Goal: Information Seeking & Learning: Learn about a topic

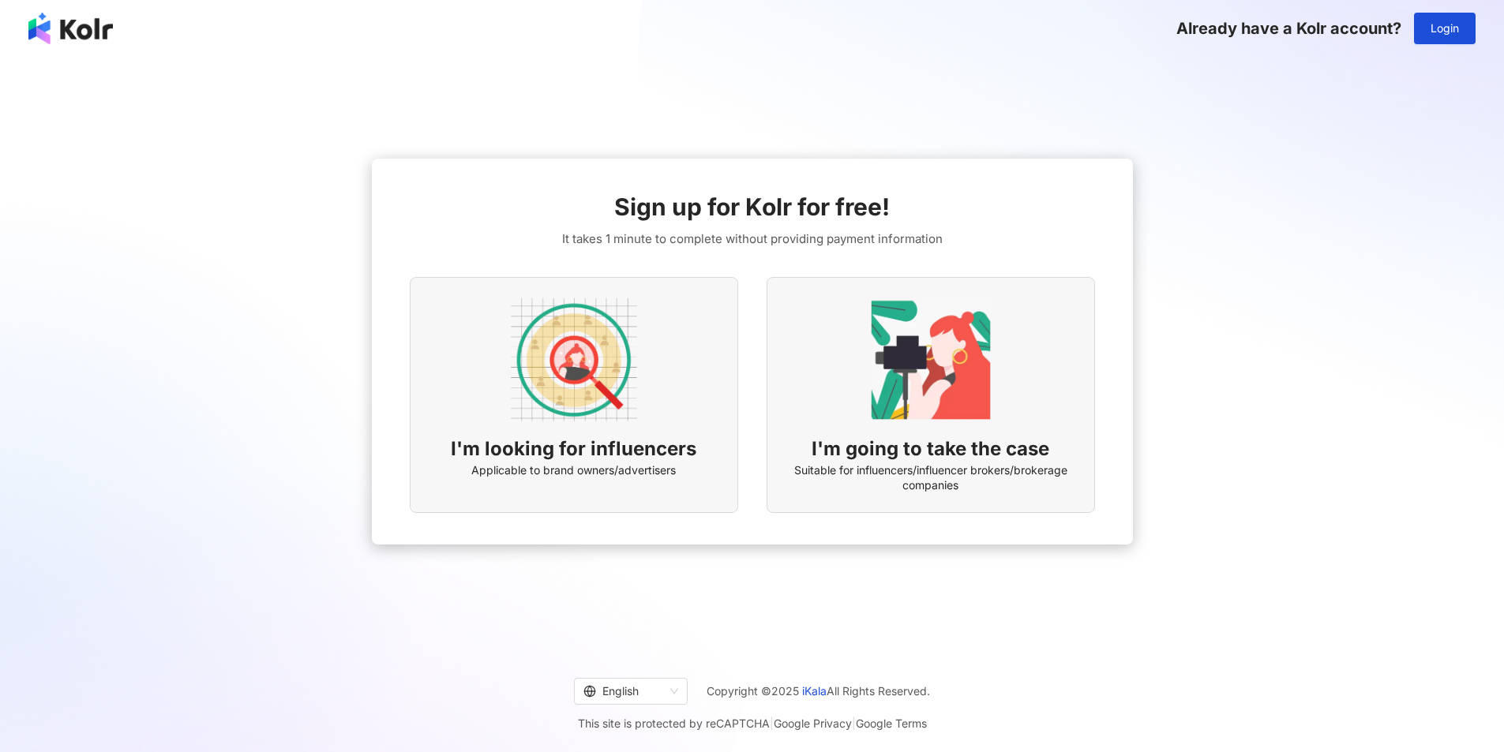
click at [663, 361] on div "I'm looking for influencers Applicable to brand owners/advertisers" at bounding box center [574, 395] width 328 height 236
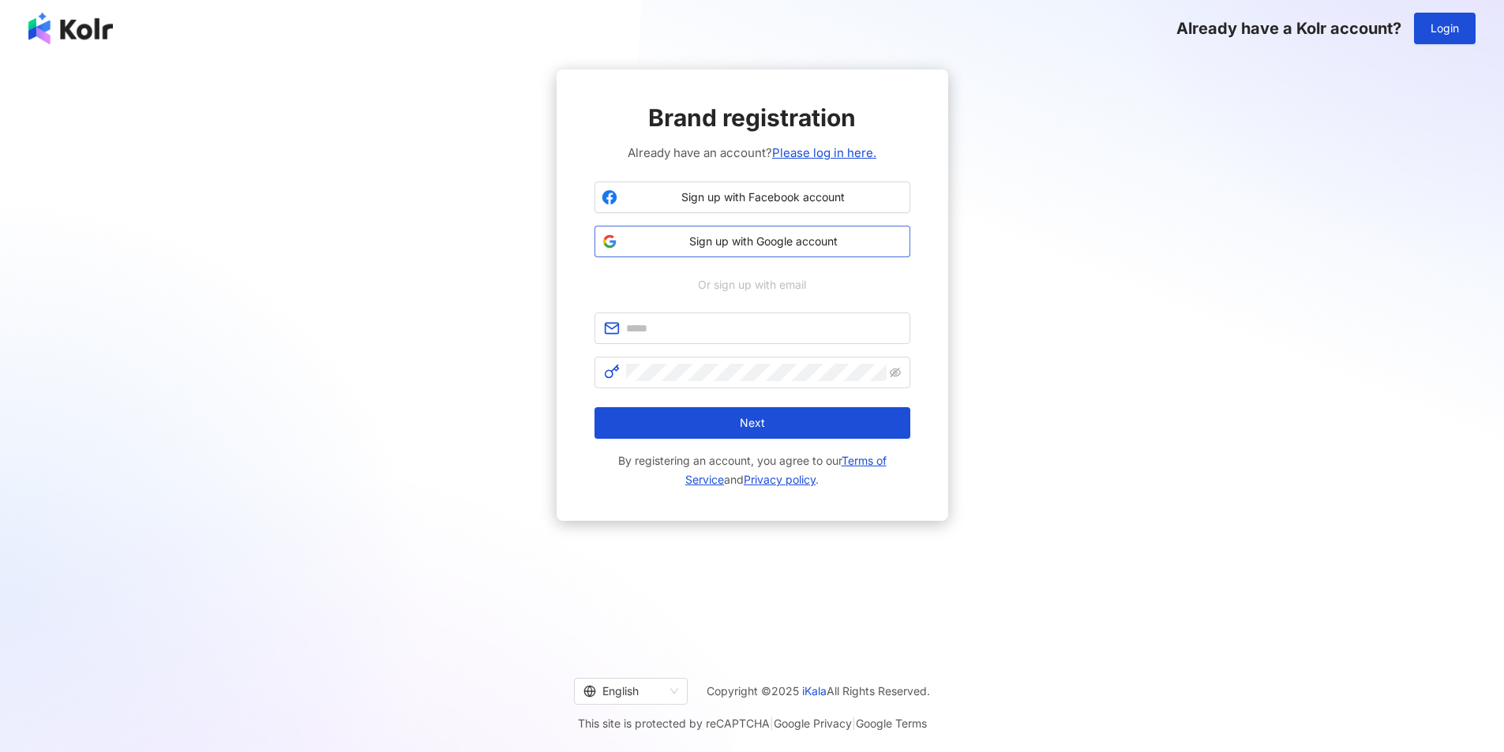
click at [743, 234] on span "Sign up with Google account" at bounding box center [763, 242] width 279 height 16
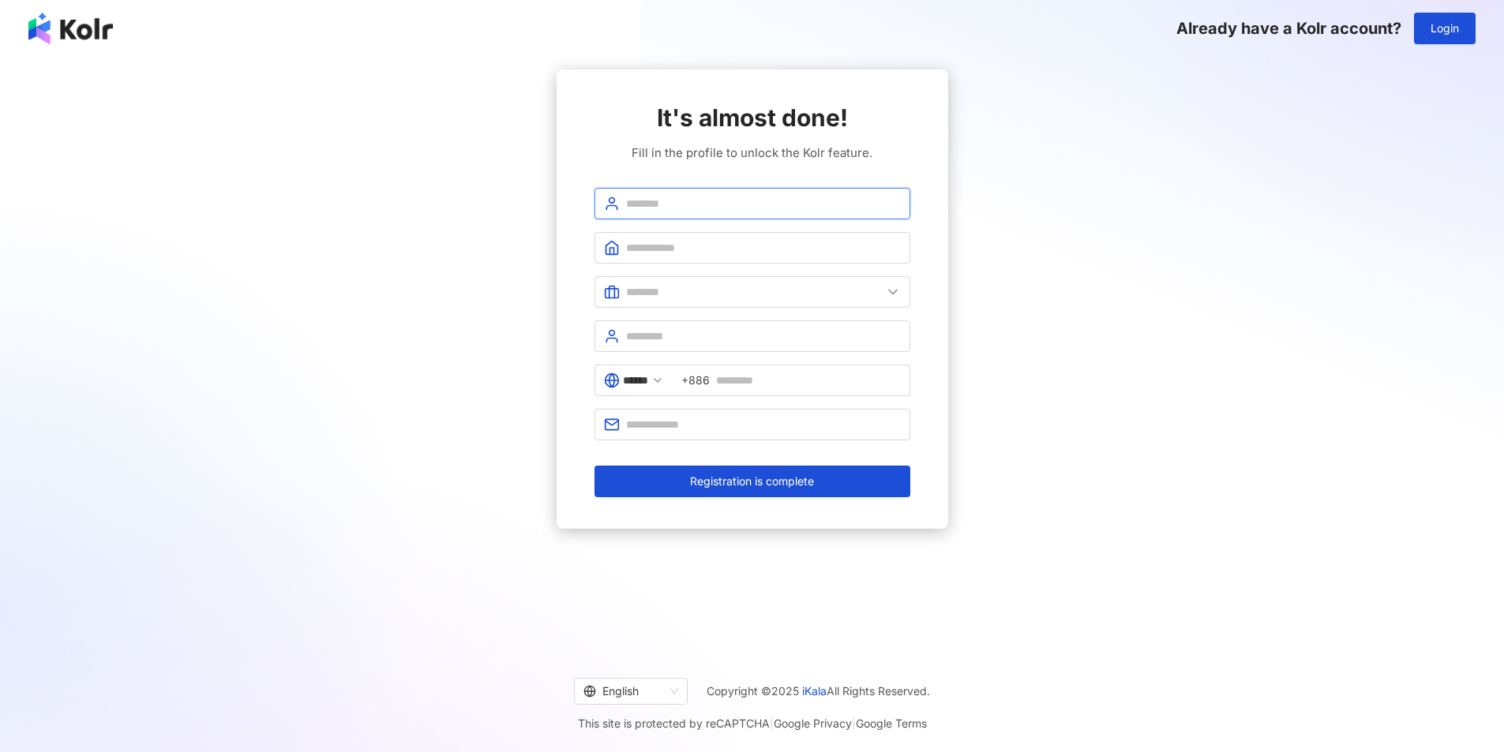
click at [754, 201] on input "text" at bounding box center [763, 203] width 275 height 17
type input "**********"
click at [725, 252] on input "text" at bounding box center [763, 247] width 275 height 17
type input "*"
type input "**********"
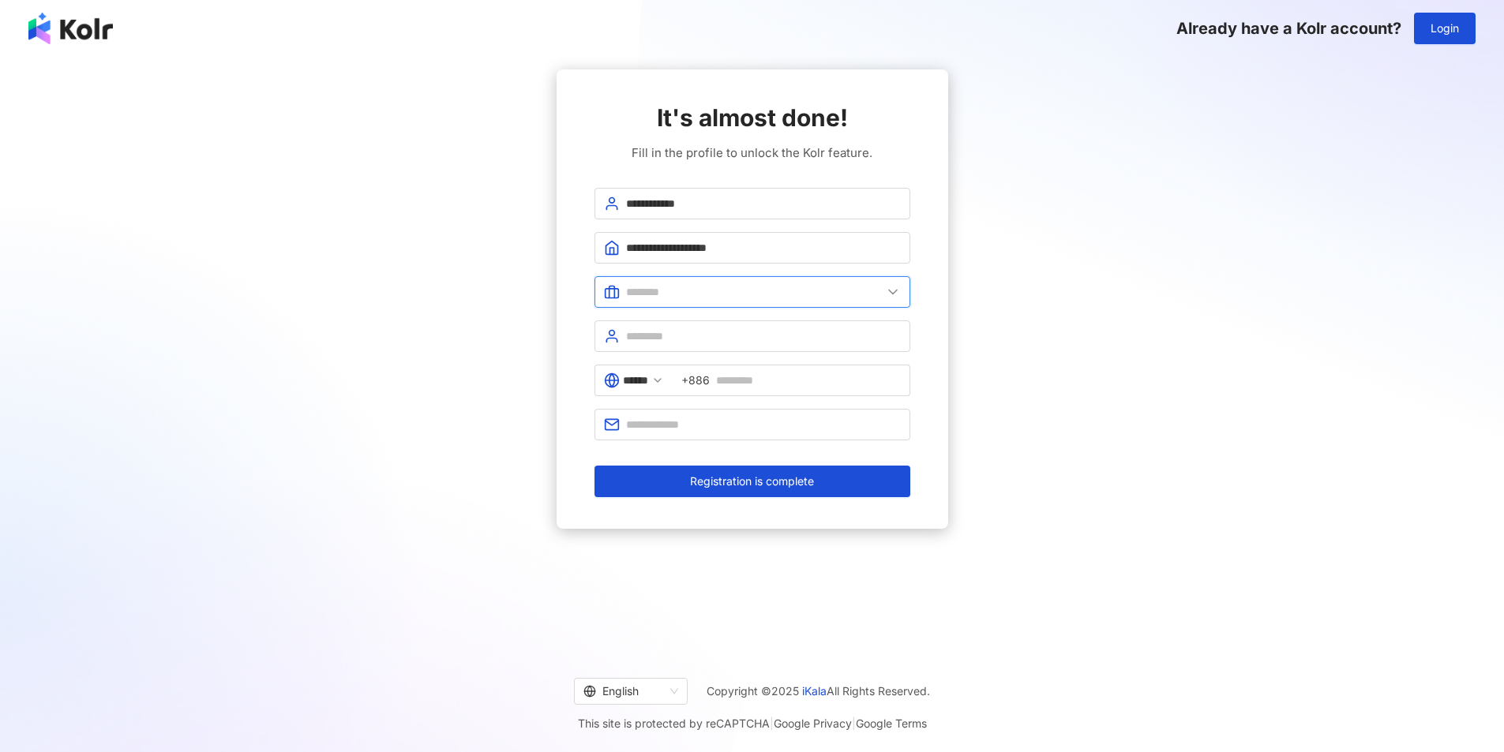
click at [730, 288] on input "text" at bounding box center [754, 291] width 256 height 17
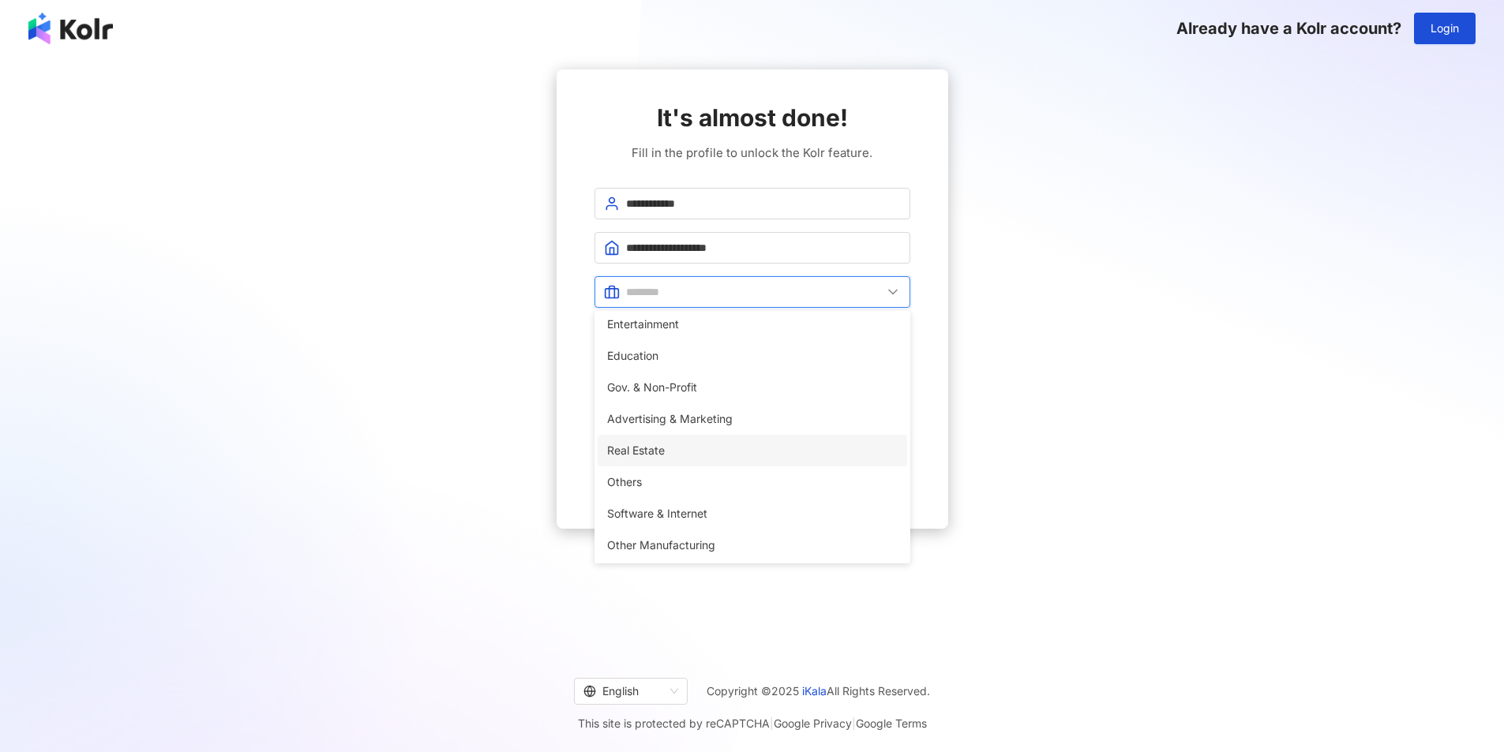
scroll to position [322, 0]
click at [727, 431] on li "Advertising & Marketing" at bounding box center [753, 419] width 310 height 32
type input "**********"
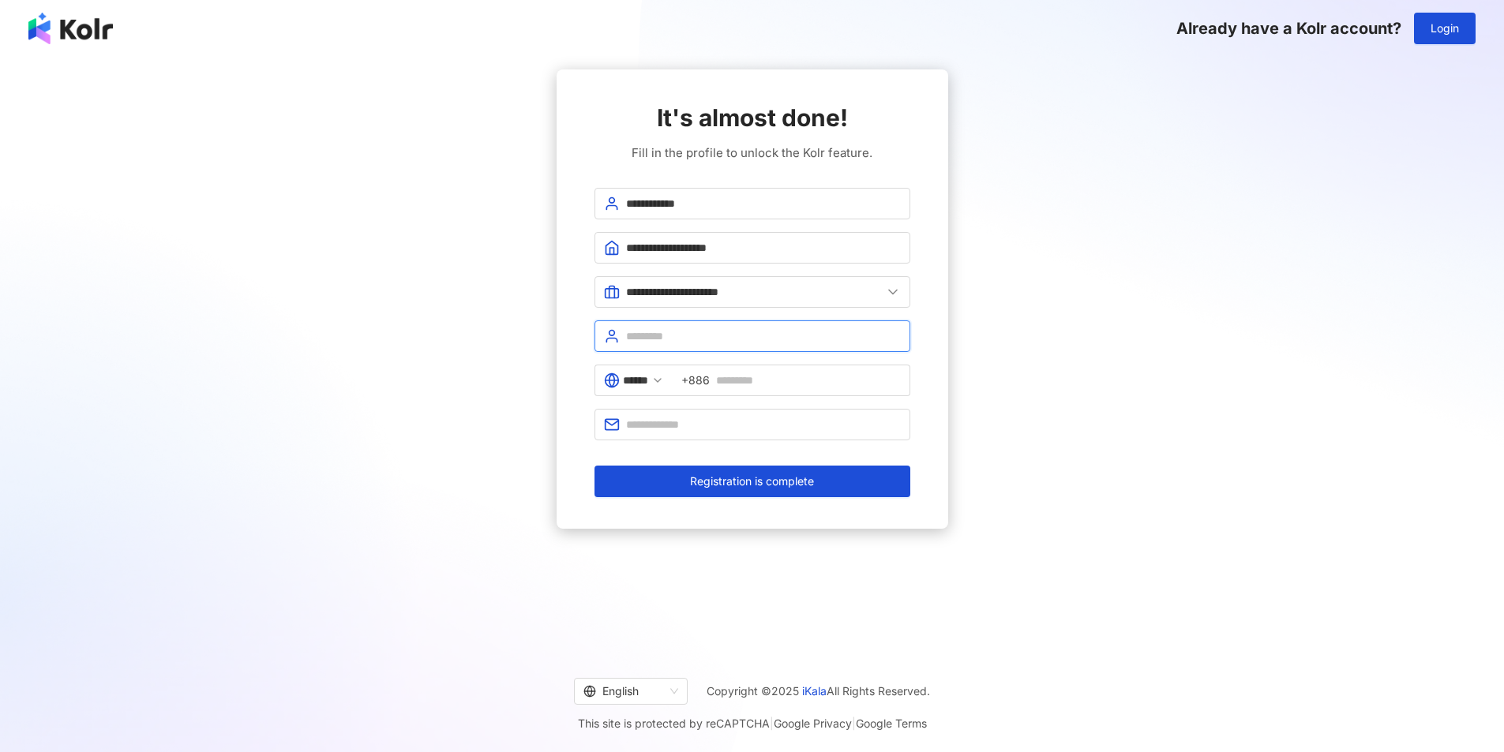
click at [745, 328] on input "text" at bounding box center [763, 336] width 275 height 17
click at [661, 383] on span "******" at bounding box center [634, 381] width 78 height 32
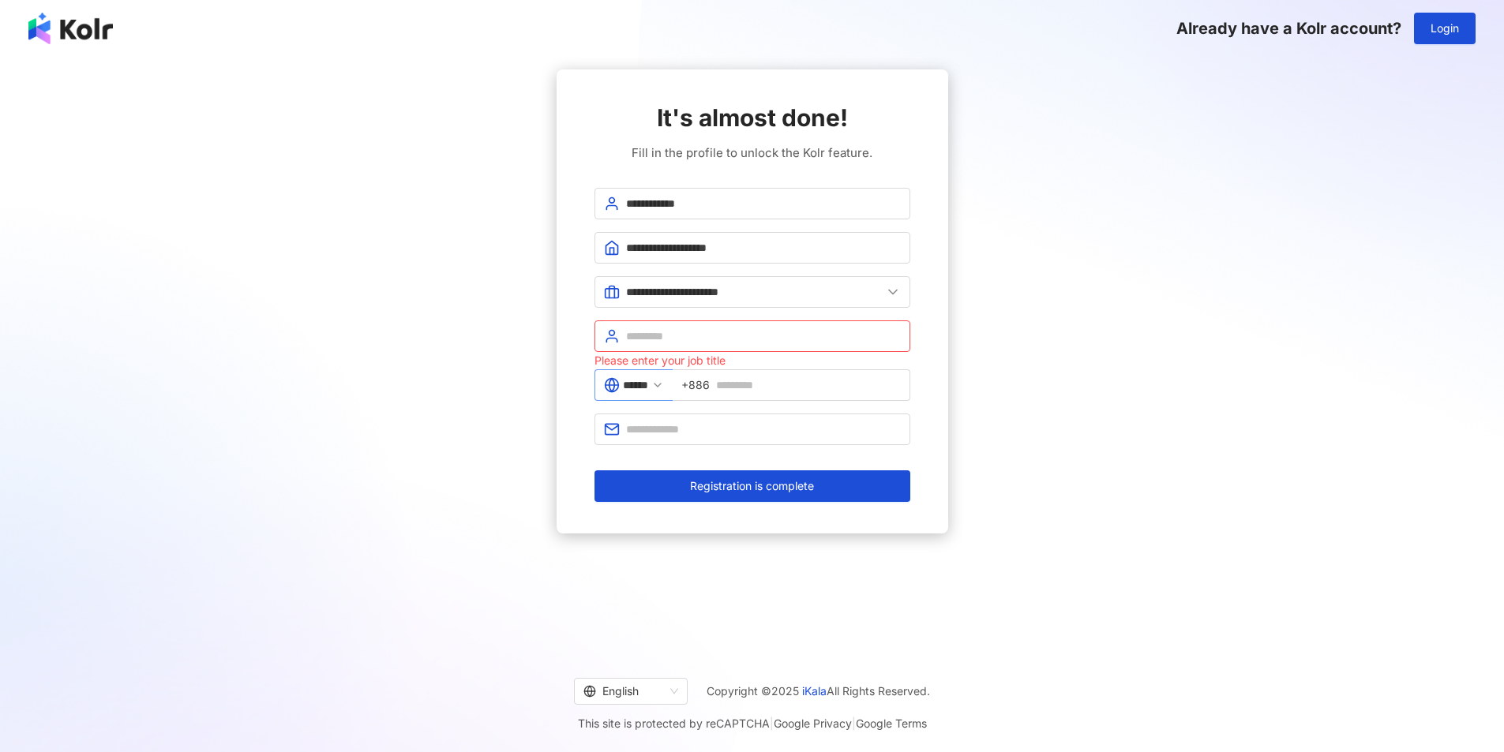
click at [661, 383] on span "******" at bounding box center [634, 386] width 78 height 32
click at [688, 340] on input "text" at bounding box center [763, 336] width 275 height 17
type input "**********"
click at [664, 380] on icon at bounding box center [657, 385] width 13 height 13
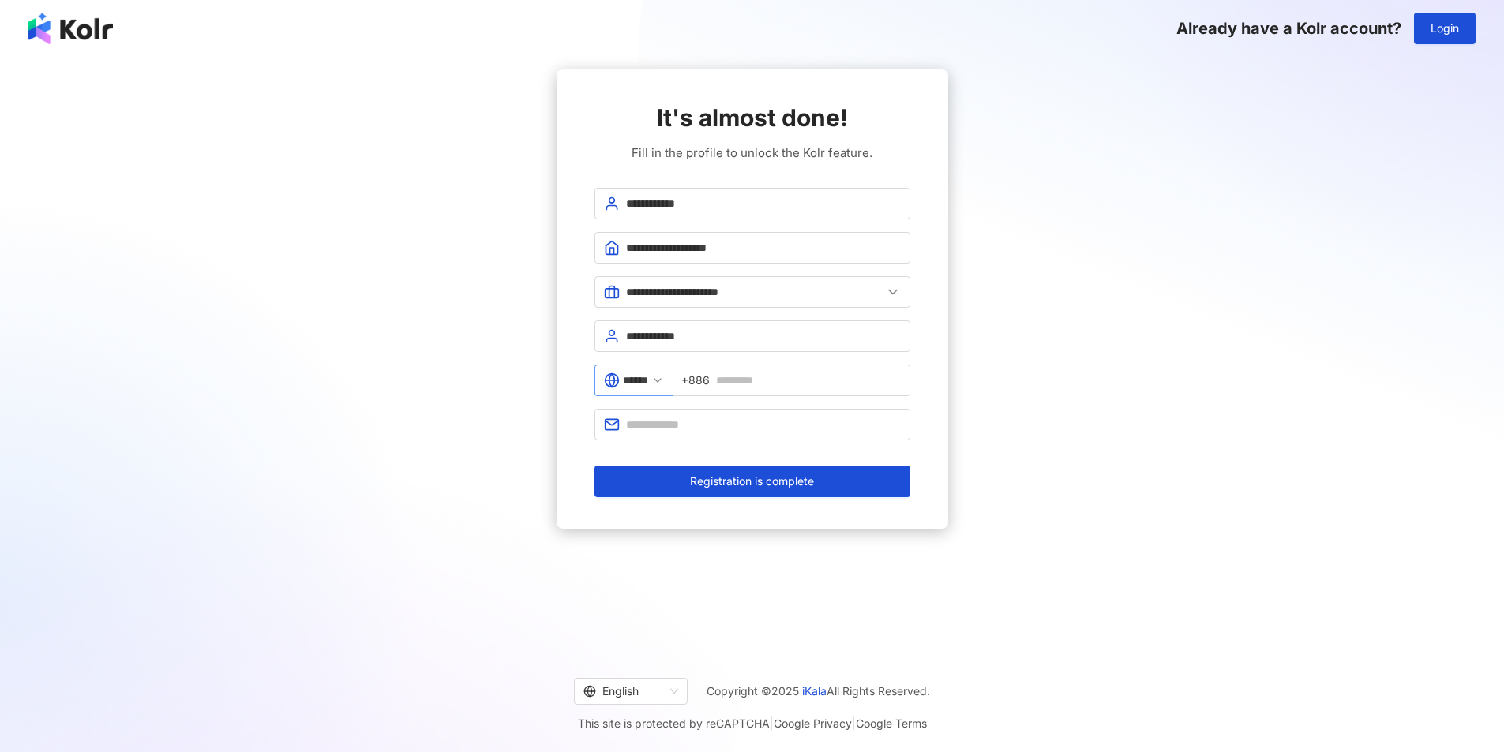
click at [661, 380] on polyline at bounding box center [658, 380] width 6 height 3
click at [710, 382] on span "+886" at bounding box center [695, 380] width 28 height 17
click at [703, 385] on span "+886" at bounding box center [696, 380] width 28 height 17
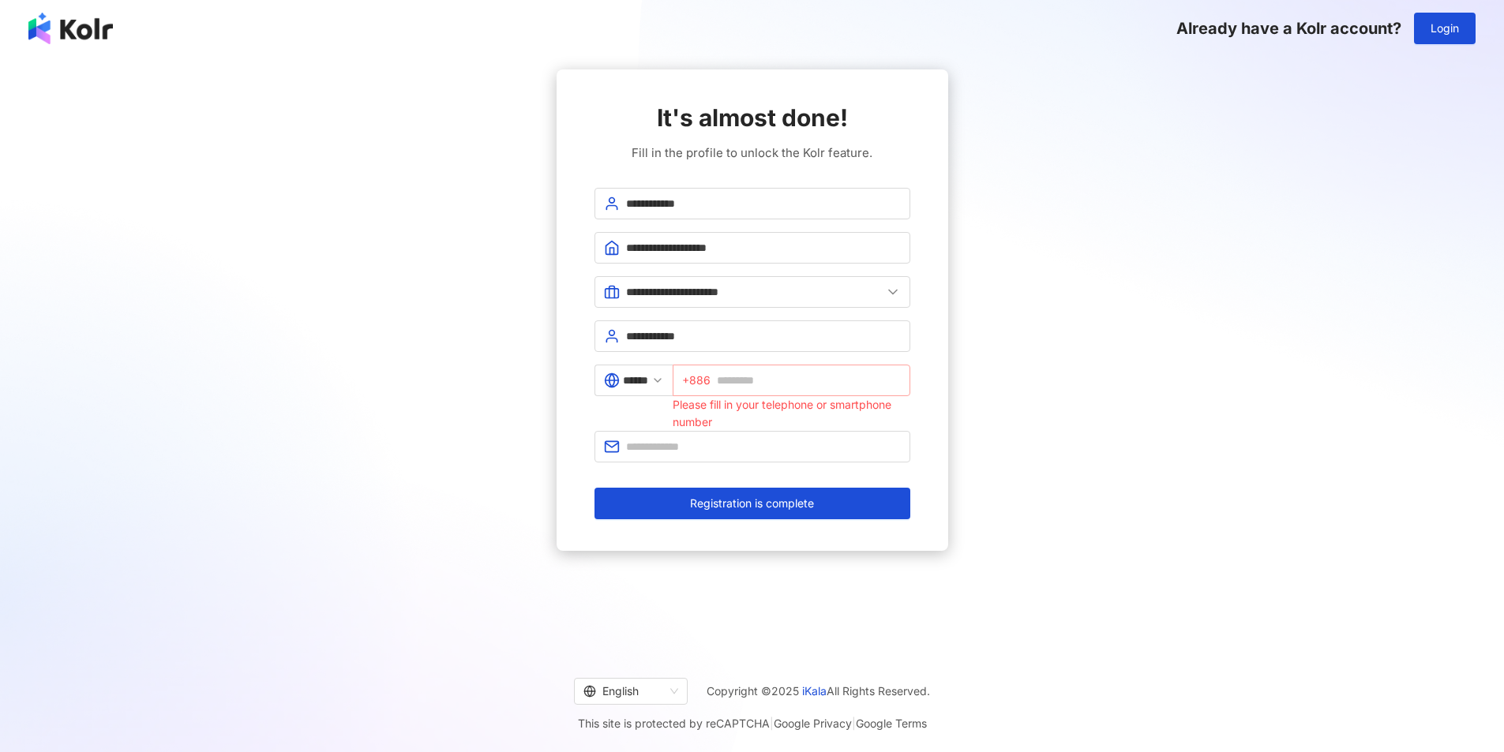
click at [710, 383] on span "+886" at bounding box center [696, 380] width 28 height 17
click at [664, 383] on icon at bounding box center [657, 380] width 13 height 13
drag, startPoint x: 659, startPoint y: 378, endPoint x: 619, endPoint y: 384, distance: 40.6
click at [647, 382] on input "******" at bounding box center [635, 380] width 25 height 17
click at [609, 383] on icon at bounding box center [612, 380] width 6 height 13
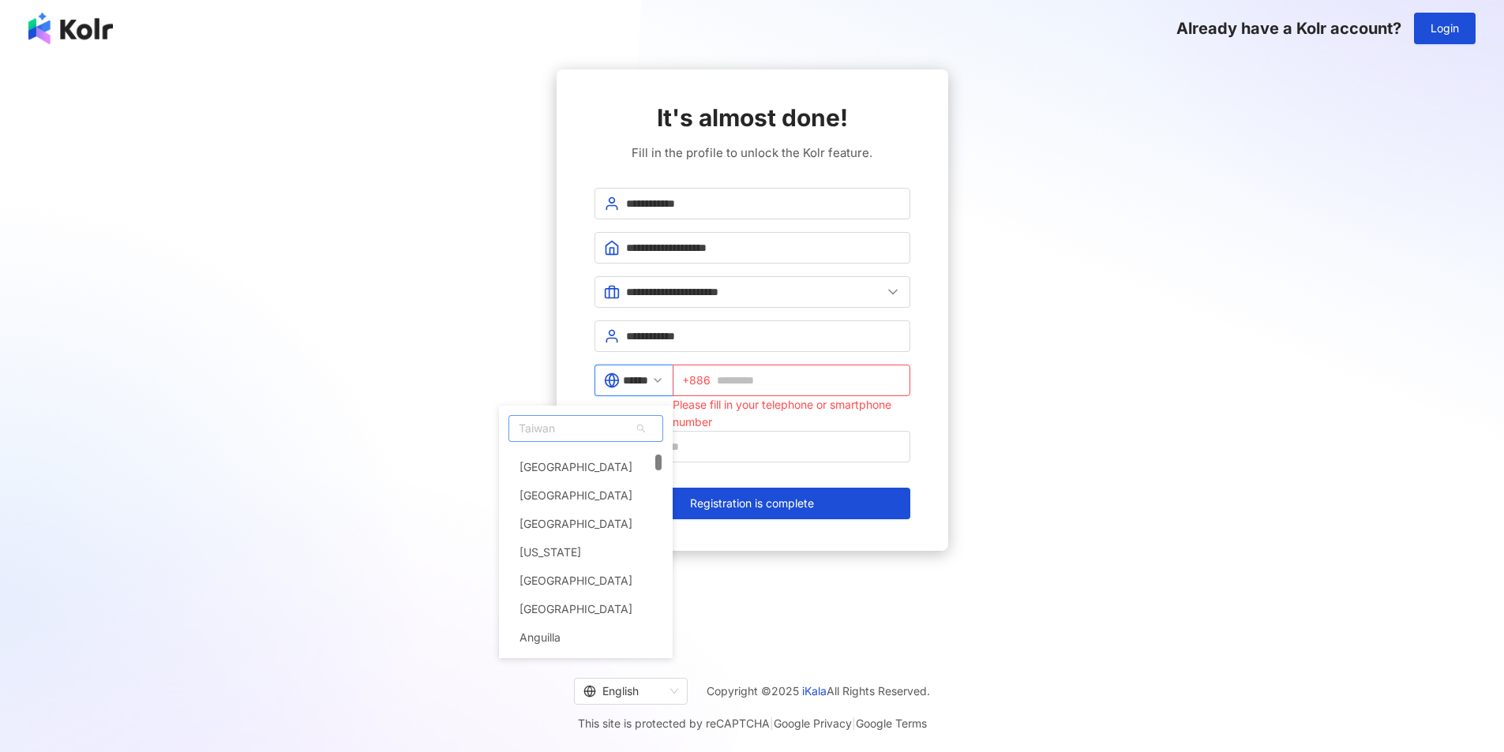
scroll to position [395, 0]
click at [588, 427] on span "Taiwan" at bounding box center [585, 428] width 153 height 25
type input "****"
click at [604, 471] on div "Indonesia" at bounding box center [586, 470] width 152 height 28
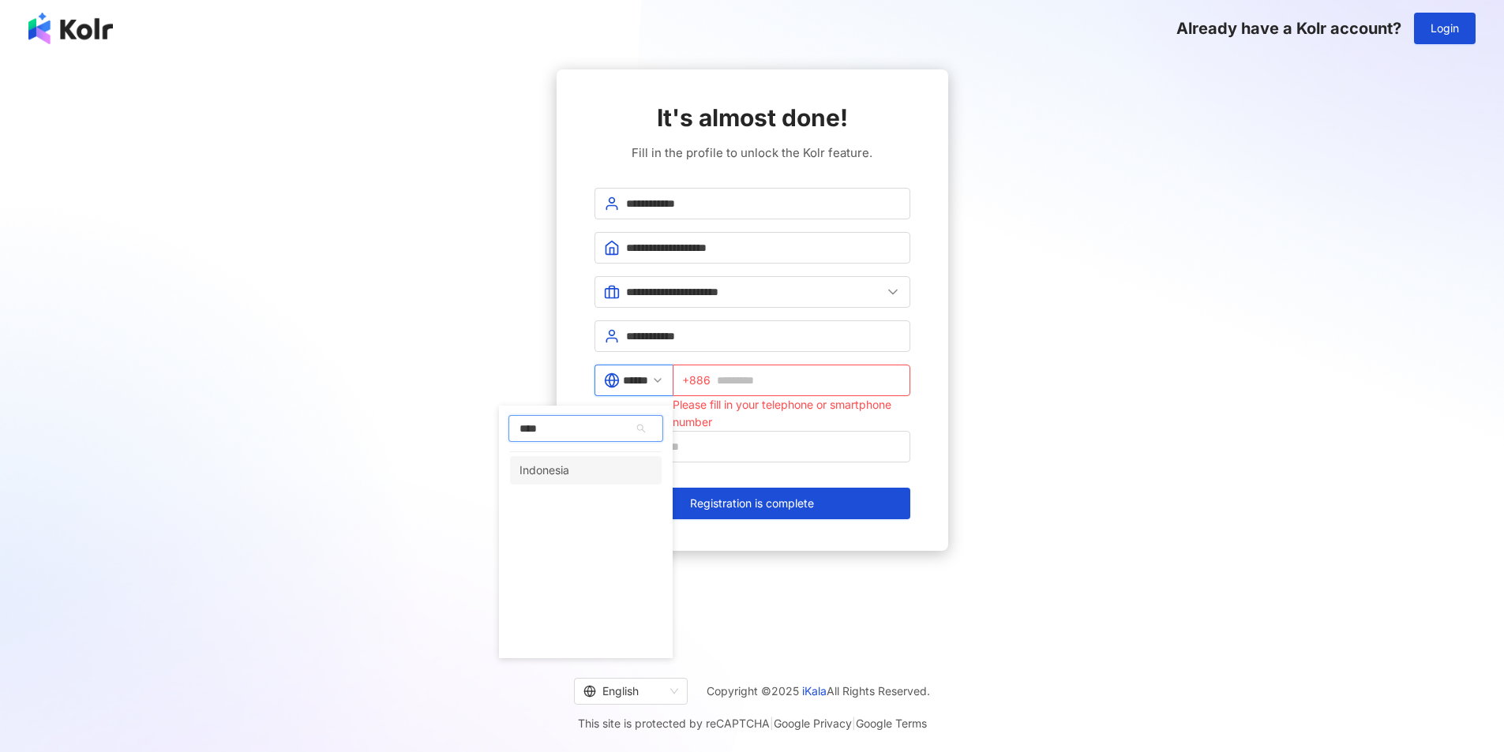
type input "*********"
click at [757, 381] on input "text" at bounding box center [811, 380] width 179 height 17
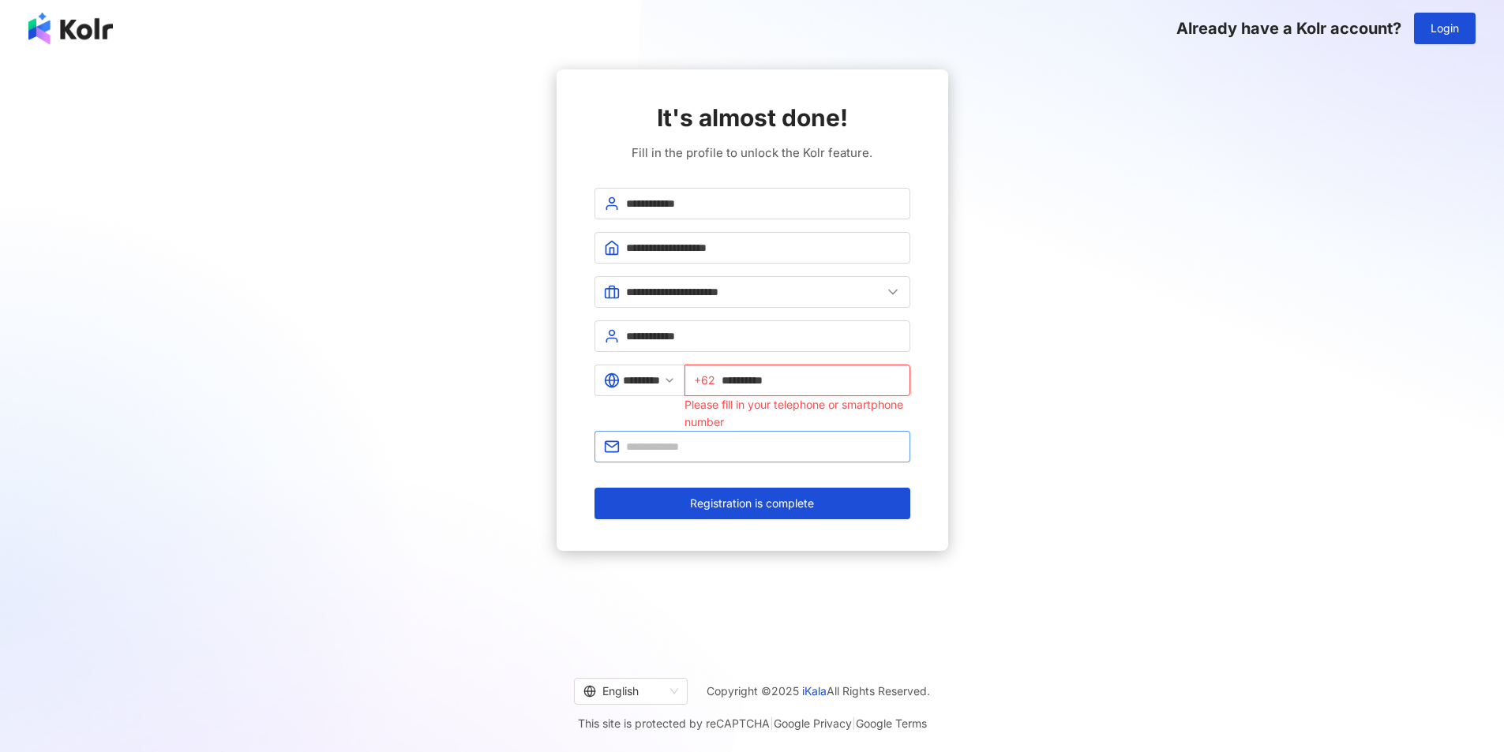
type input "**********"
click at [792, 448] on input "text" at bounding box center [763, 446] width 275 height 17
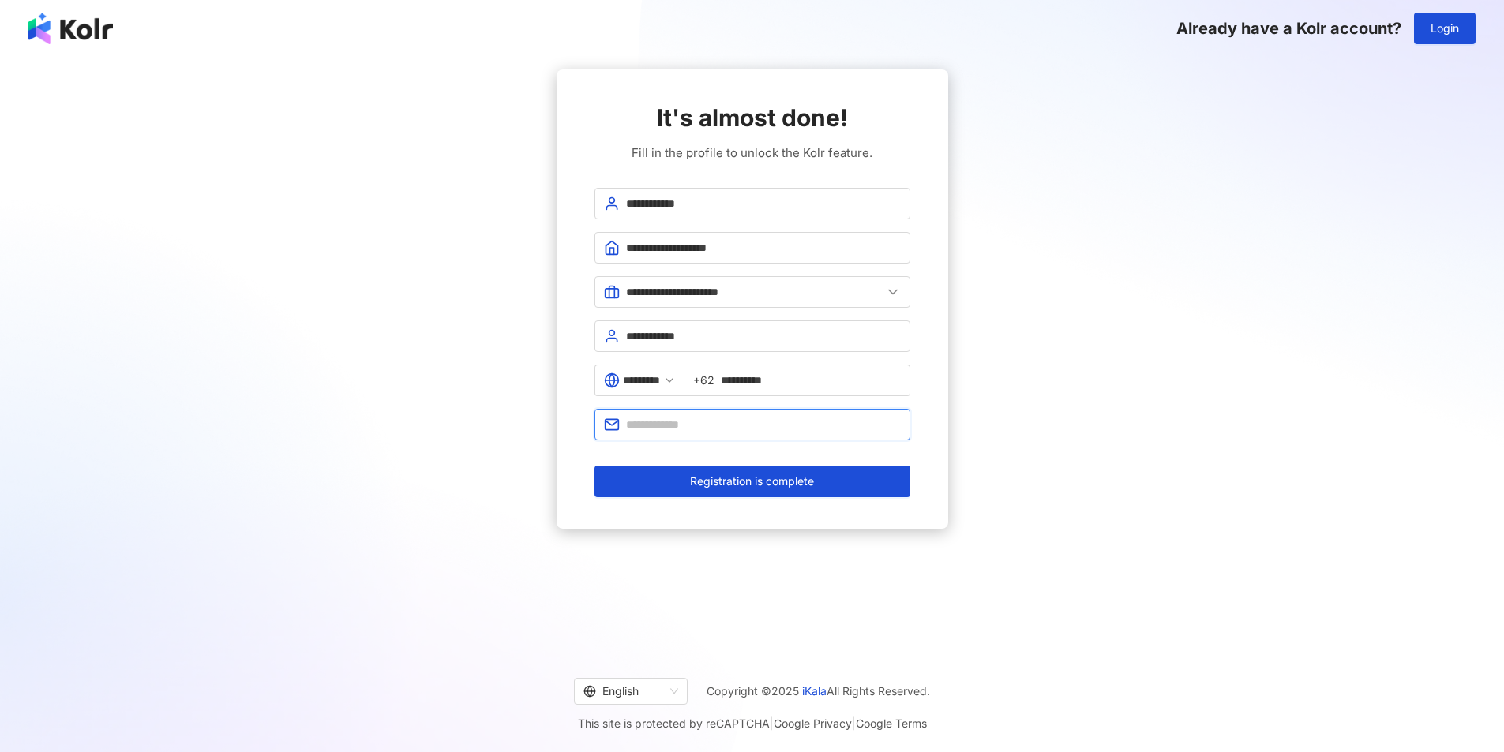
type input "**********"
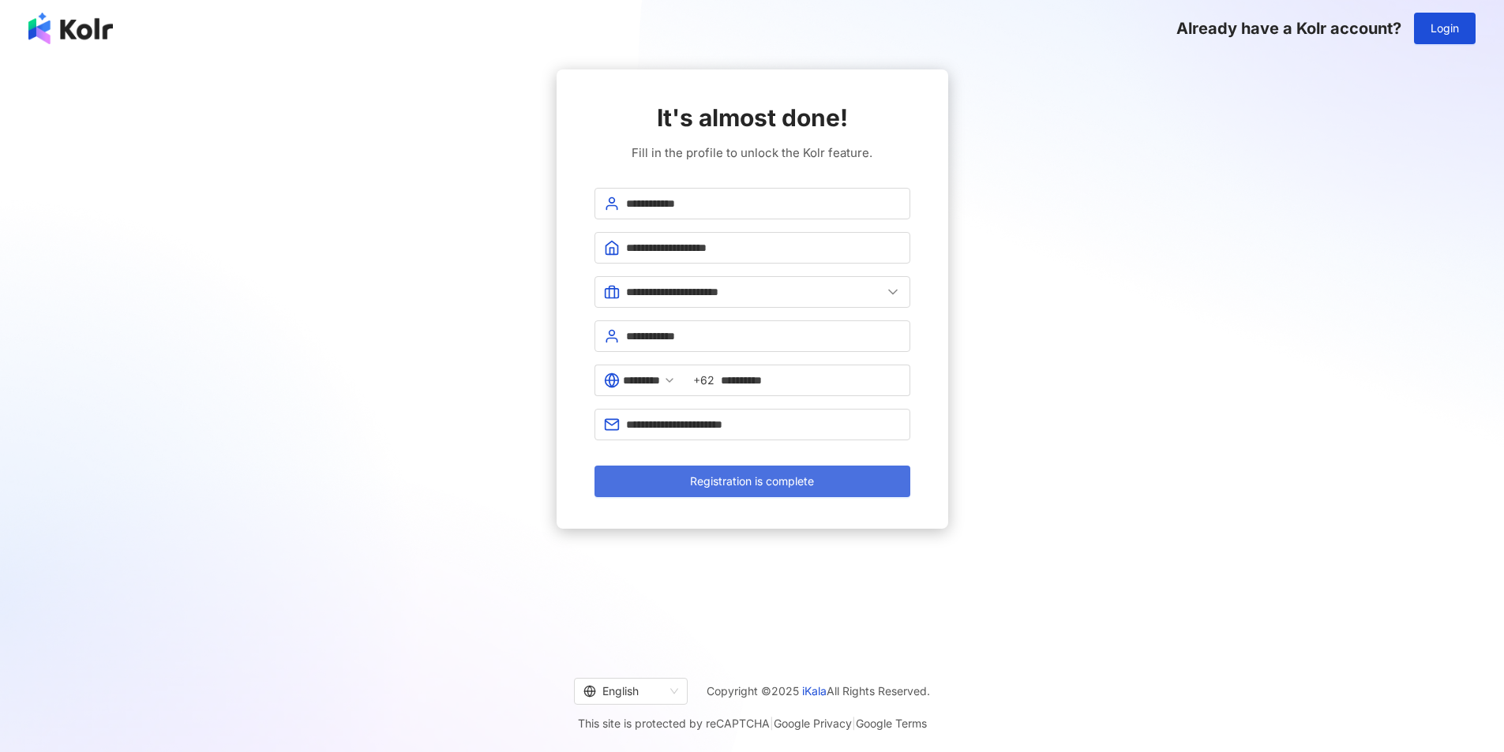
click at [701, 486] on span "Registration is complete" at bounding box center [752, 481] width 124 height 13
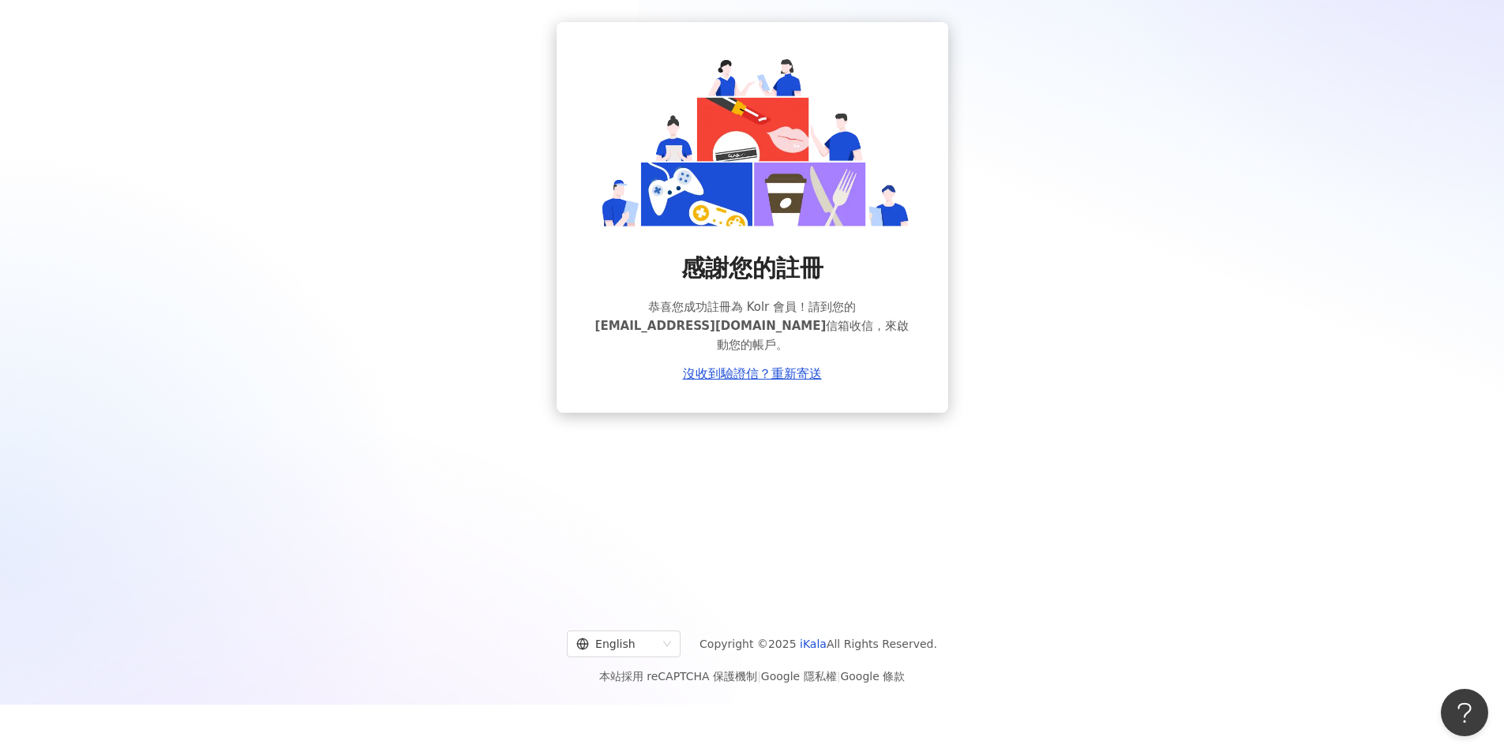
scroll to position [73, 0]
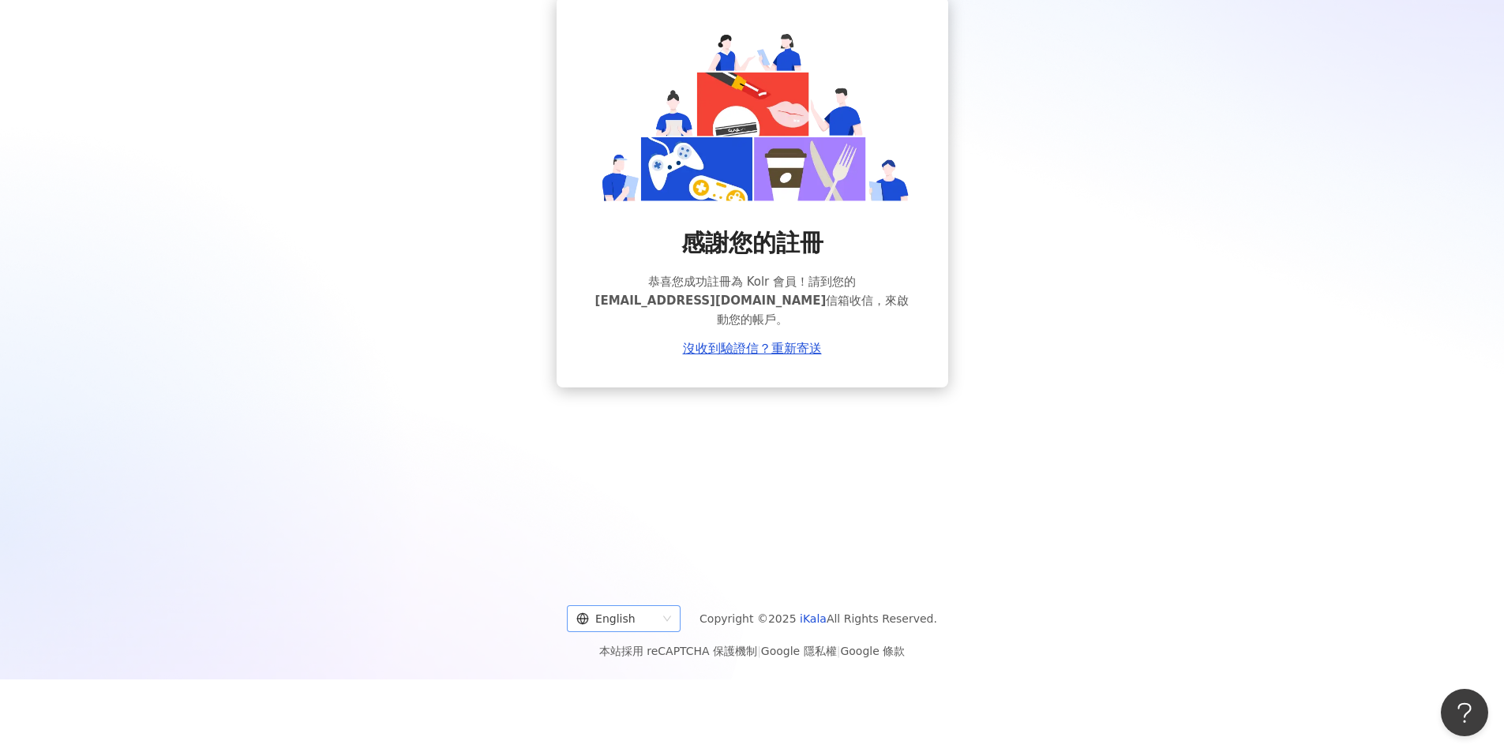
click at [628, 612] on div "English" at bounding box center [616, 618] width 81 height 25
click at [638, 681] on div "English" at bounding box center [632, 678] width 88 height 17
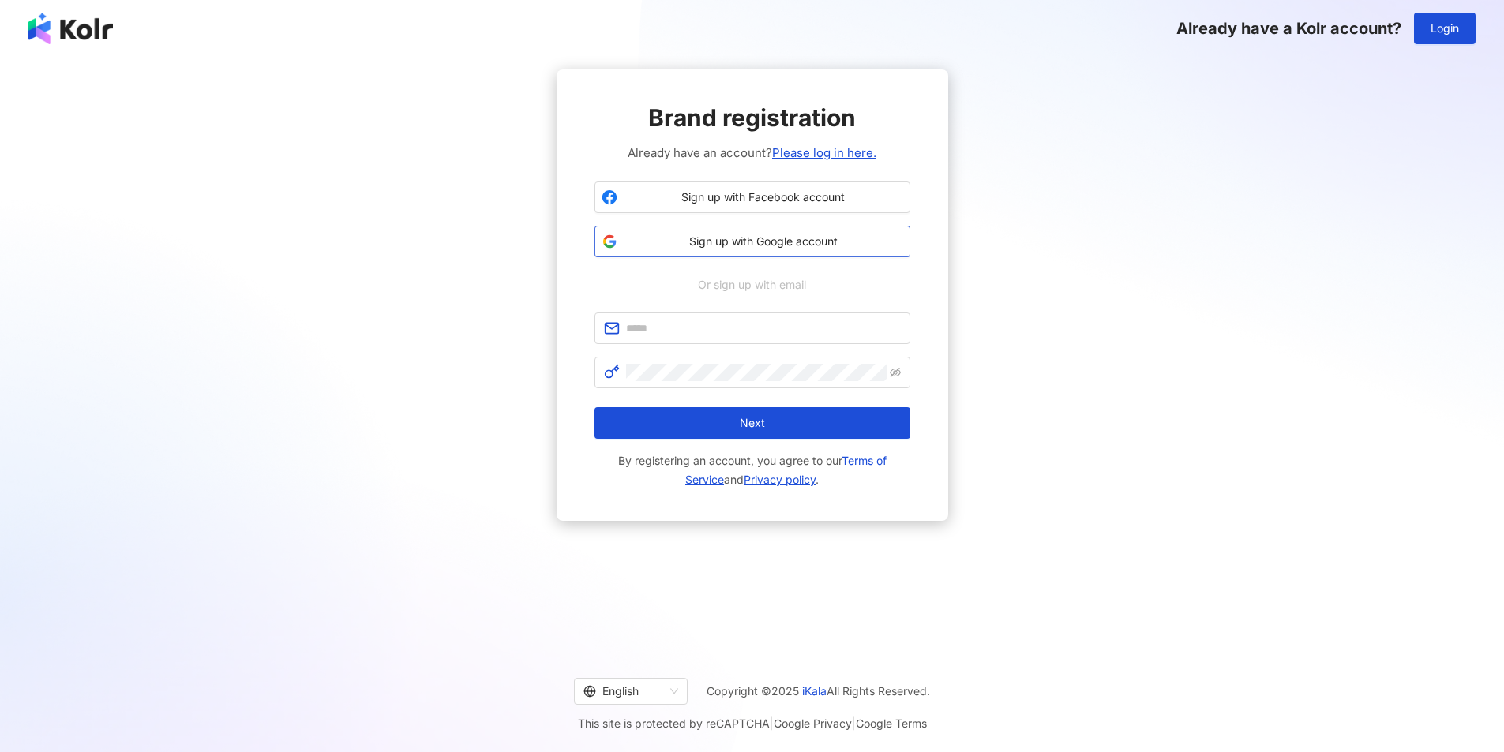
click at [768, 248] on span "Sign up with Google account" at bounding box center [763, 242] width 279 height 16
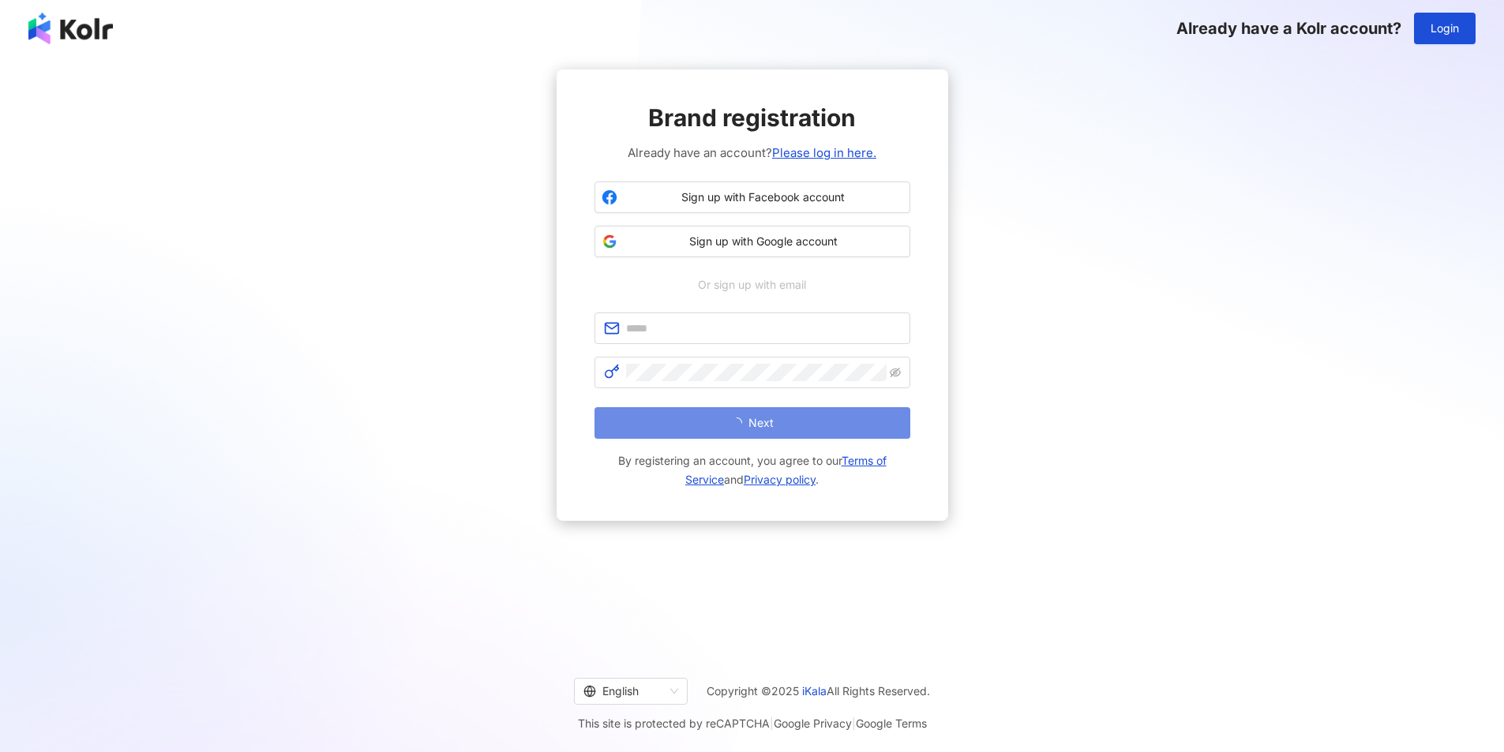
scroll to position [73, 0]
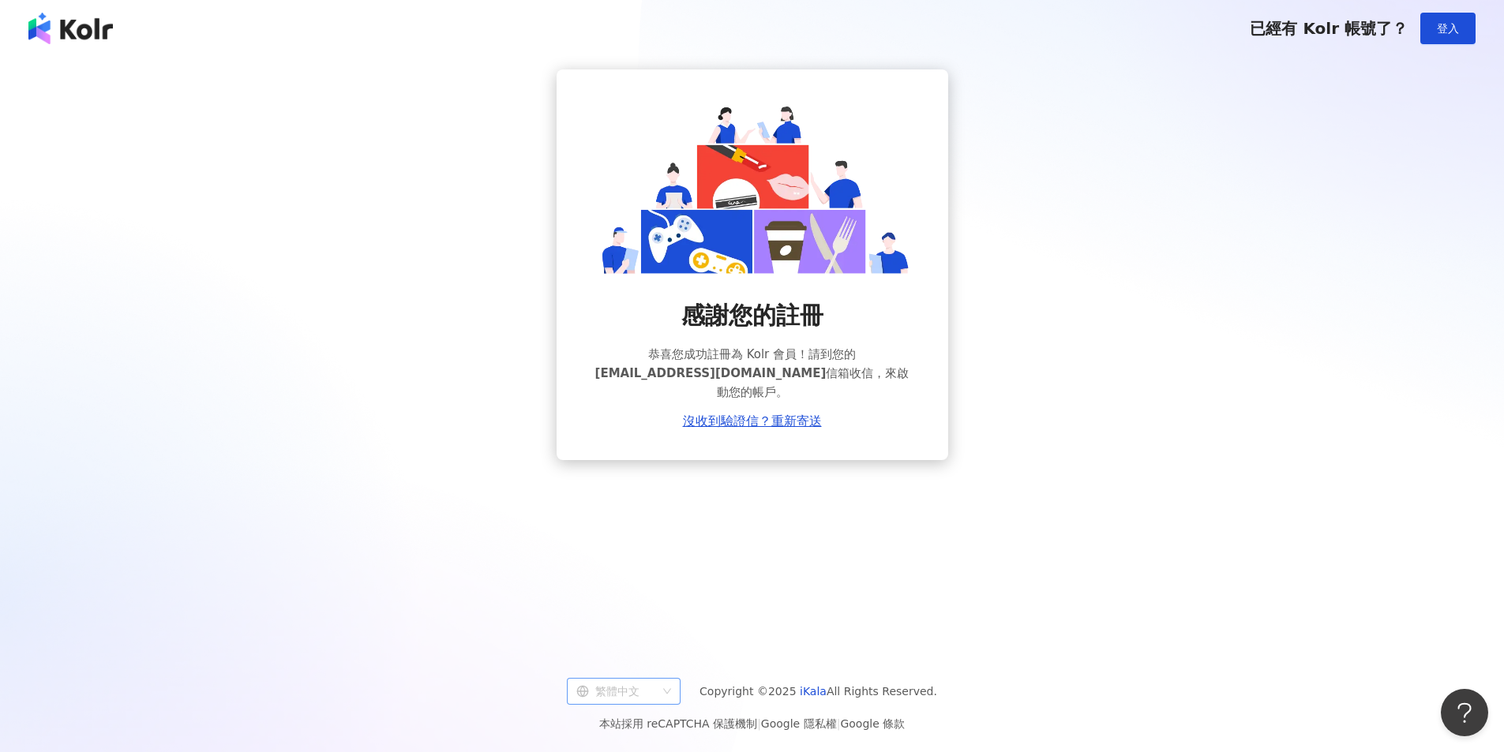
click at [649, 690] on div "繁體中文" at bounding box center [616, 691] width 81 height 25
click at [656, 639] on div "English" at bounding box center [632, 631] width 88 height 17
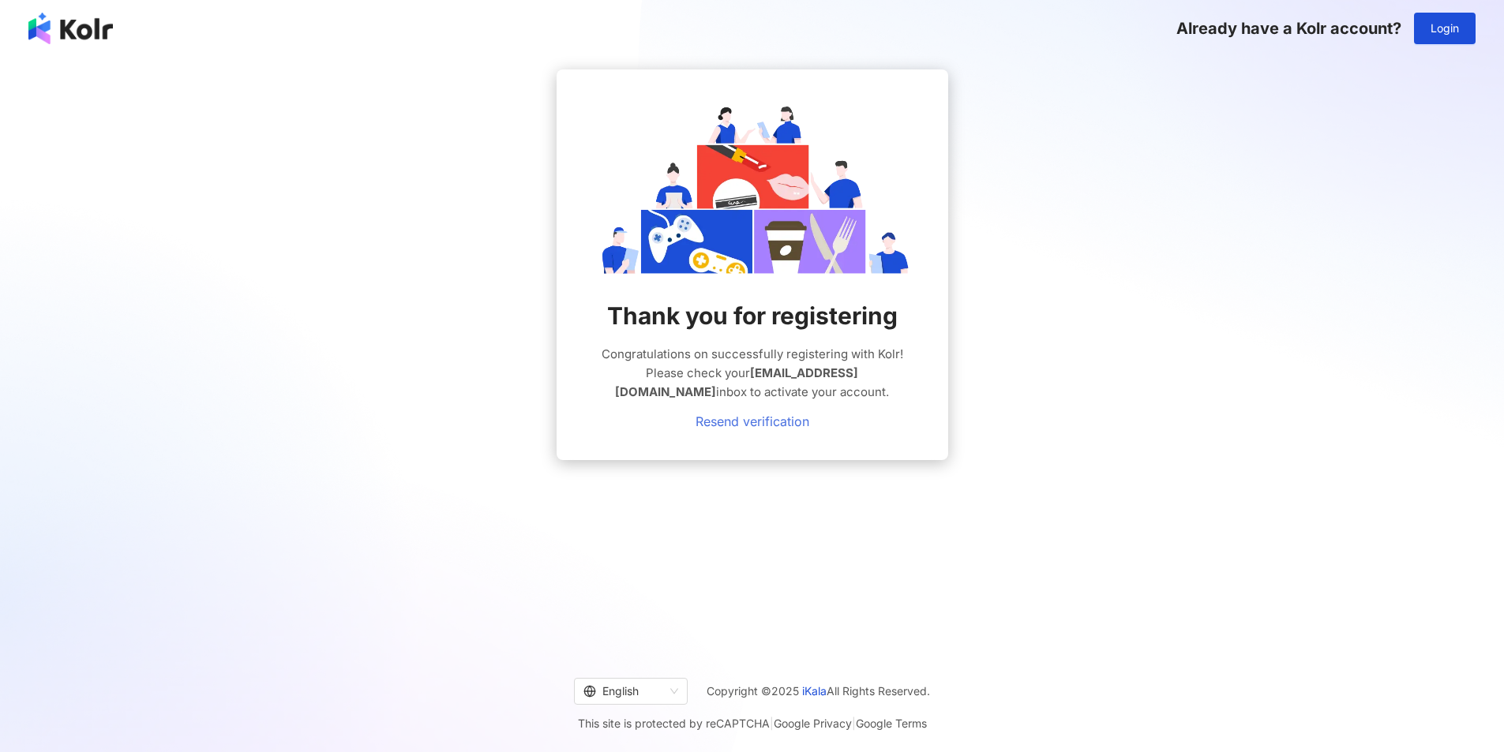
click at [756, 423] on link "Resend verification" at bounding box center [753, 422] width 114 height 14
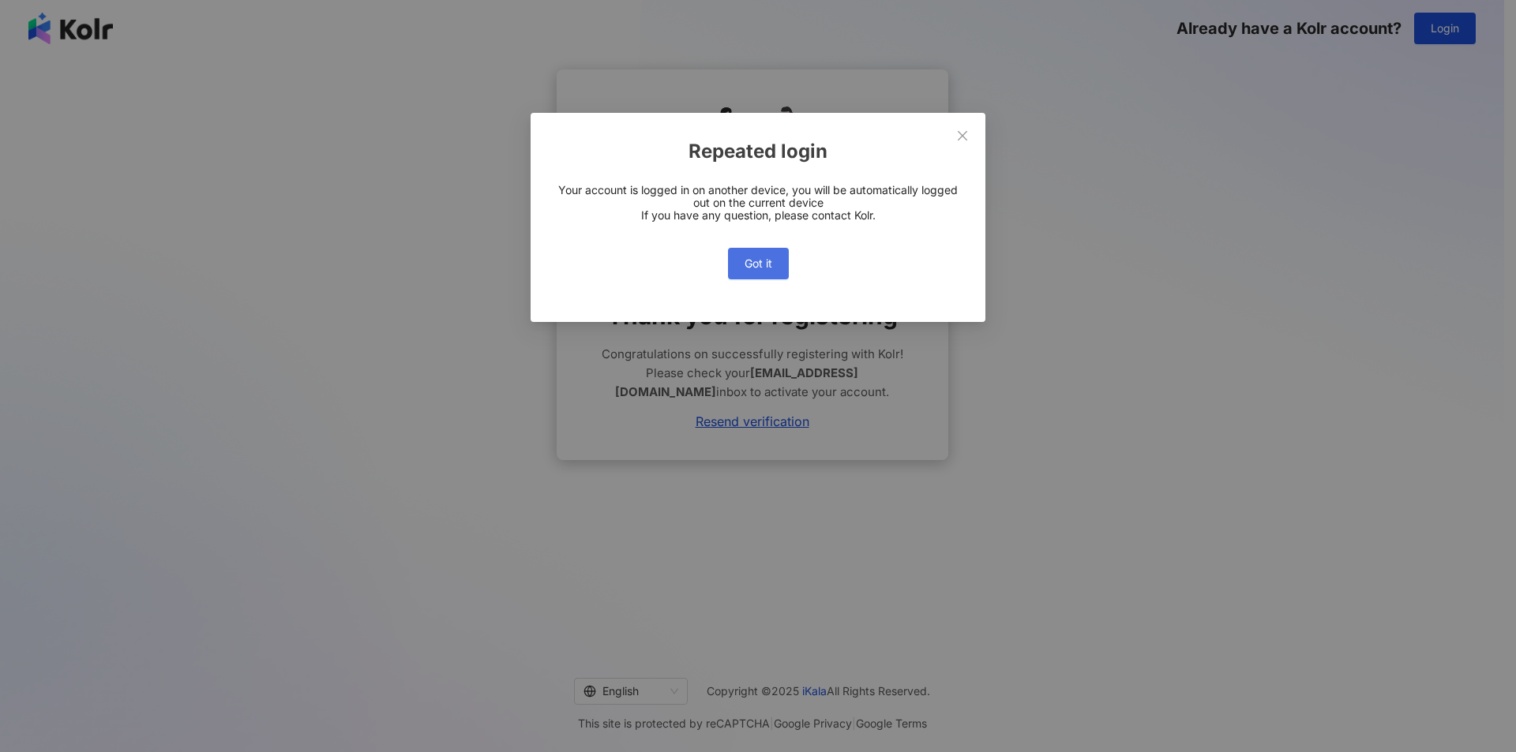
click at [770, 257] on span "Got it" at bounding box center [759, 263] width 28 height 13
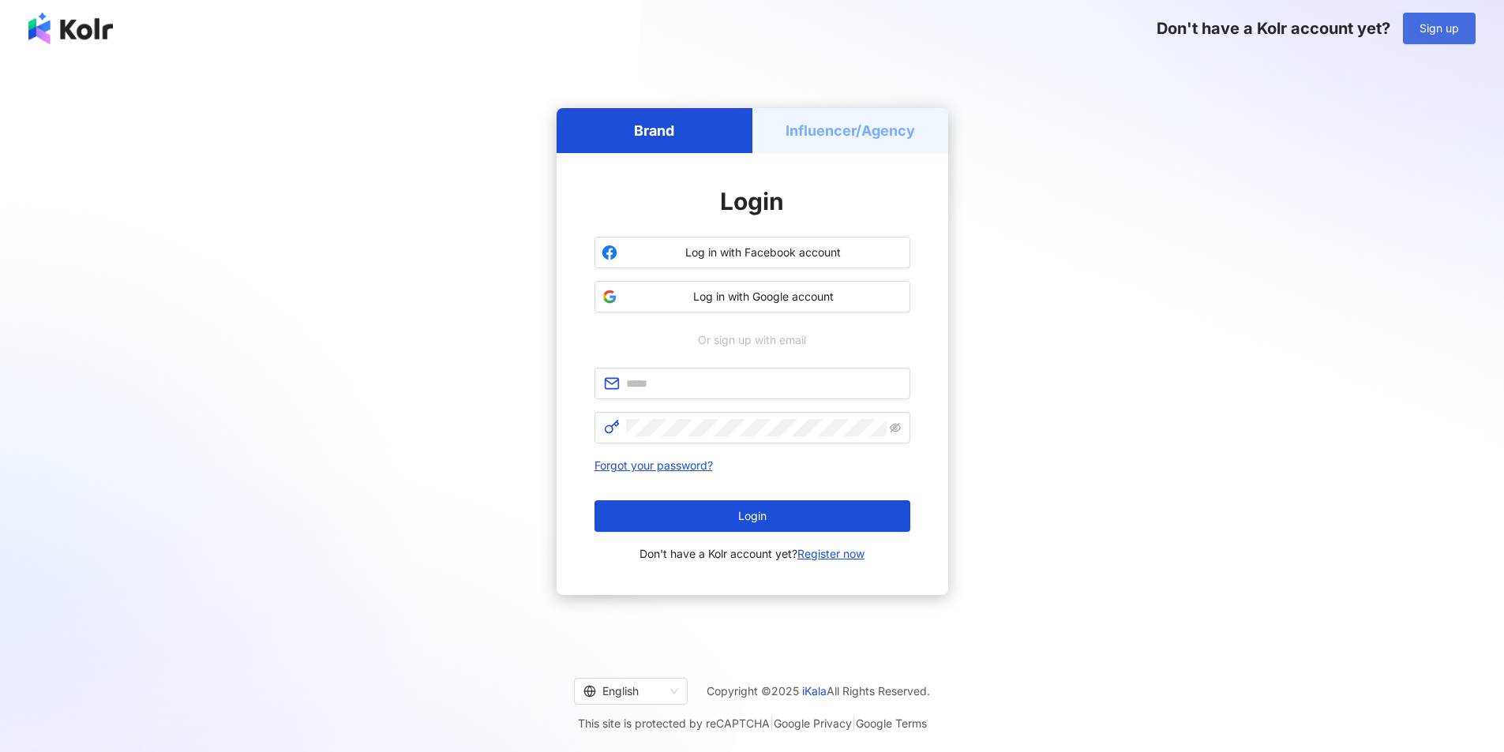
click at [1414, 28] on button "Sign up" at bounding box center [1439, 29] width 73 height 32
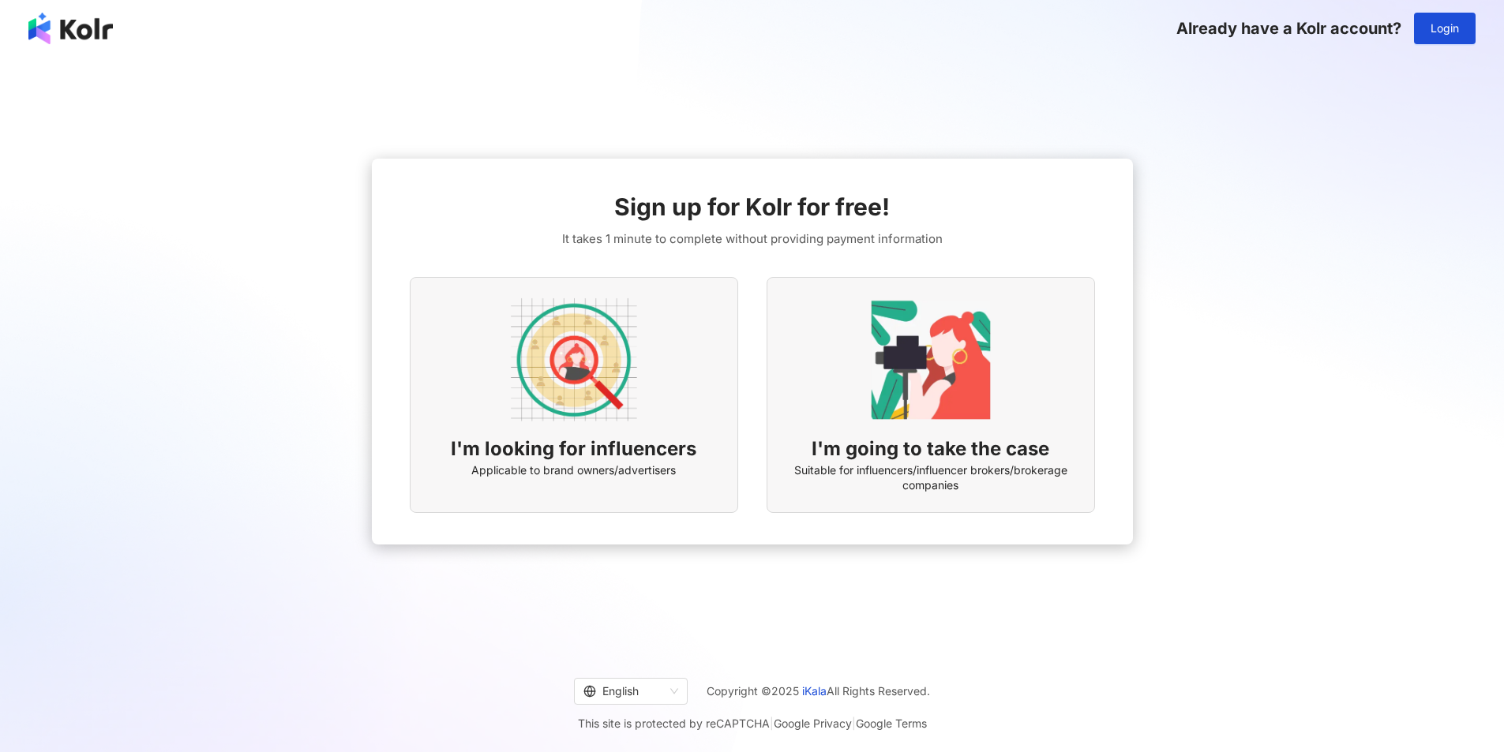
click at [572, 351] on img at bounding box center [574, 360] width 126 height 126
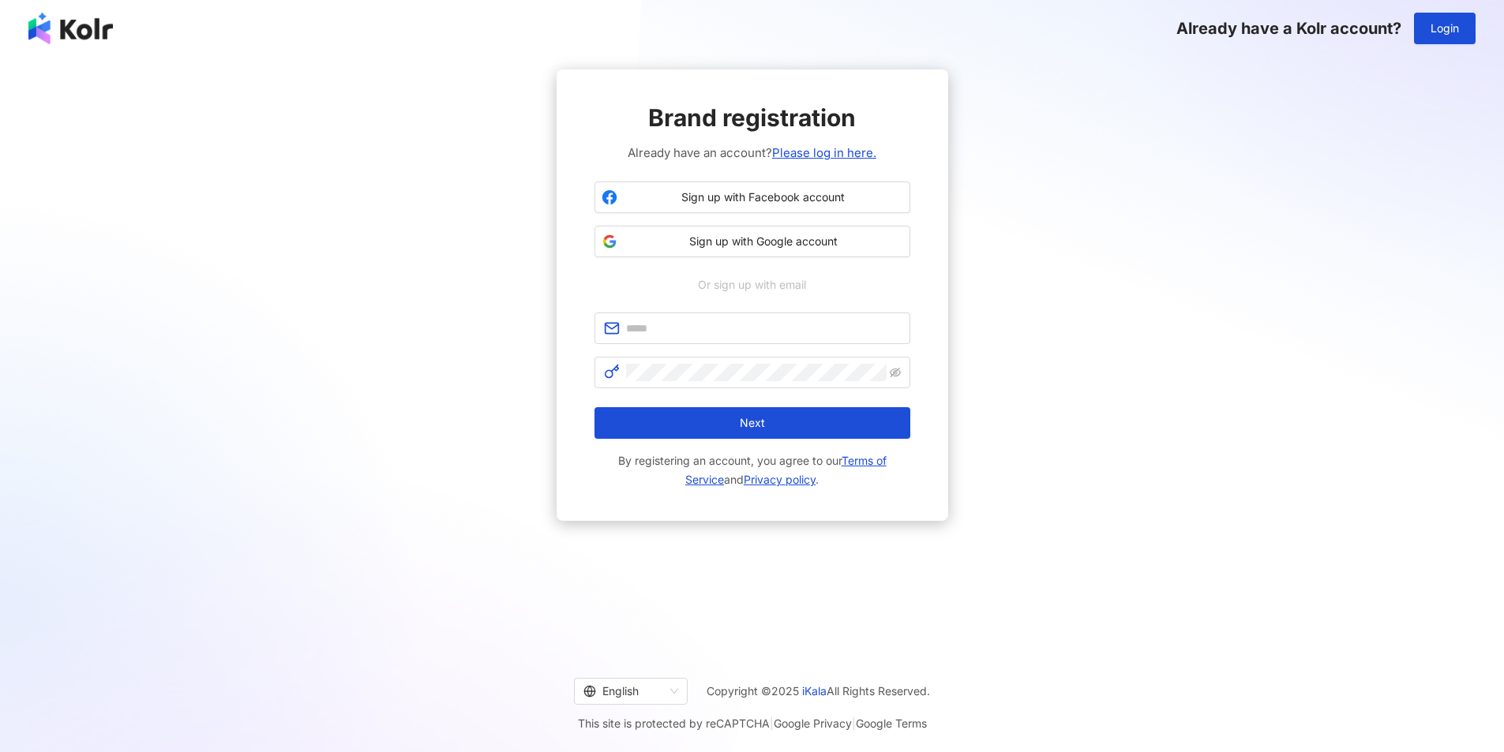
click at [1412, 30] on div "Already have a Kolr account? Login" at bounding box center [1325, 29] width 299 height 32
click at [1435, 26] on span "Login" at bounding box center [1445, 28] width 28 height 13
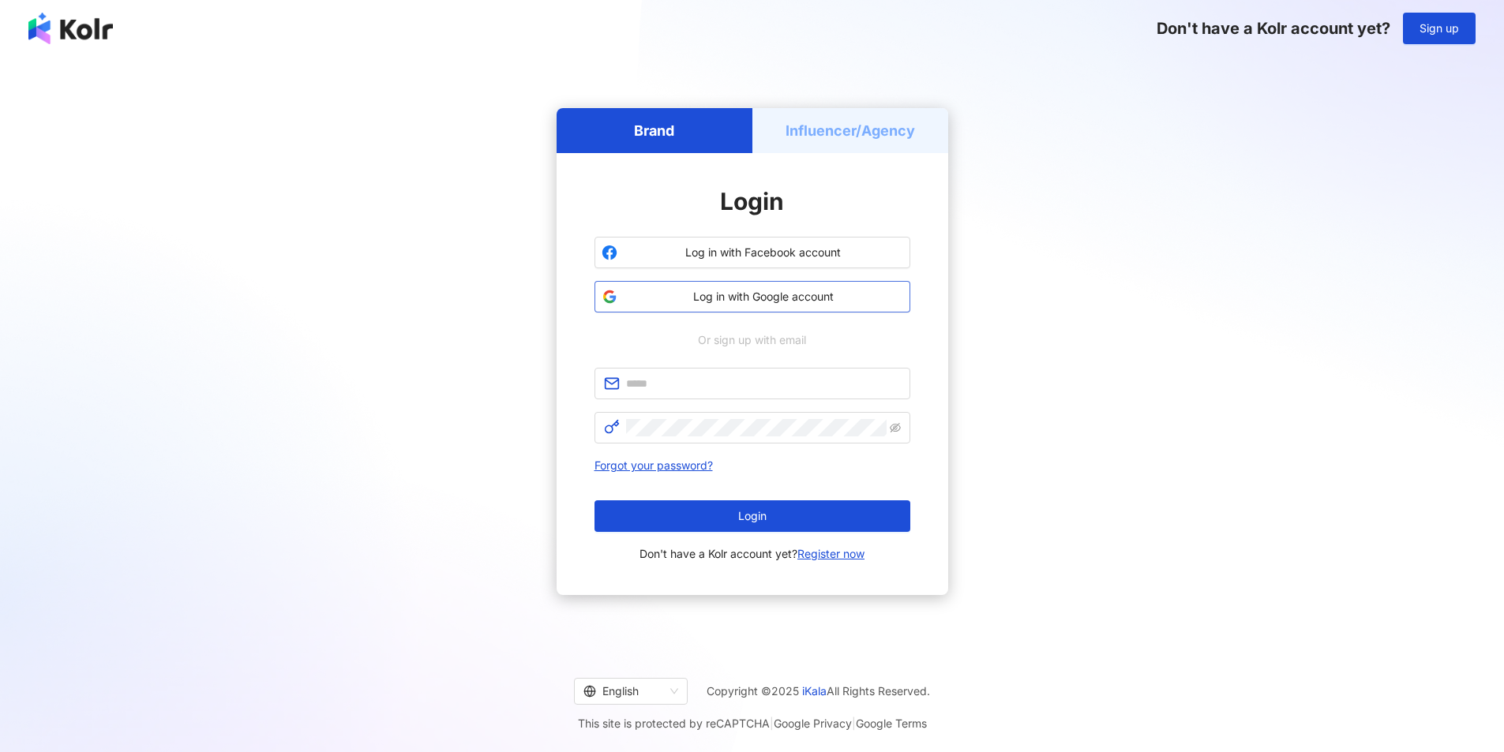
click at [738, 300] on span "Log in with Google account" at bounding box center [763, 297] width 279 height 16
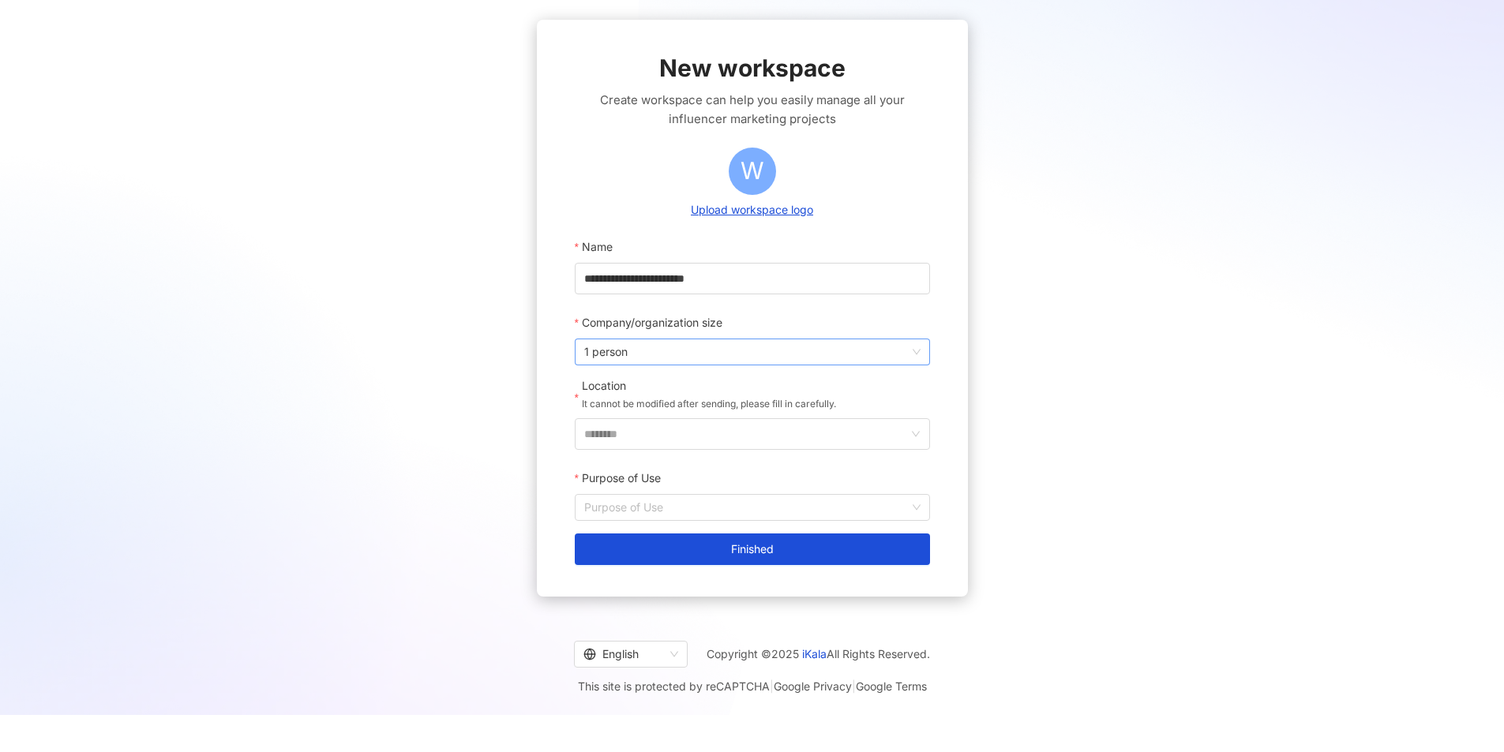
scroll to position [73, 0]
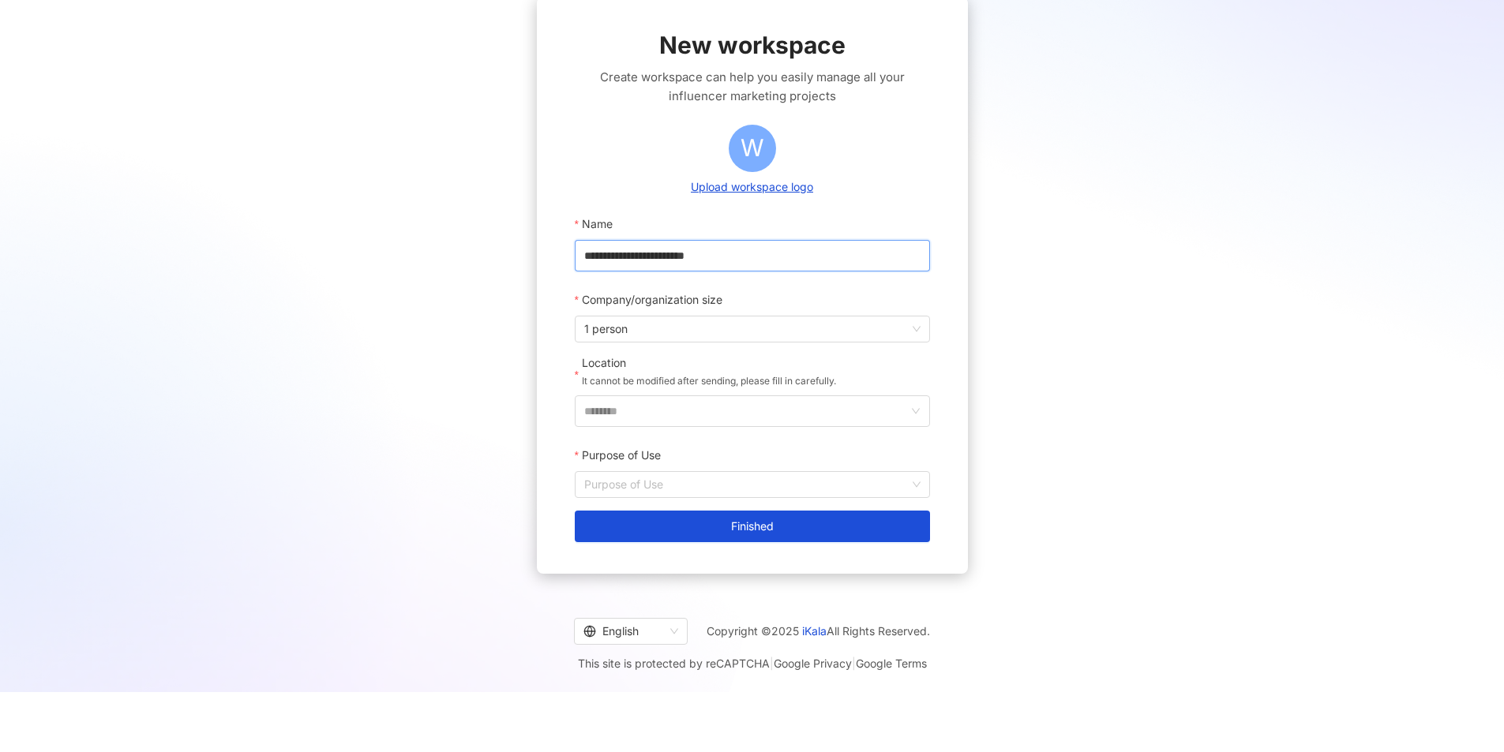
click at [670, 255] on input "**********" at bounding box center [752, 256] width 355 height 32
click at [752, 336] on span "1 person" at bounding box center [752, 329] width 336 height 25
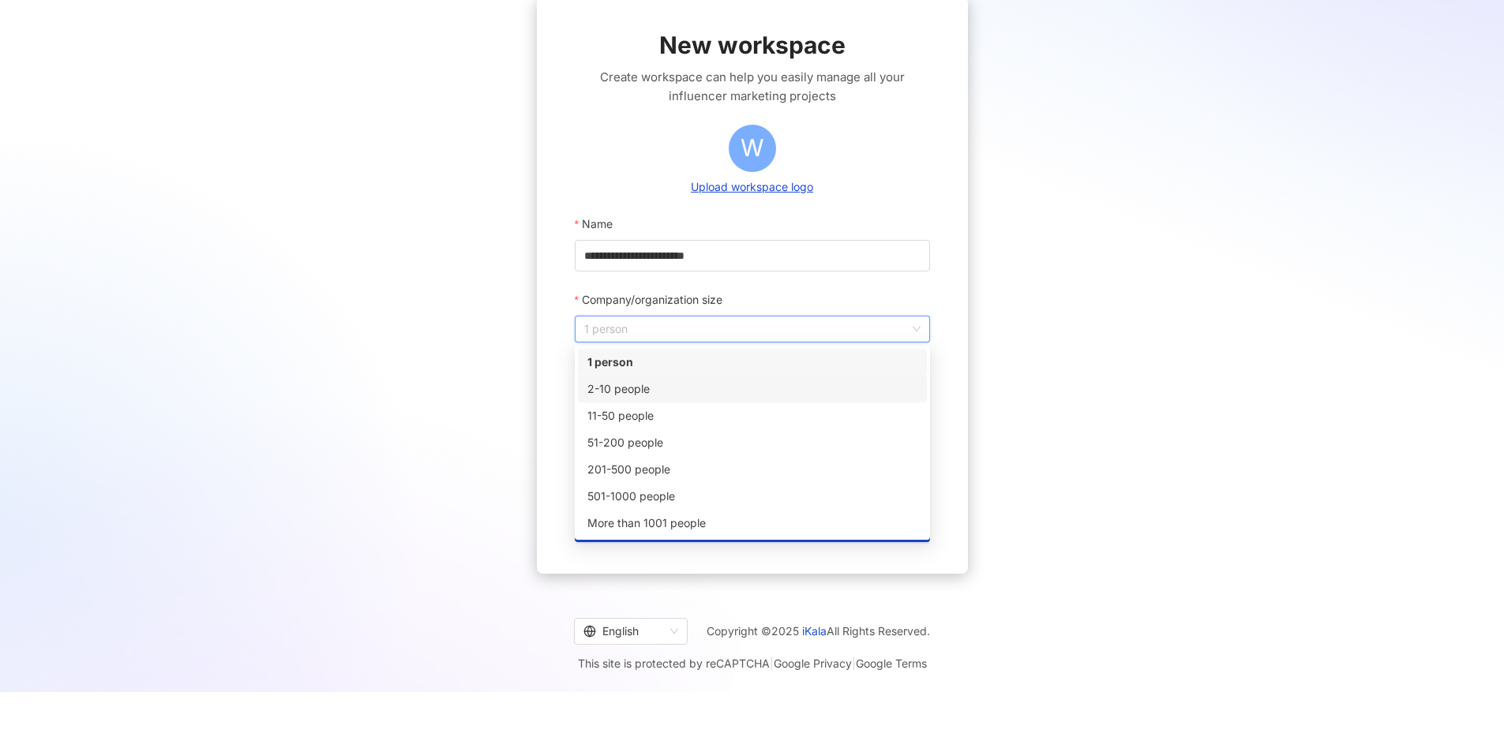
click at [791, 384] on div "2-10 people" at bounding box center [752, 389] width 330 height 17
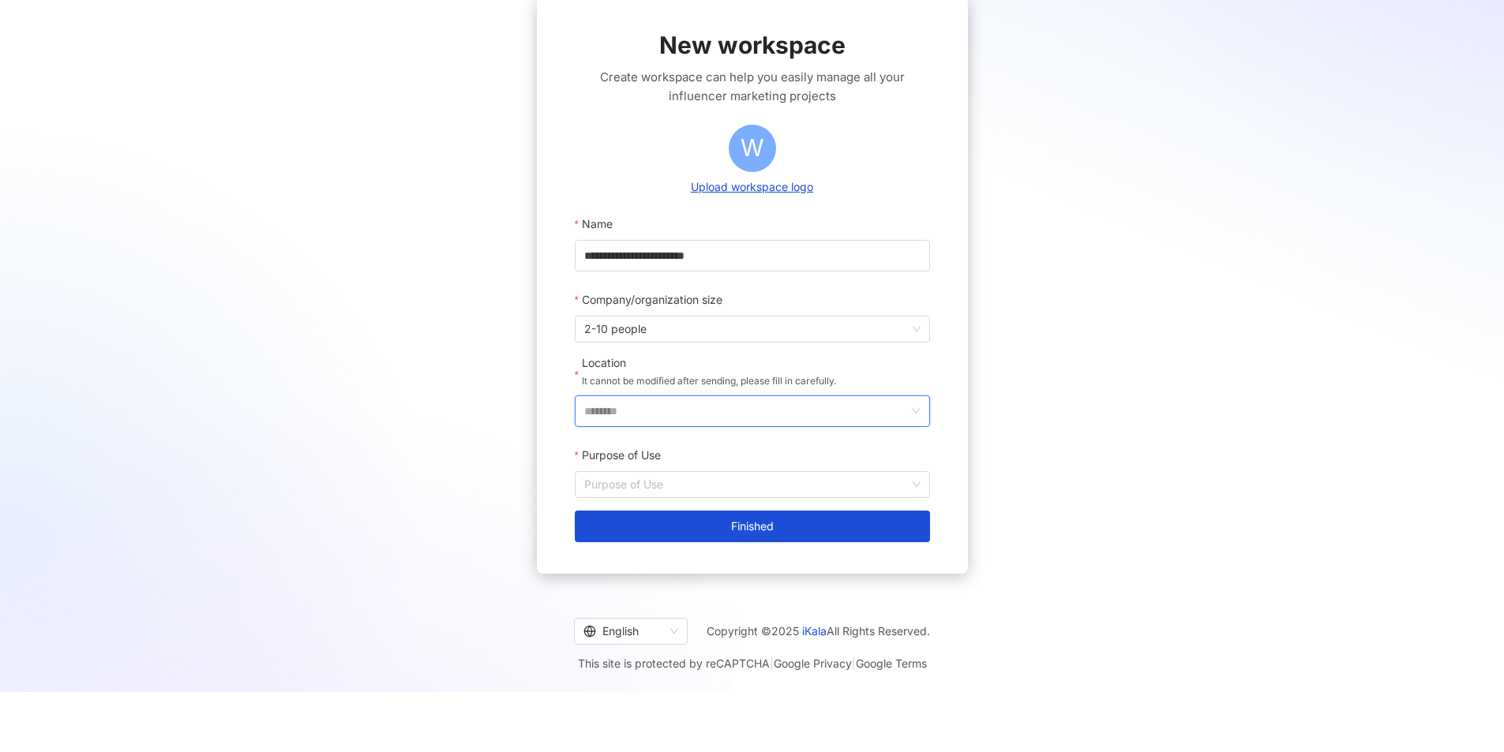
click at [827, 405] on input "********" at bounding box center [746, 411] width 324 height 30
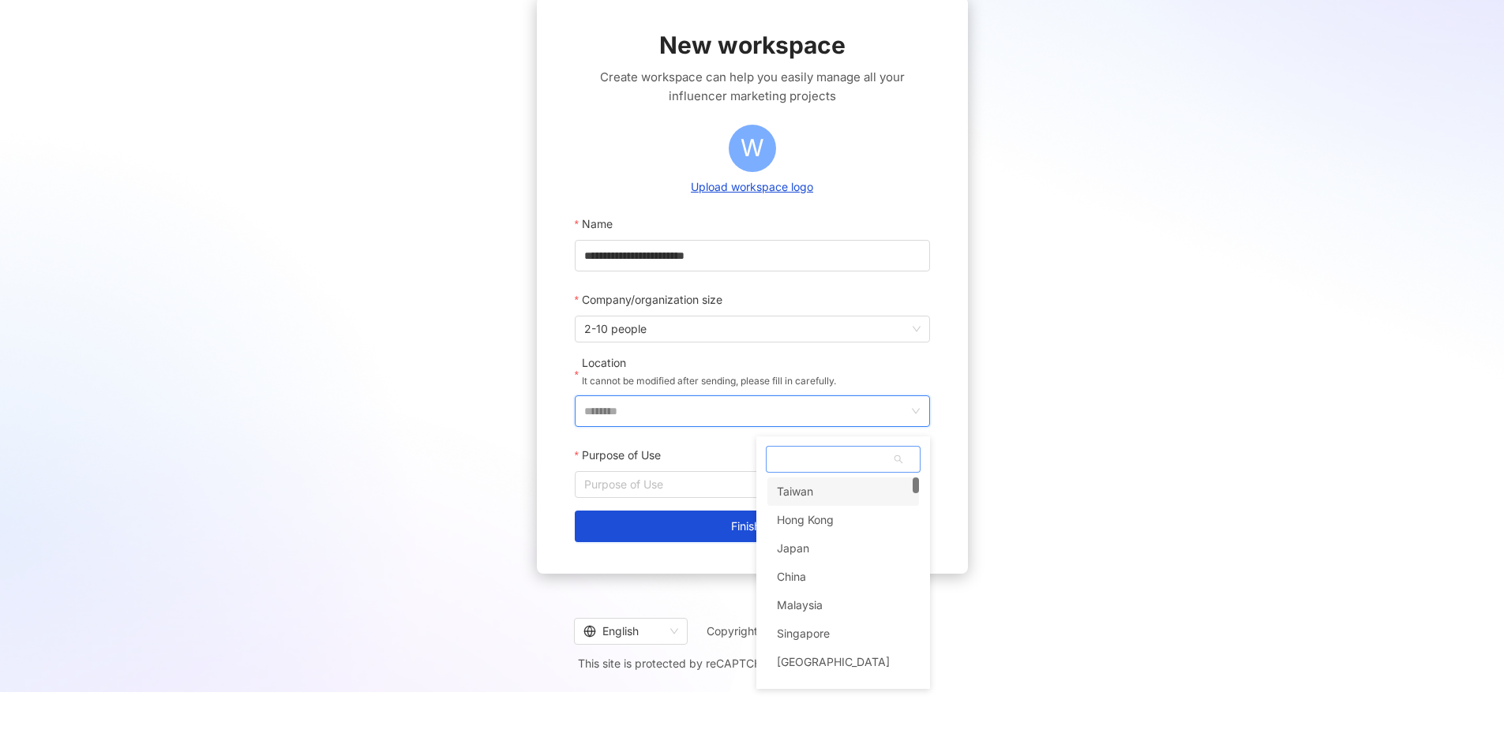
click at [857, 462] on span at bounding box center [843, 459] width 153 height 25
type input "****"
click at [874, 518] on div "**** id Indonesia" at bounding box center [843, 563] width 174 height 253
click at [871, 501] on div "Indonesia" at bounding box center [843, 501] width 152 height 28
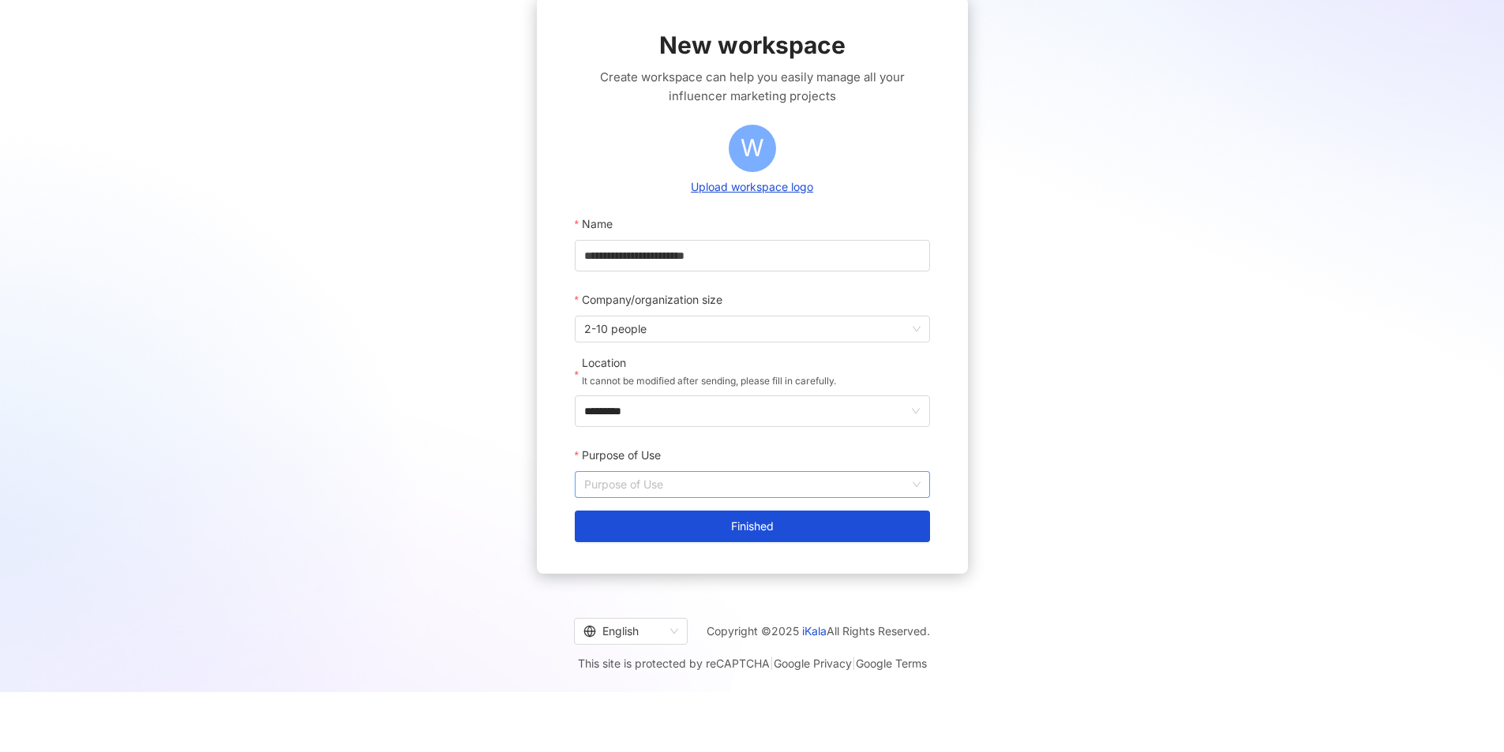
click at [731, 485] on input "Purpose of Use" at bounding box center [752, 484] width 336 height 25
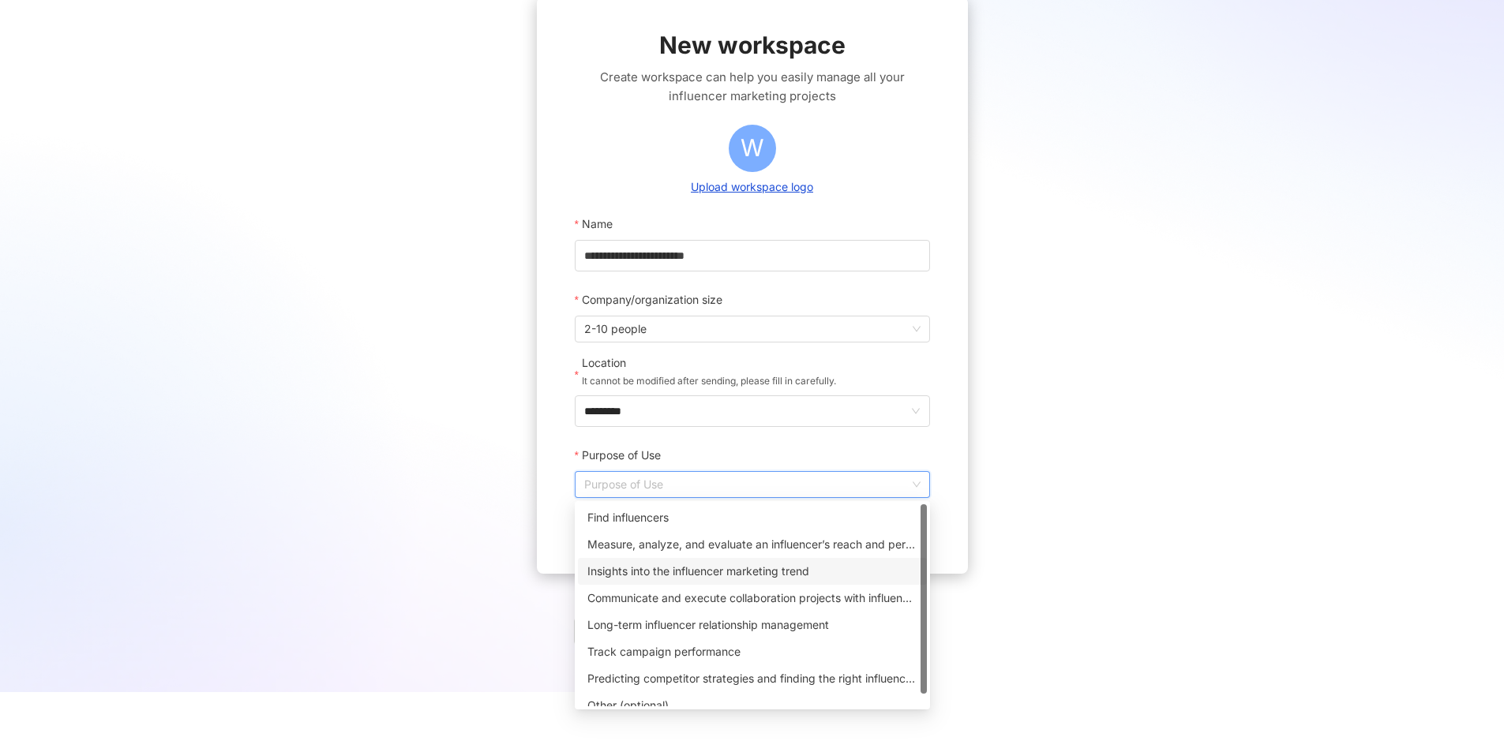
click at [698, 575] on div "Insights into the influencer marketing trend" at bounding box center [752, 571] width 330 height 17
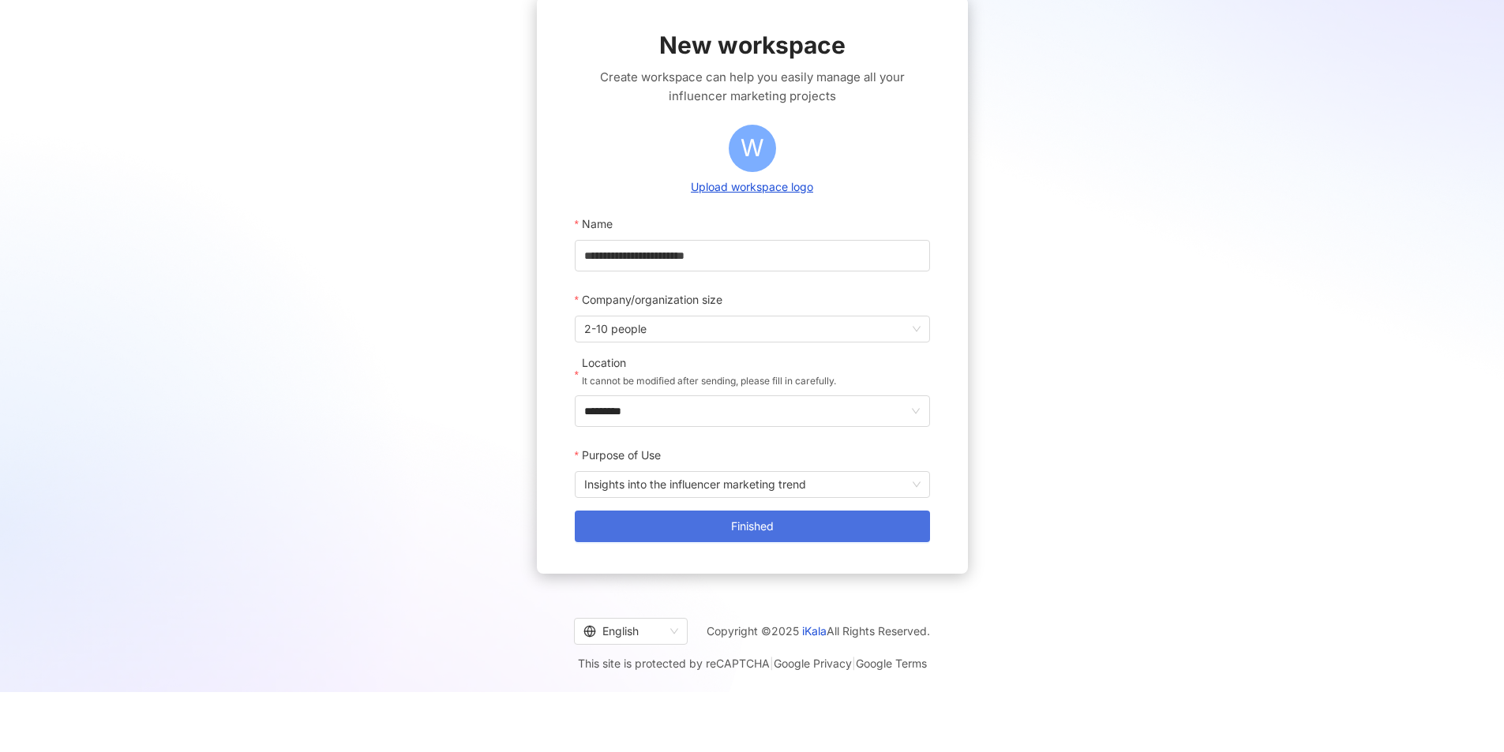
click at [841, 540] on button "Finished" at bounding box center [752, 527] width 355 height 32
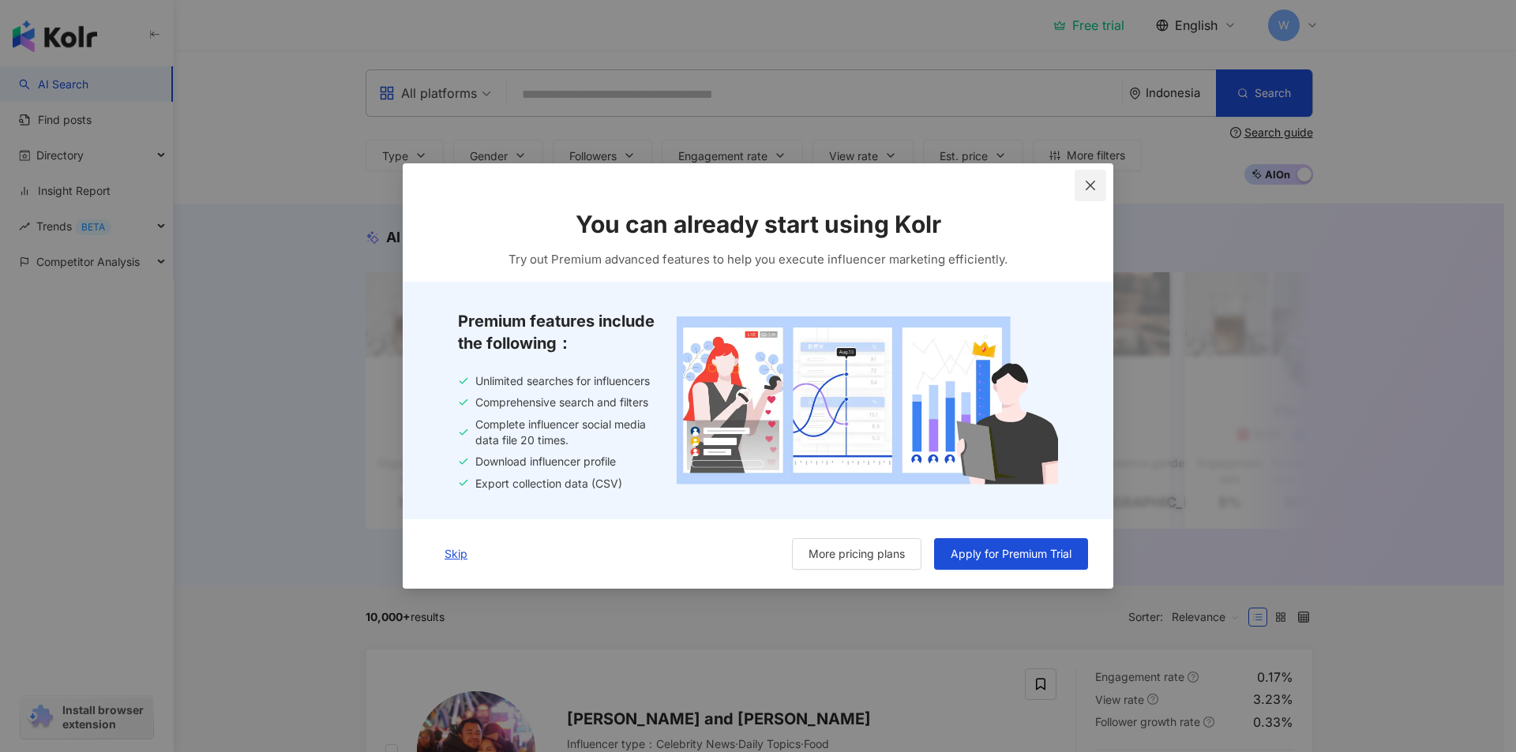
click at [1086, 189] on icon "close" at bounding box center [1090, 185] width 13 height 13
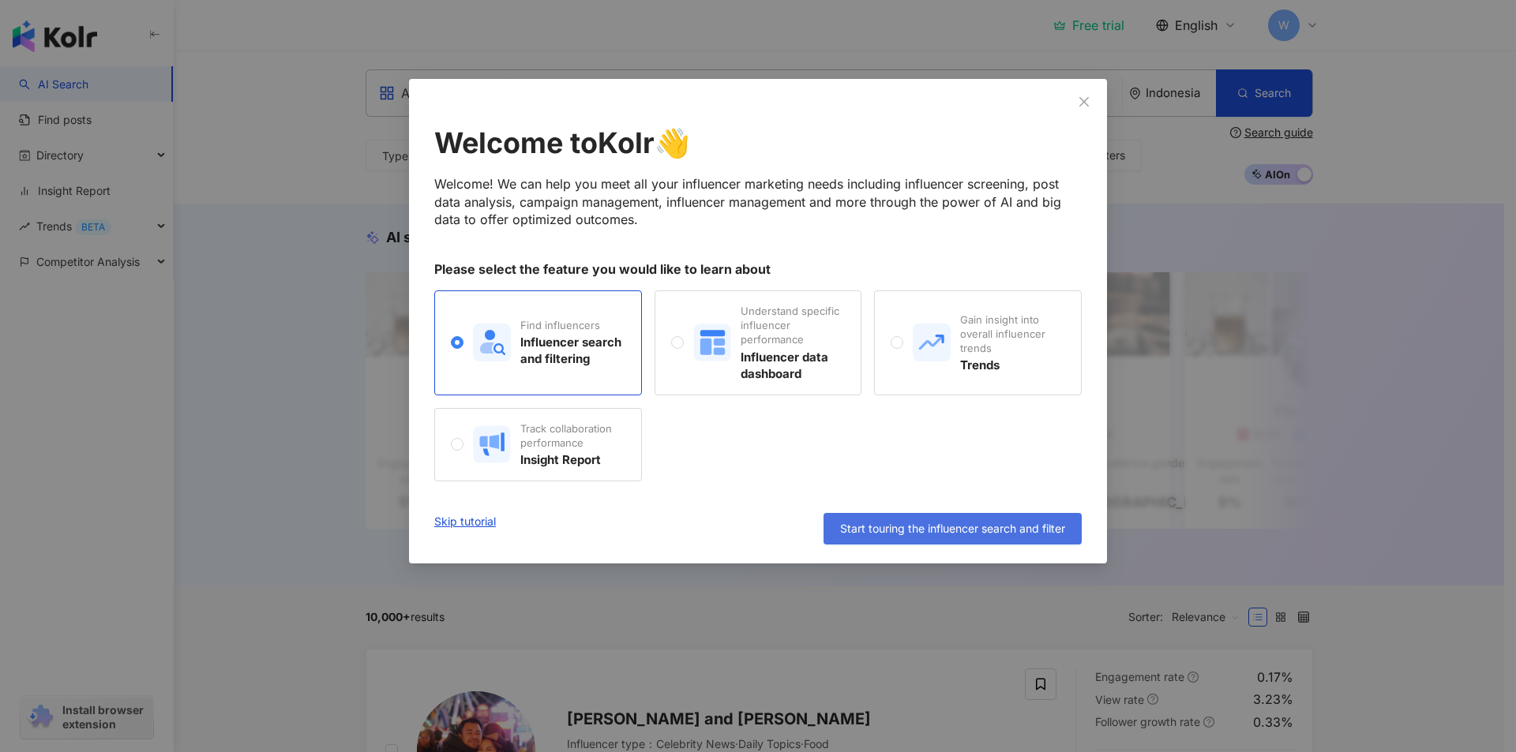
click at [906, 533] on span "Start touring the influencer search and filter" at bounding box center [952, 529] width 225 height 13
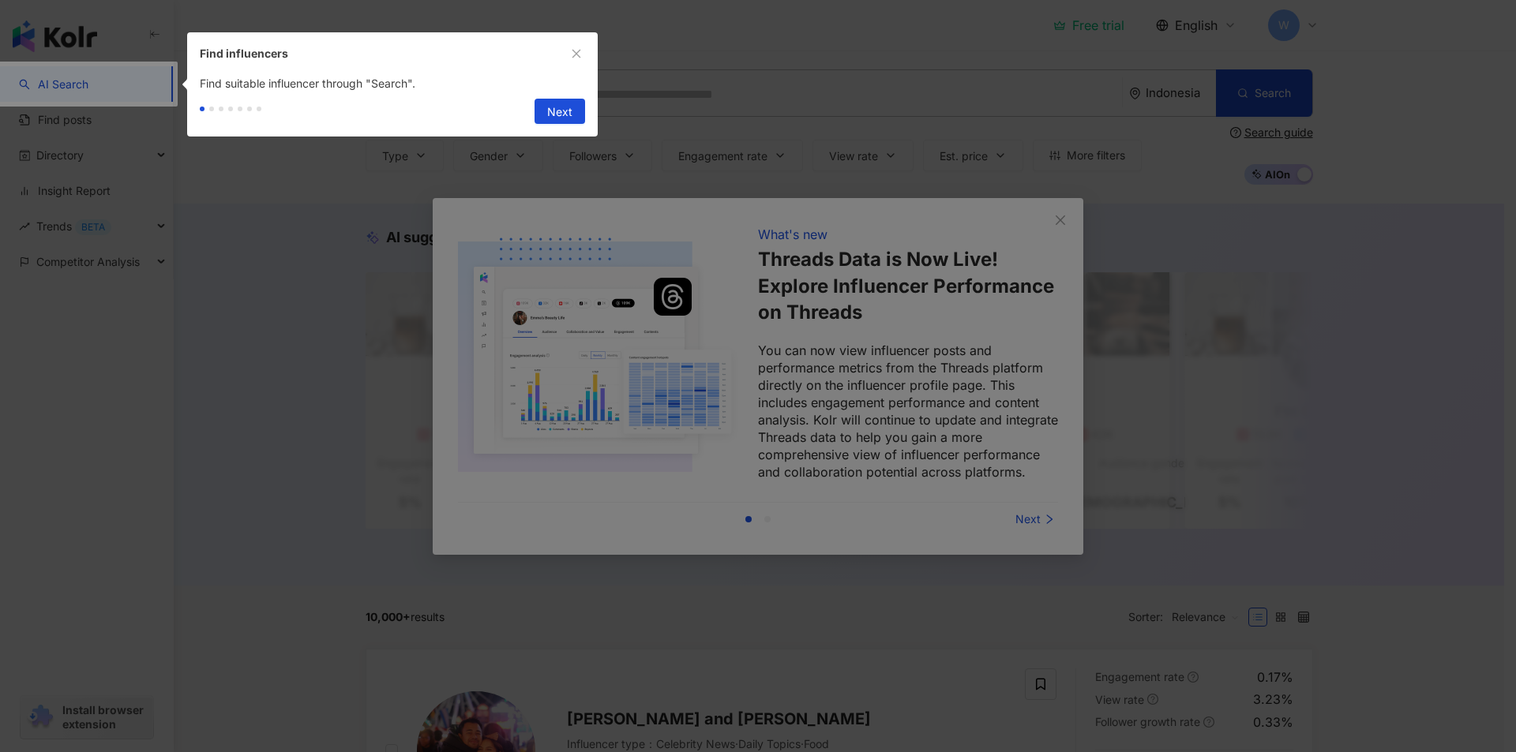
click at [1056, 224] on div at bounding box center [758, 376] width 1516 height 752
click at [586, 112] on div "Next" at bounding box center [392, 114] width 411 height 44
click at [572, 114] on span "Next" at bounding box center [559, 111] width 25 height 25
type input "**********"
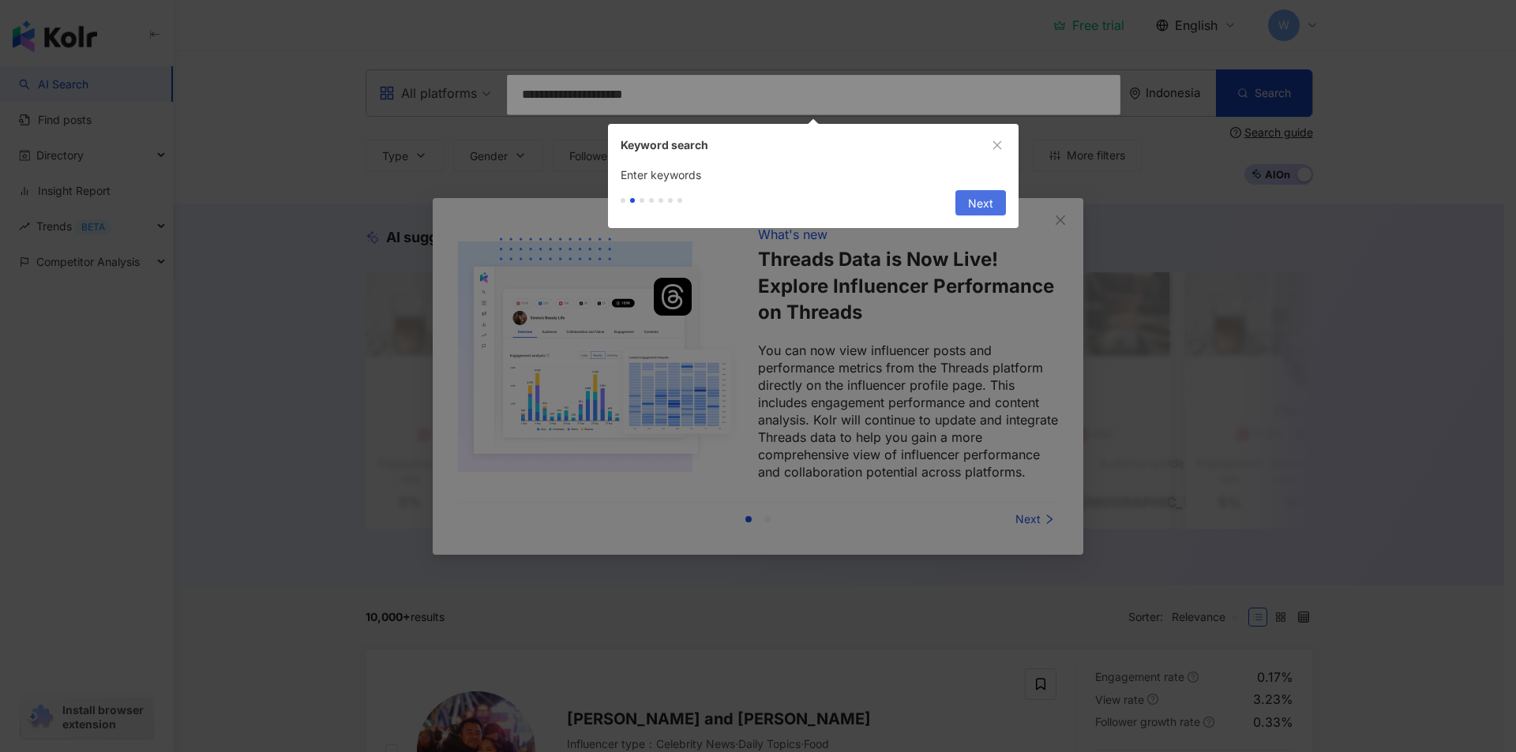
click at [572, 114] on div at bounding box center [758, 376] width 1516 height 752
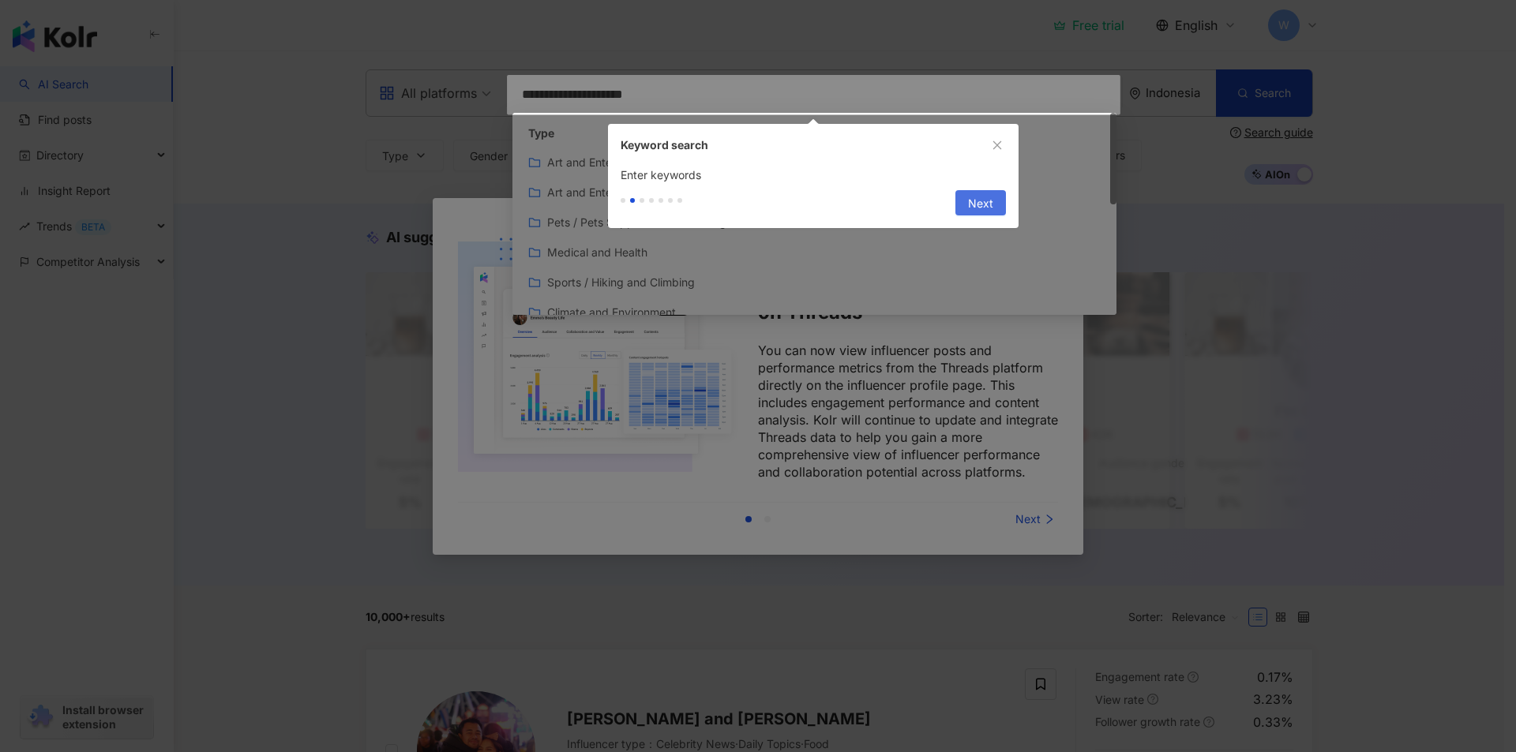
click at [984, 203] on span "Next" at bounding box center [980, 203] width 25 height 25
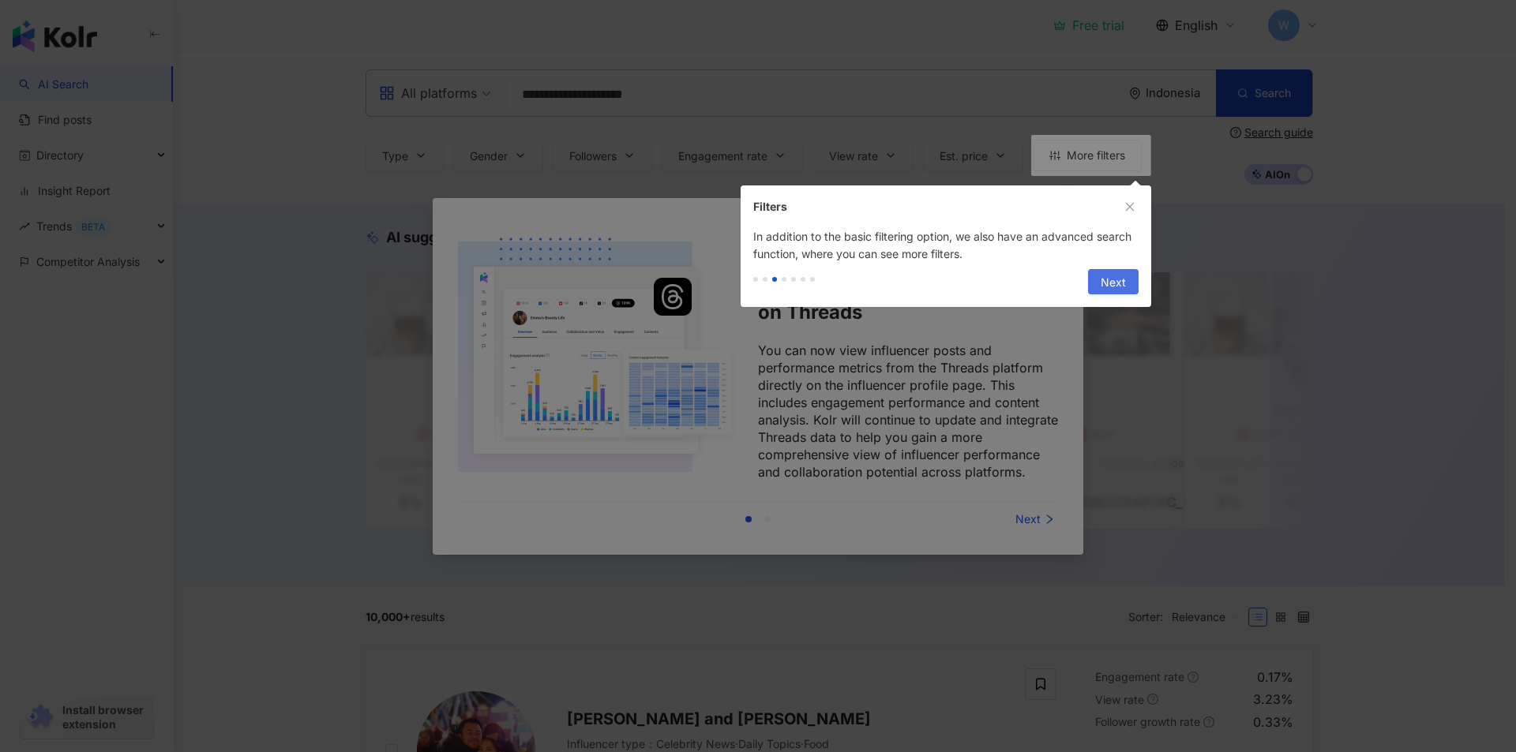
click at [1113, 275] on span "Next" at bounding box center [1113, 282] width 25 height 25
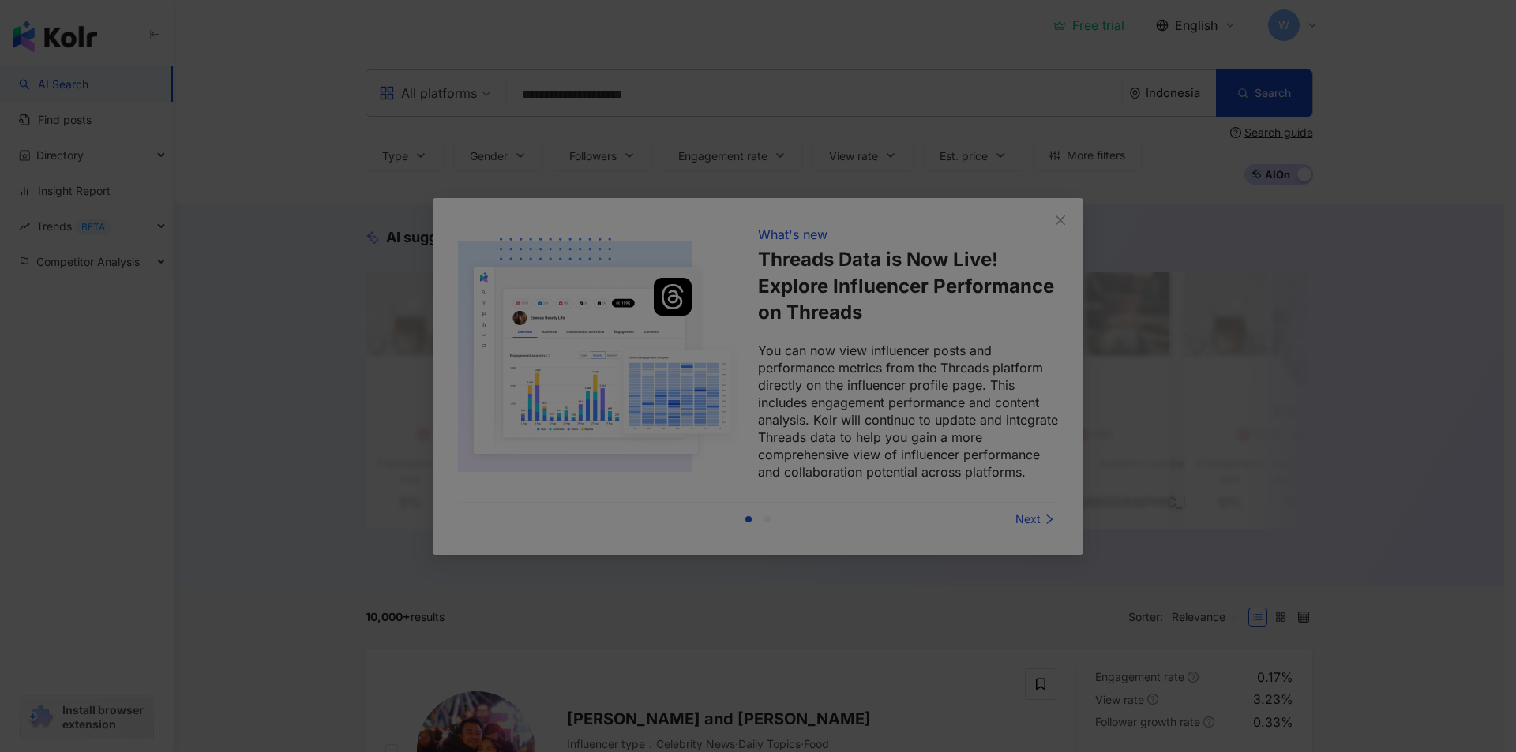
click at [1004, 516] on div at bounding box center [758, 376] width 1516 height 752
click at [1028, 517] on div at bounding box center [758, 376] width 1516 height 752
click at [1092, 242] on div at bounding box center [758, 376] width 1516 height 752
click at [1041, 210] on div at bounding box center [758, 376] width 1516 height 752
click at [1052, 212] on div at bounding box center [758, 376] width 1516 height 752
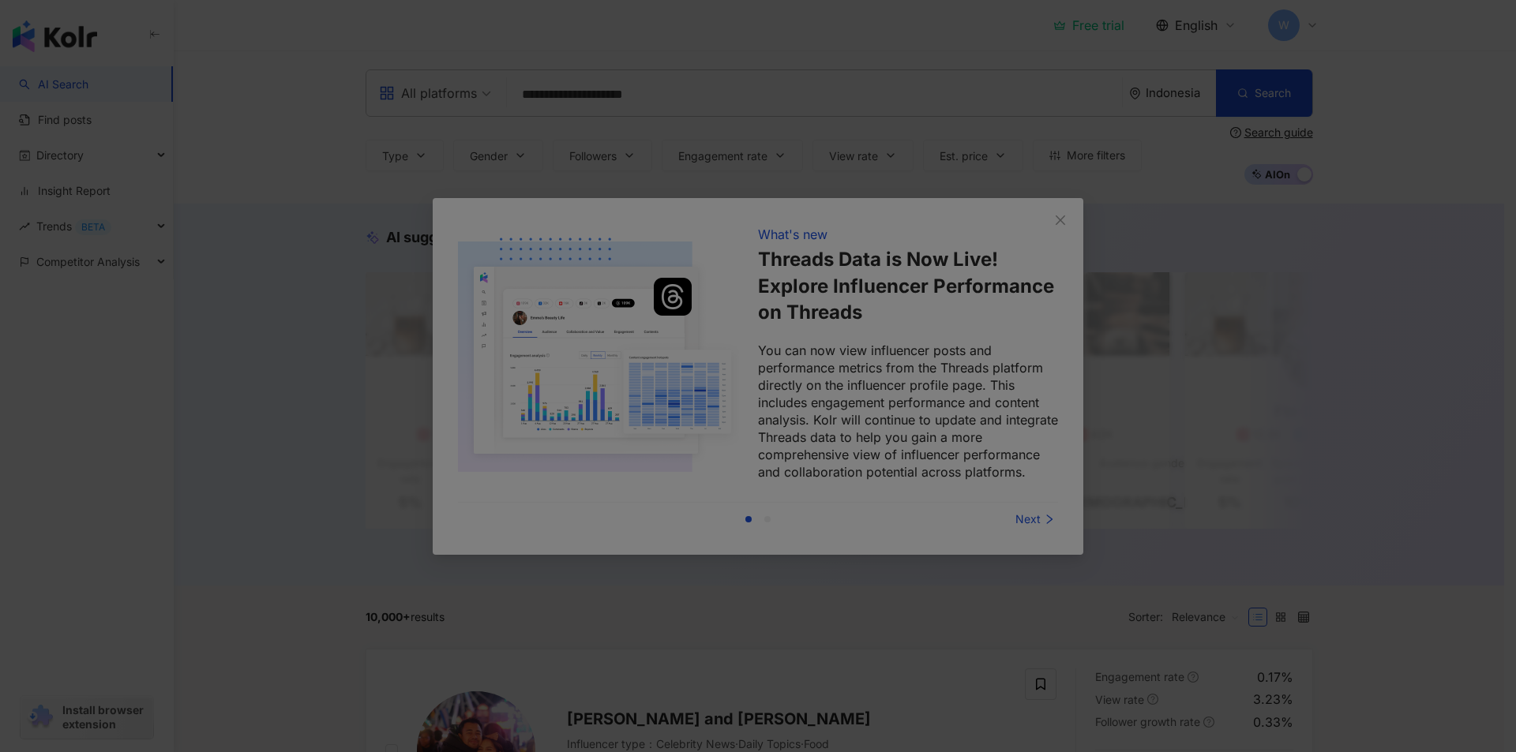
click at [1060, 238] on div at bounding box center [758, 376] width 1516 height 752
click at [1413, 305] on div at bounding box center [758, 376] width 1516 height 752
click at [1011, 525] on div at bounding box center [758, 376] width 1516 height 752
click at [1014, 524] on div at bounding box center [758, 376] width 1516 height 752
click at [1016, 523] on div at bounding box center [758, 376] width 1516 height 752
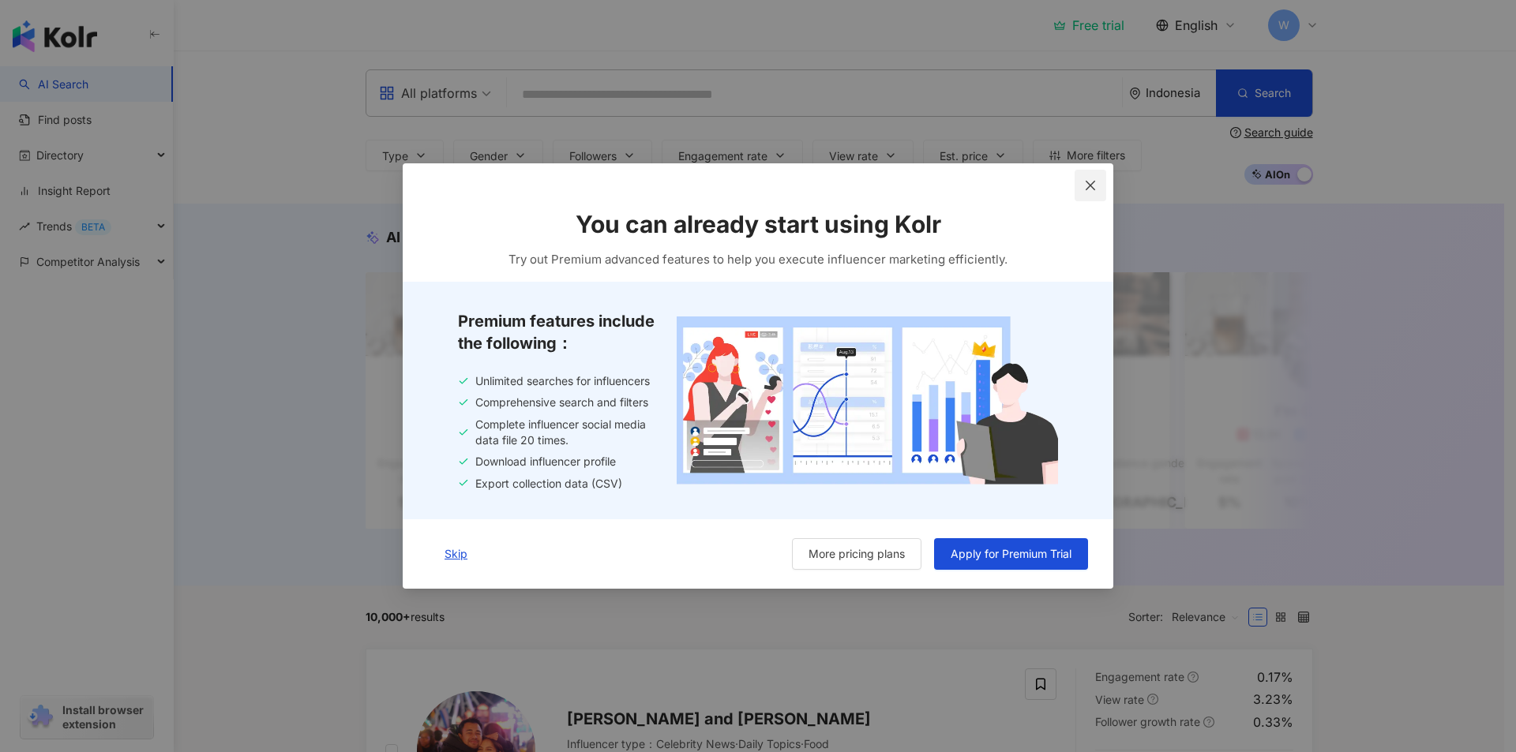
click at [1082, 185] on span "Close" at bounding box center [1091, 185] width 32 height 13
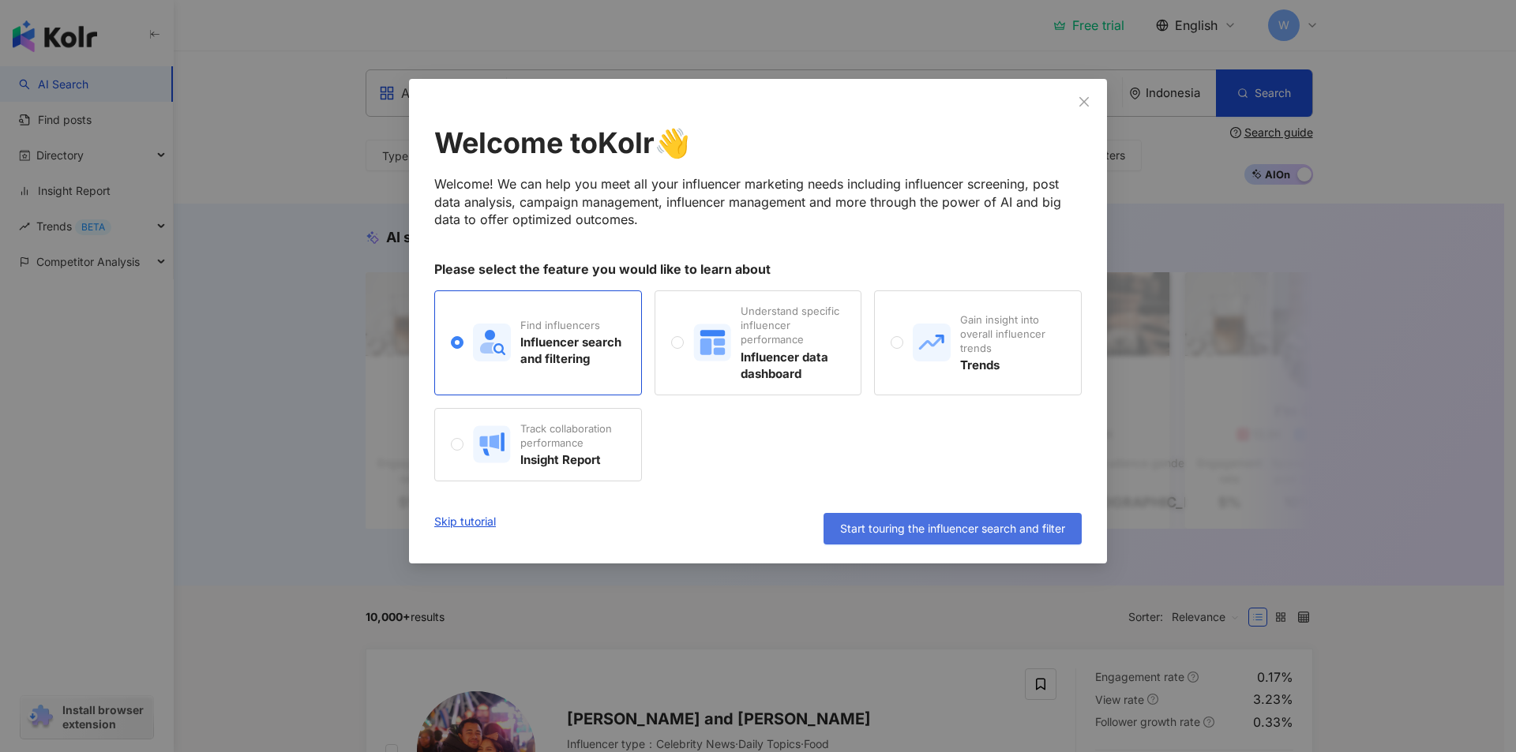
click at [937, 534] on span "Start touring the influencer search and filter" at bounding box center [952, 529] width 225 height 13
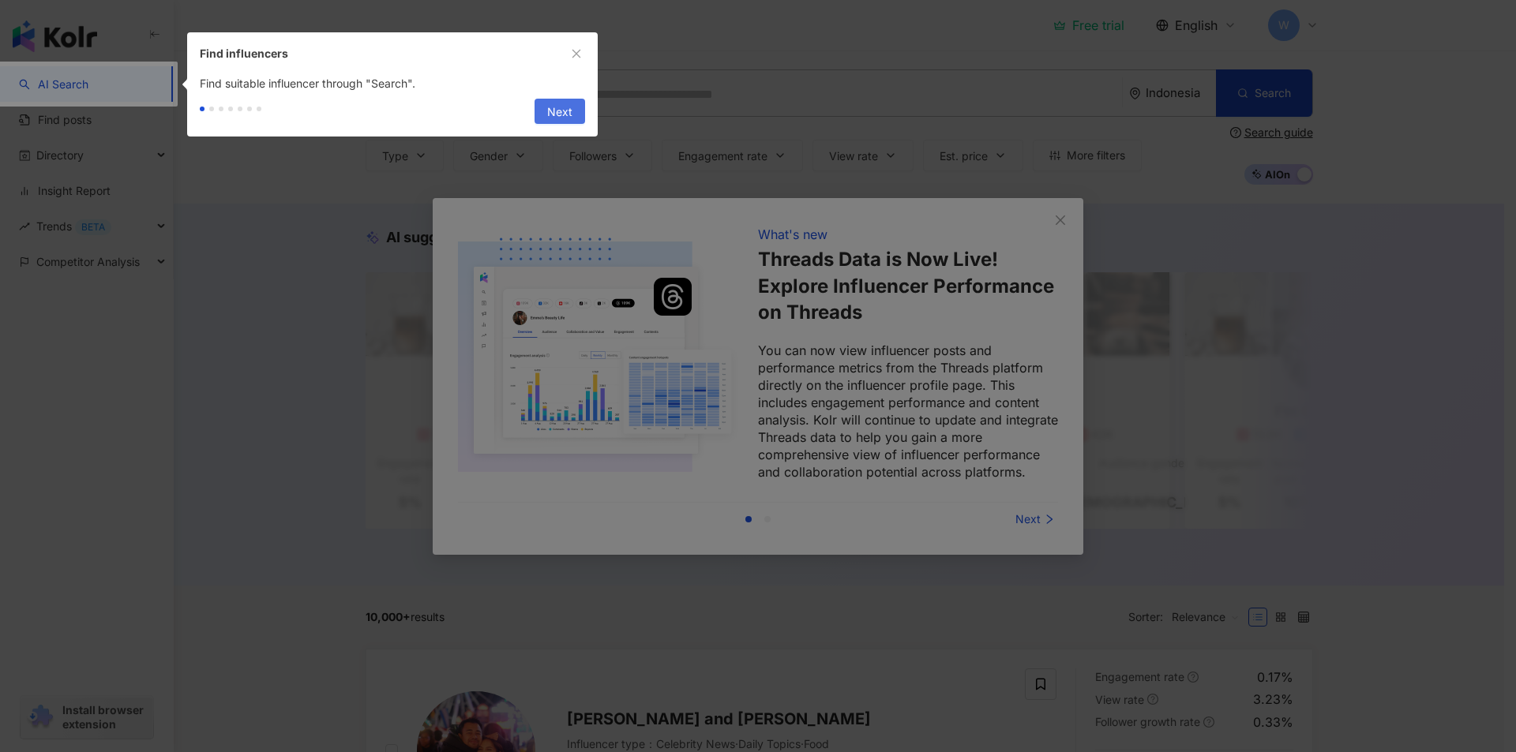
click at [539, 106] on button "Next" at bounding box center [560, 111] width 51 height 25
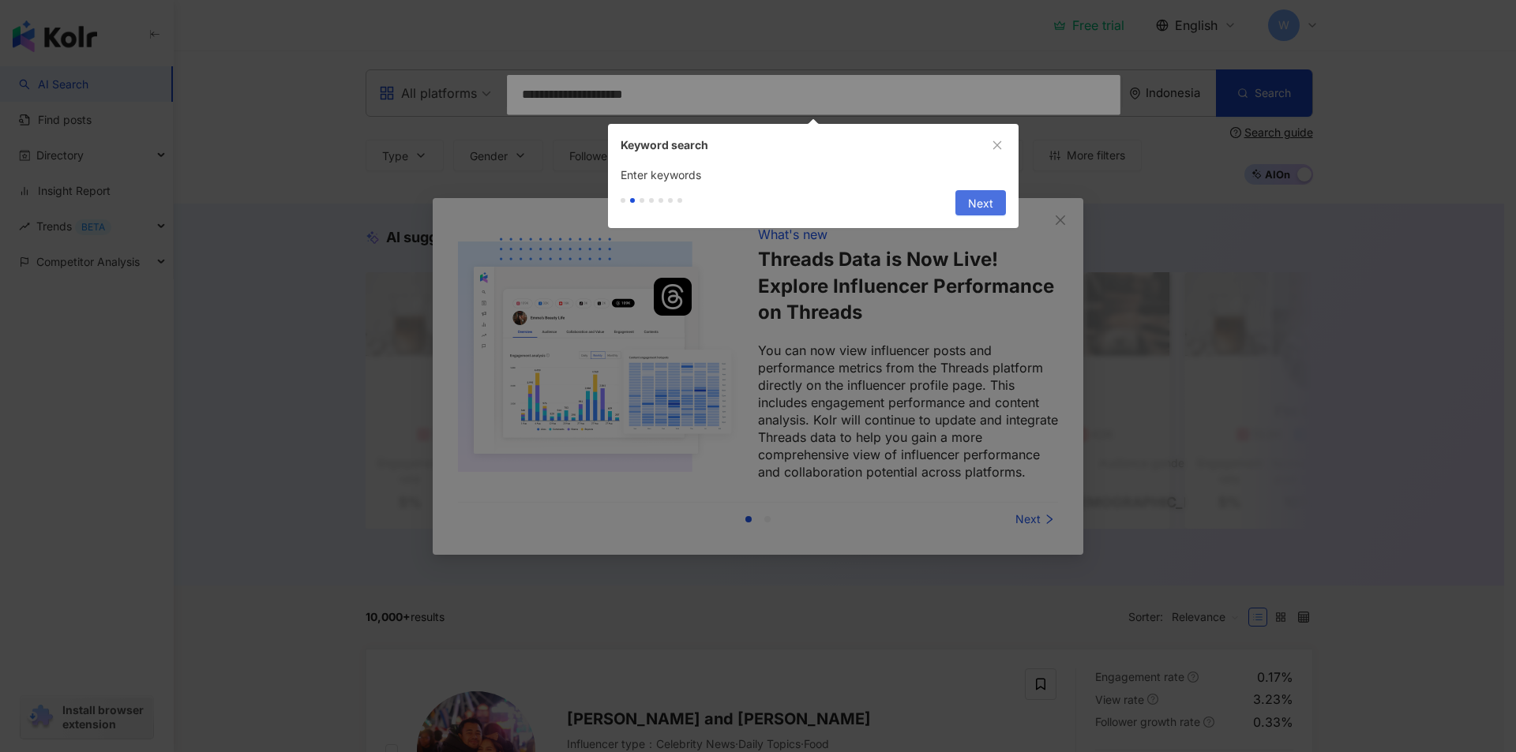
type input "**********"
click at [996, 207] on button "Next" at bounding box center [980, 202] width 51 height 25
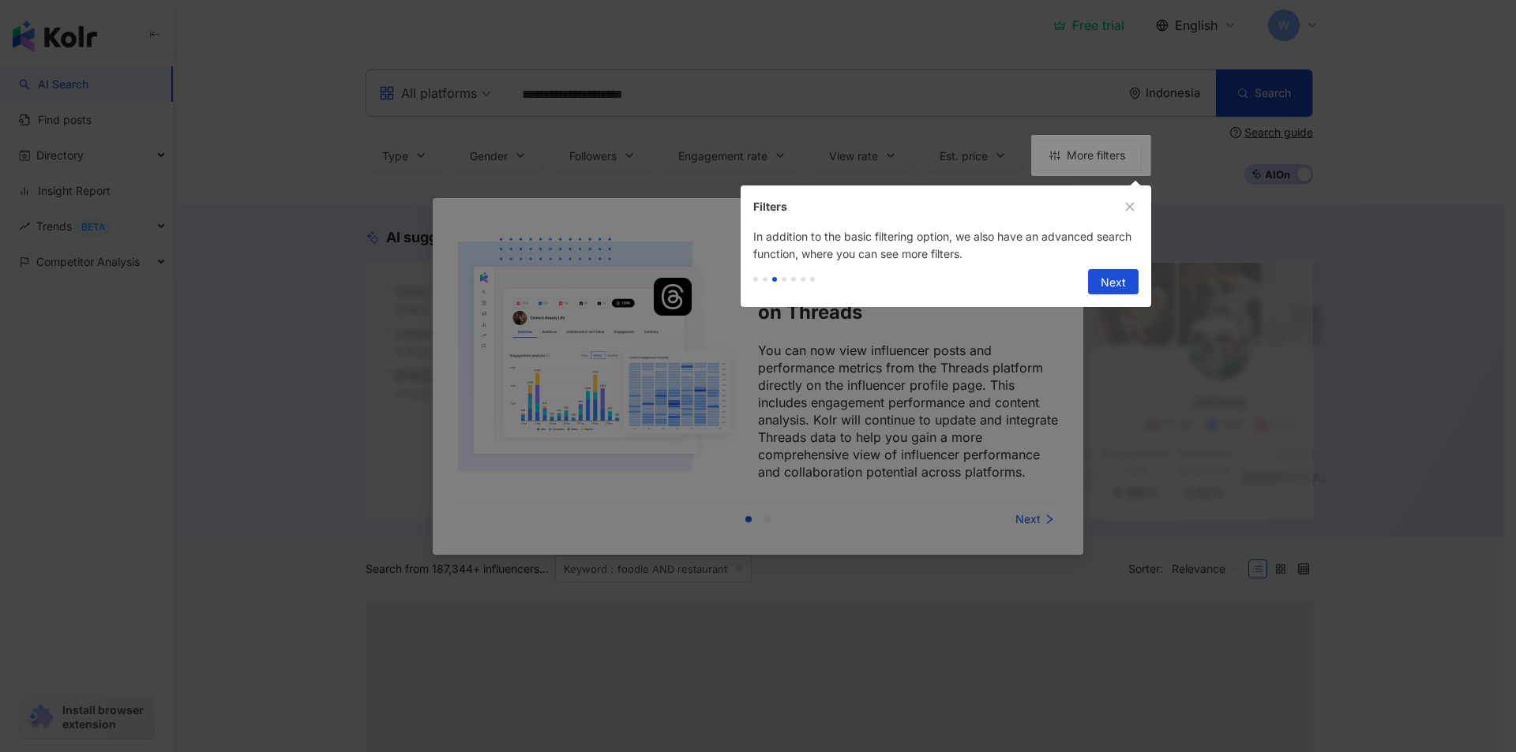
click at [1104, 274] on span "Next" at bounding box center [1113, 282] width 25 height 25
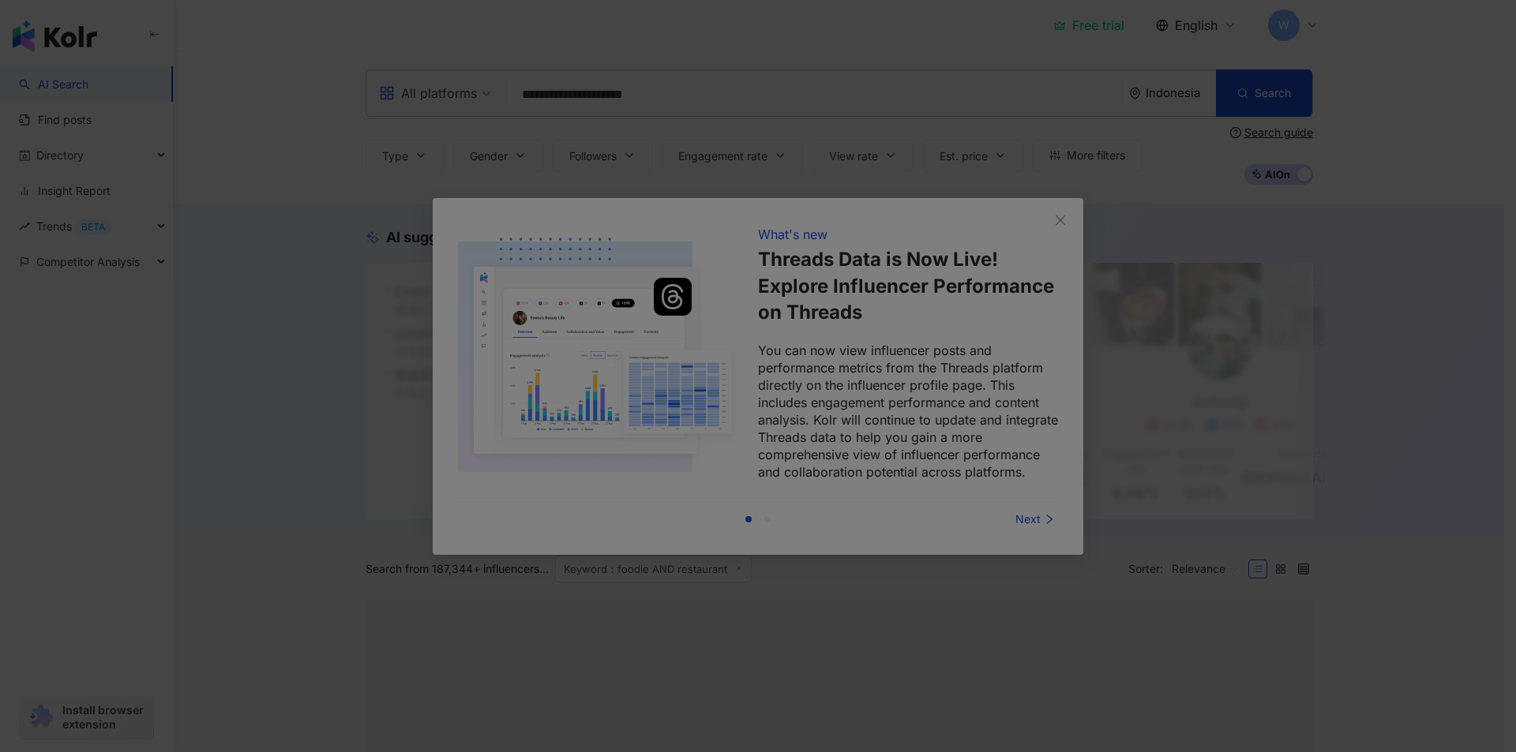
click at [1266, 128] on div at bounding box center [758, 376] width 1516 height 752
click at [1006, 500] on div at bounding box center [758, 376] width 1516 height 752
drag, startPoint x: 1006, startPoint y: 500, endPoint x: 1023, endPoint y: 519, distance: 25.7
click at [1007, 501] on div at bounding box center [758, 376] width 1516 height 752
click at [1028, 520] on div at bounding box center [758, 376] width 1516 height 752
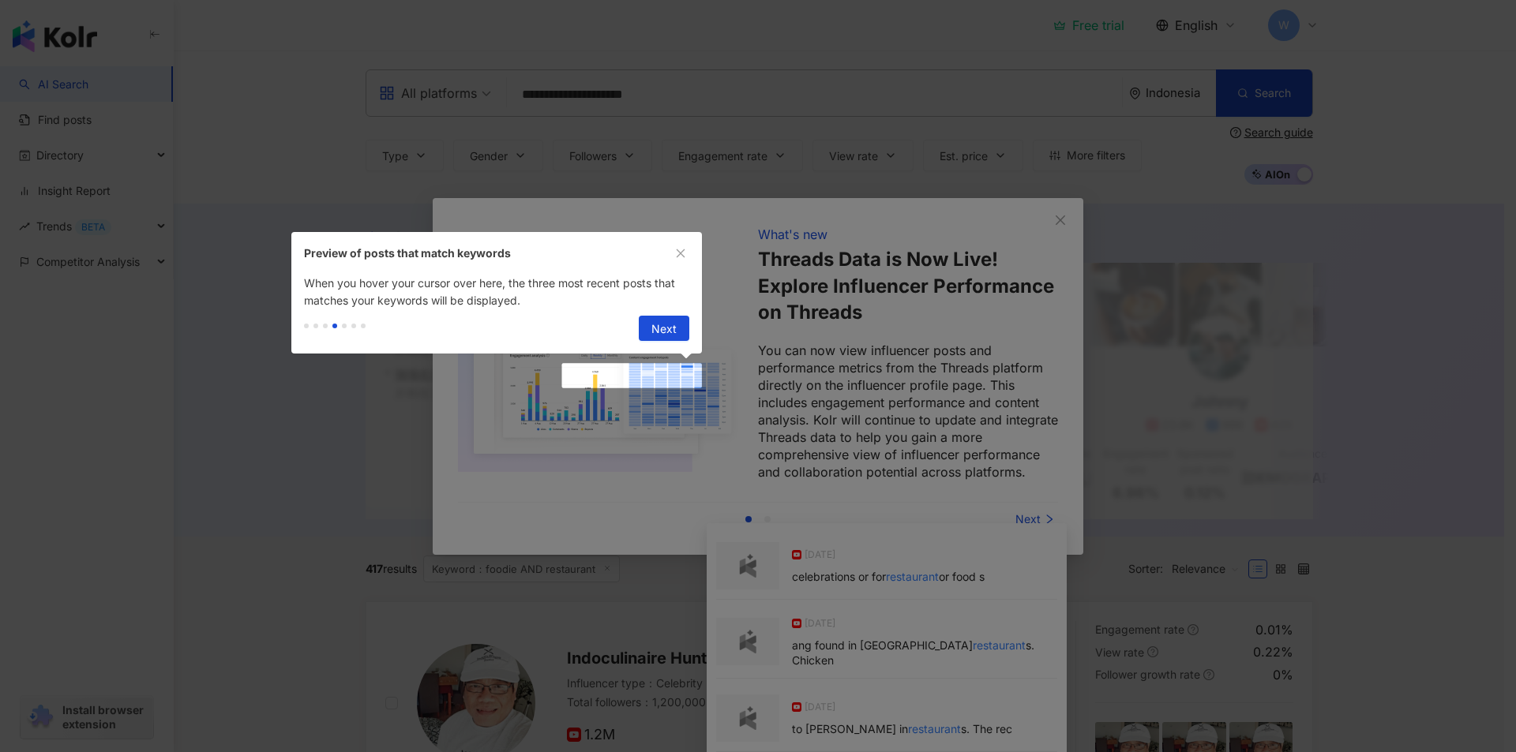
click at [638, 329] on div "Previous Next" at bounding box center [660, 328] width 57 height 25
click at [666, 329] on span "Next" at bounding box center [663, 329] width 25 height 25
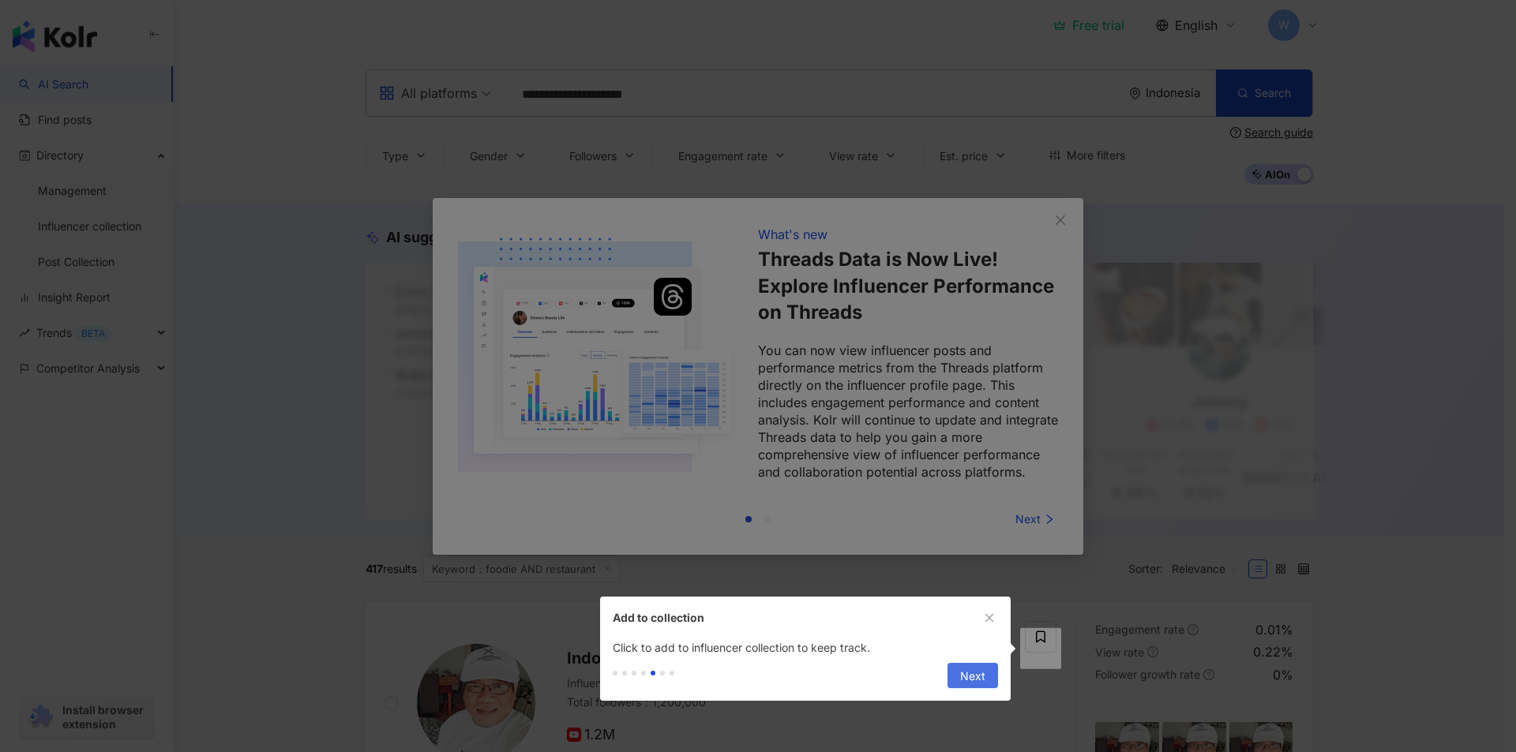
click at [978, 674] on span "Next" at bounding box center [972, 676] width 25 height 25
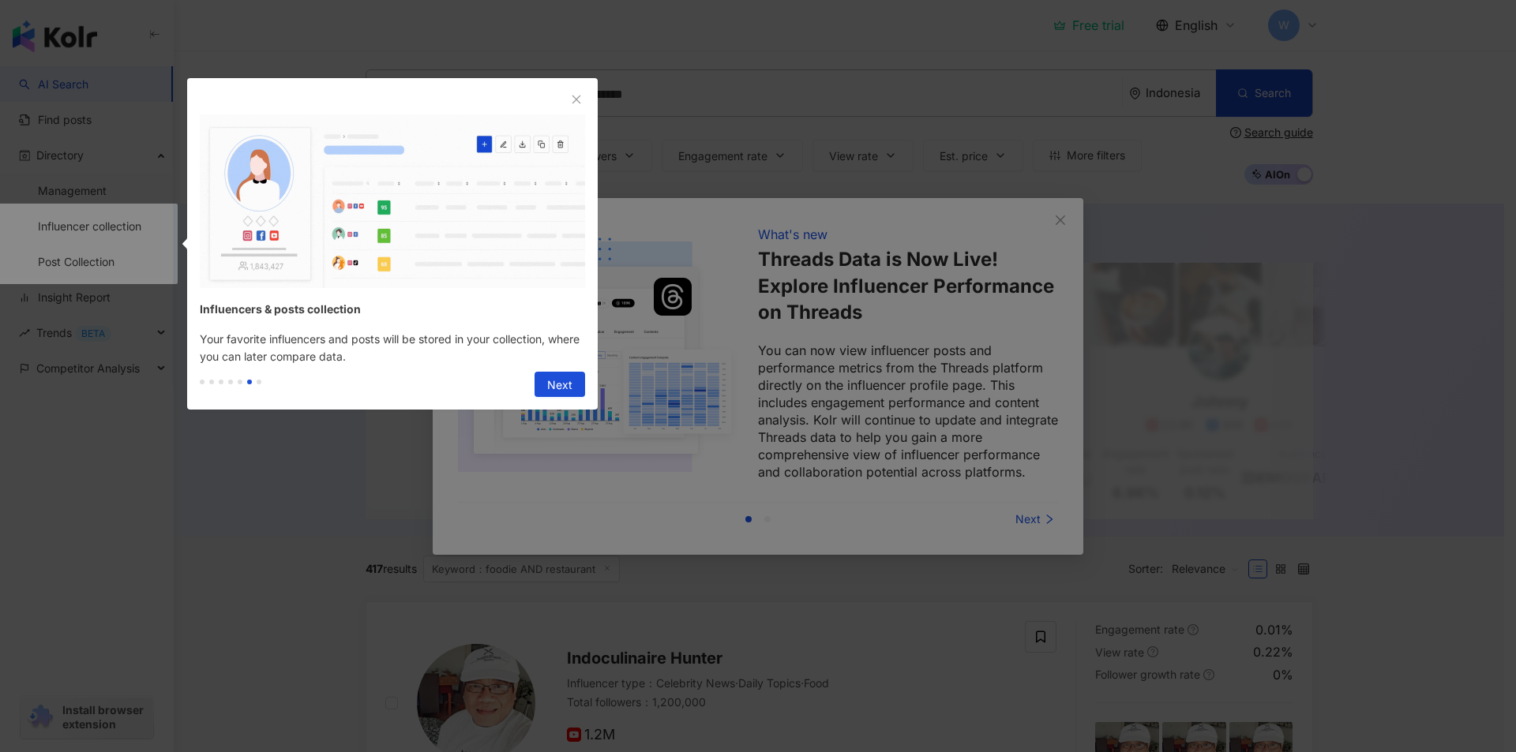
click at [534, 389] on div "Previous Next" at bounding box center [556, 384] width 57 height 25
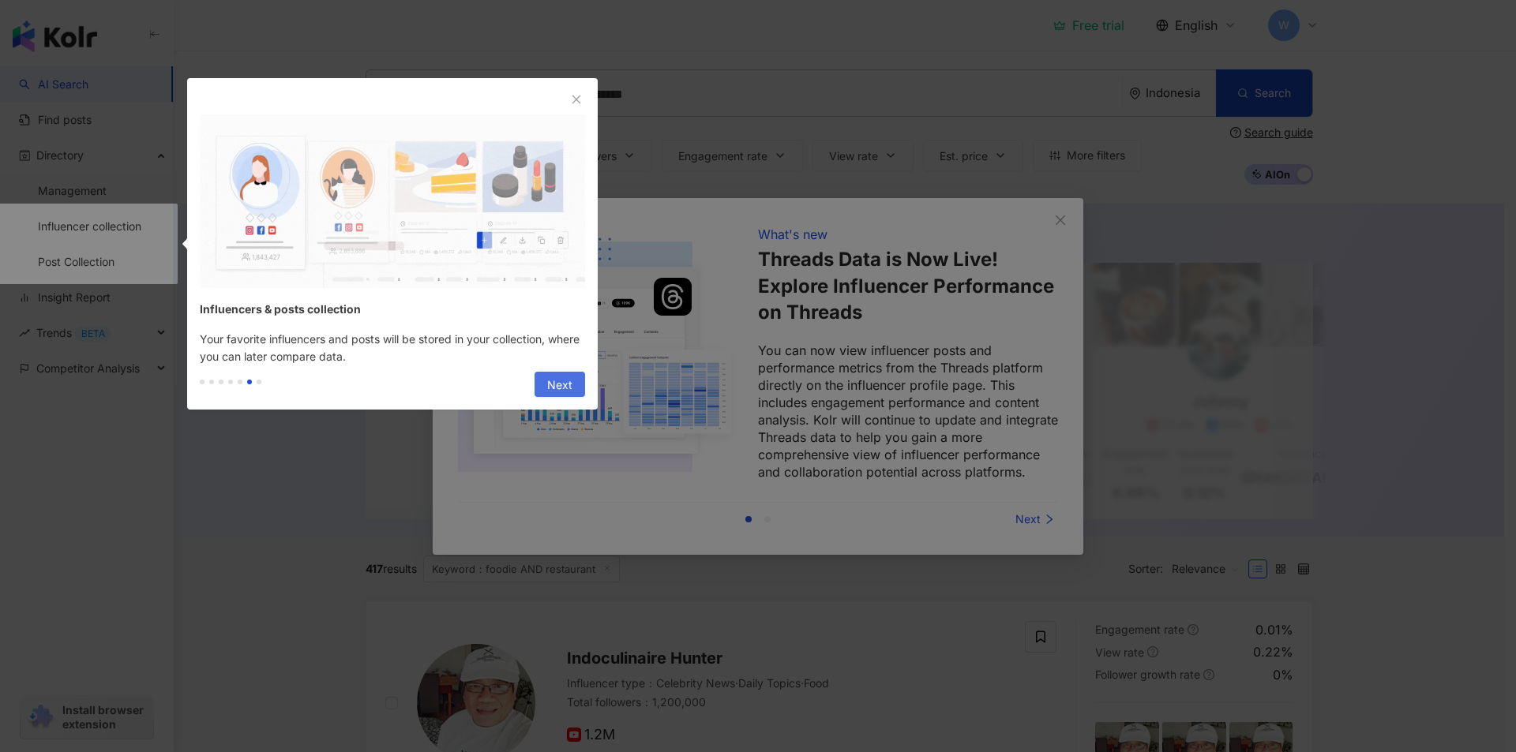
click at [545, 385] on button "Next" at bounding box center [560, 384] width 51 height 25
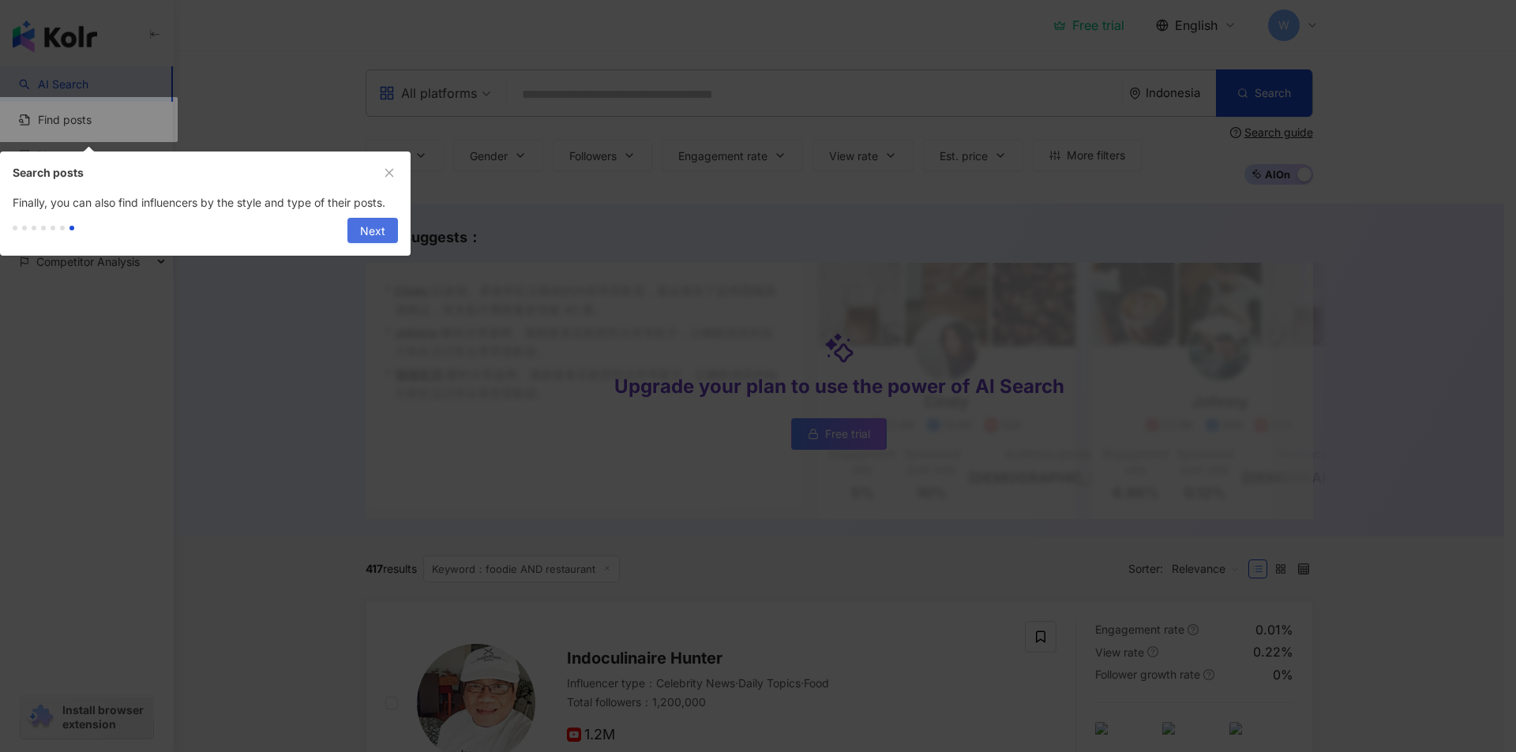
click at [369, 230] on span "Next" at bounding box center [372, 231] width 25 height 25
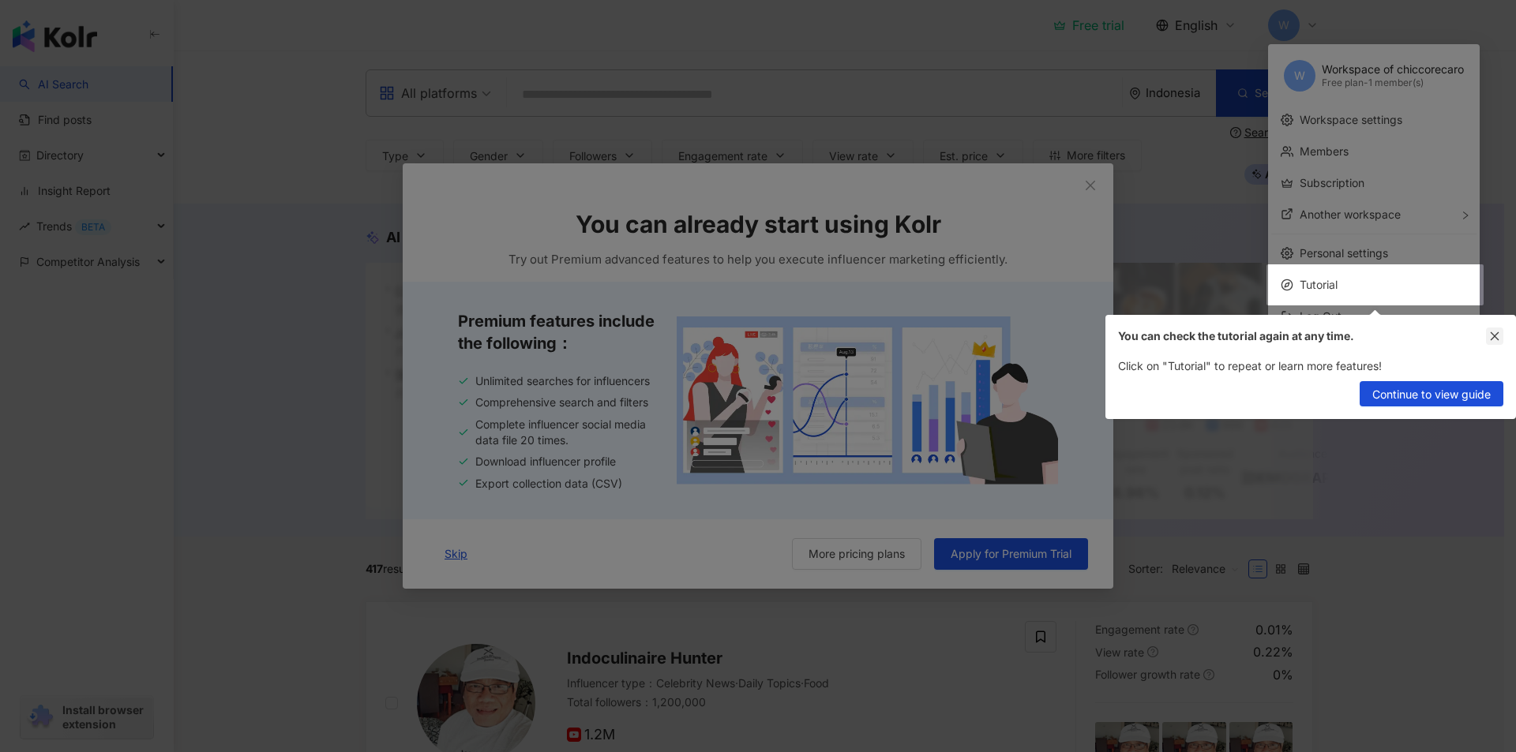
click at [1498, 337] on icon "close" at bounding box center [1494, 336] width 11 height 11
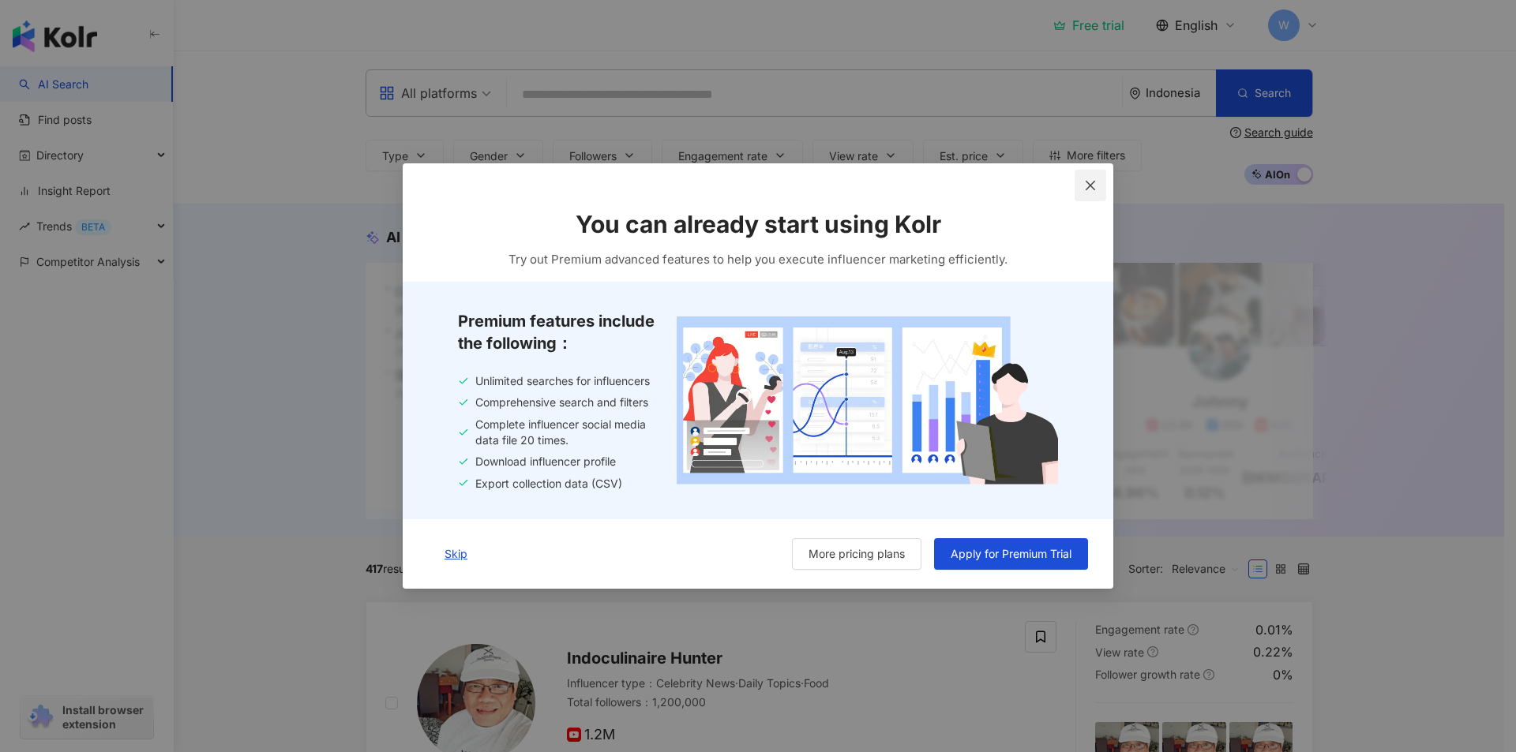
click at [1098, 178] on button "Close" at bounding box center [1091, 186] width 32 height 32
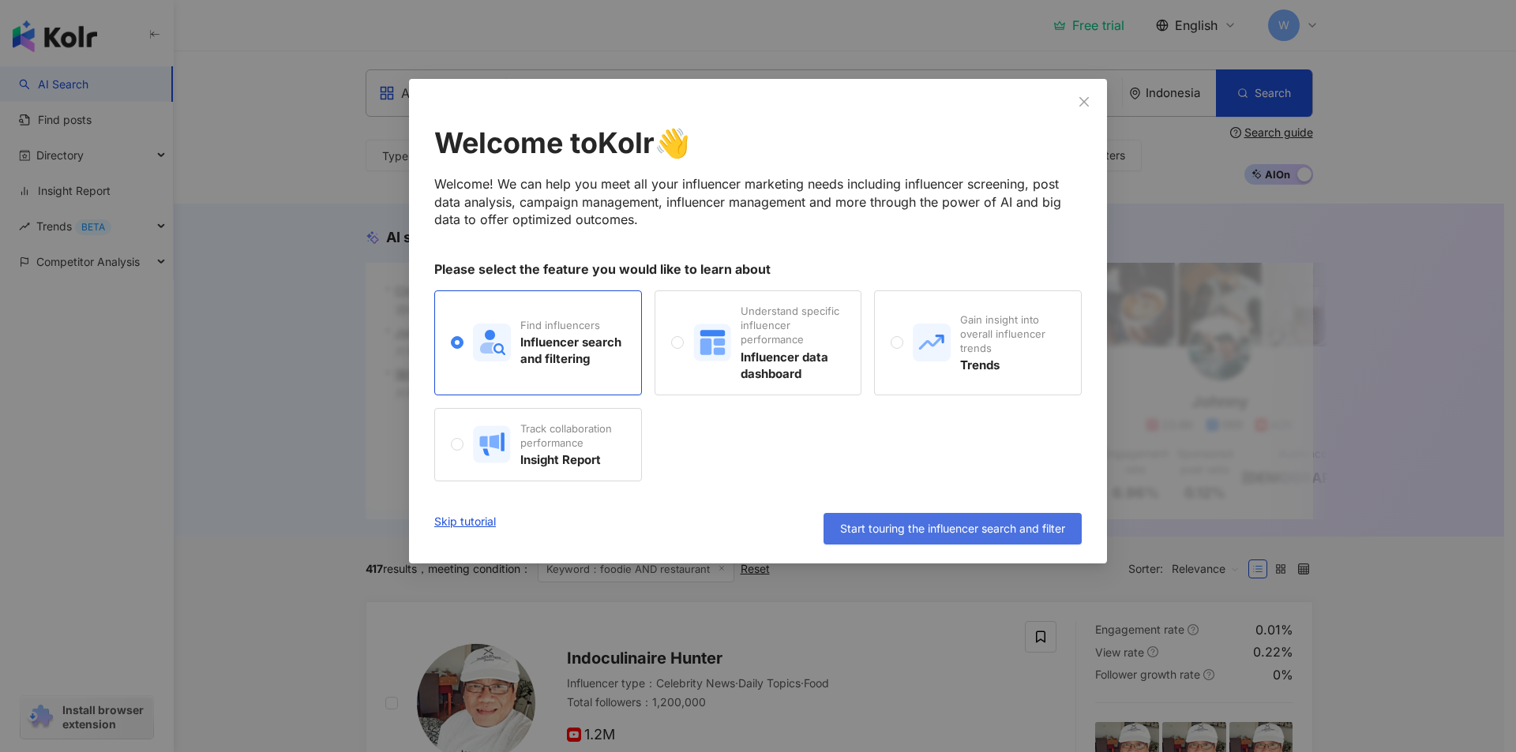
click at [1078, 535] on button "Start touring the influencer search and filter" at bounding box center [952, 529] width 258 height 32
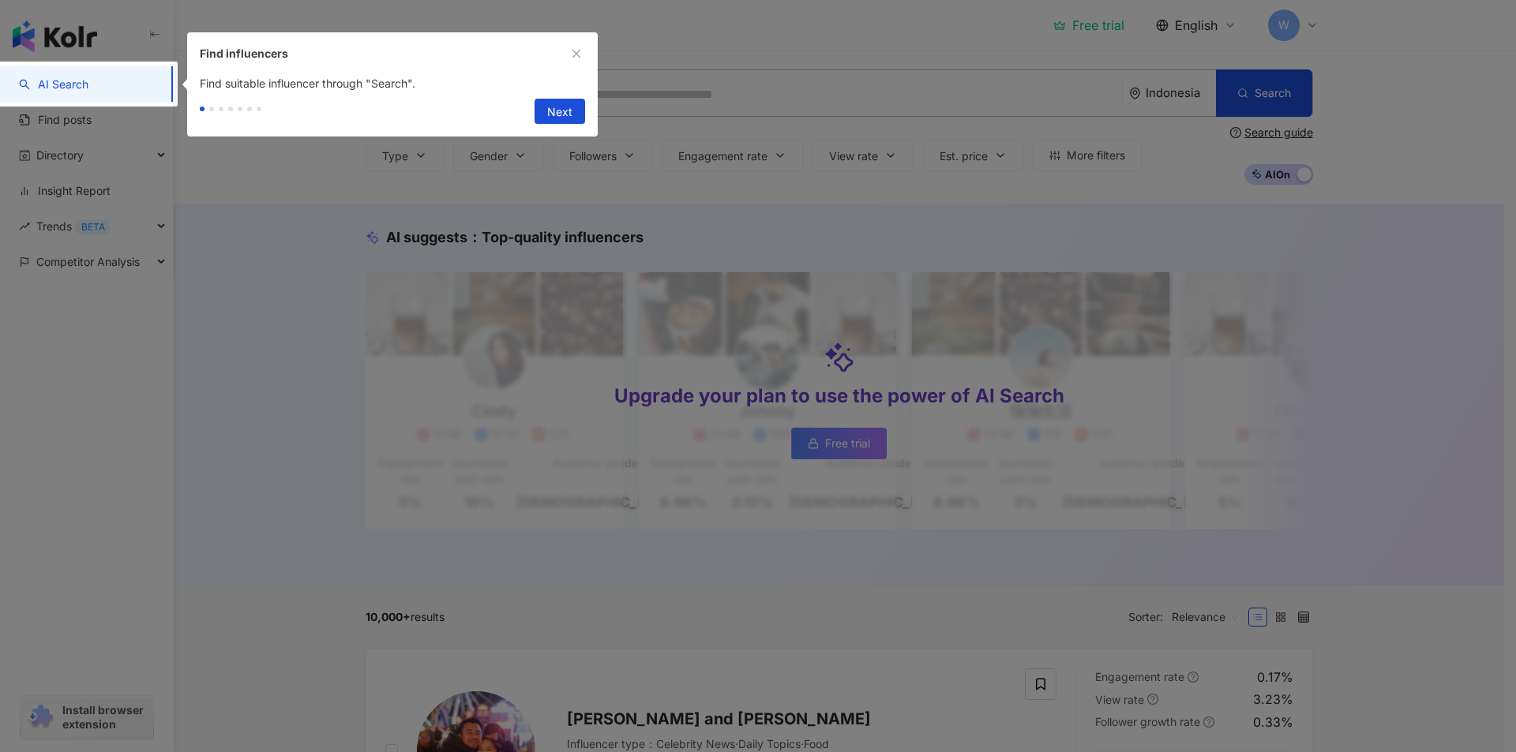
click at [582, 117] on button "Next" at bounding box center [560, 111] width 51 height 25
type input "**********"
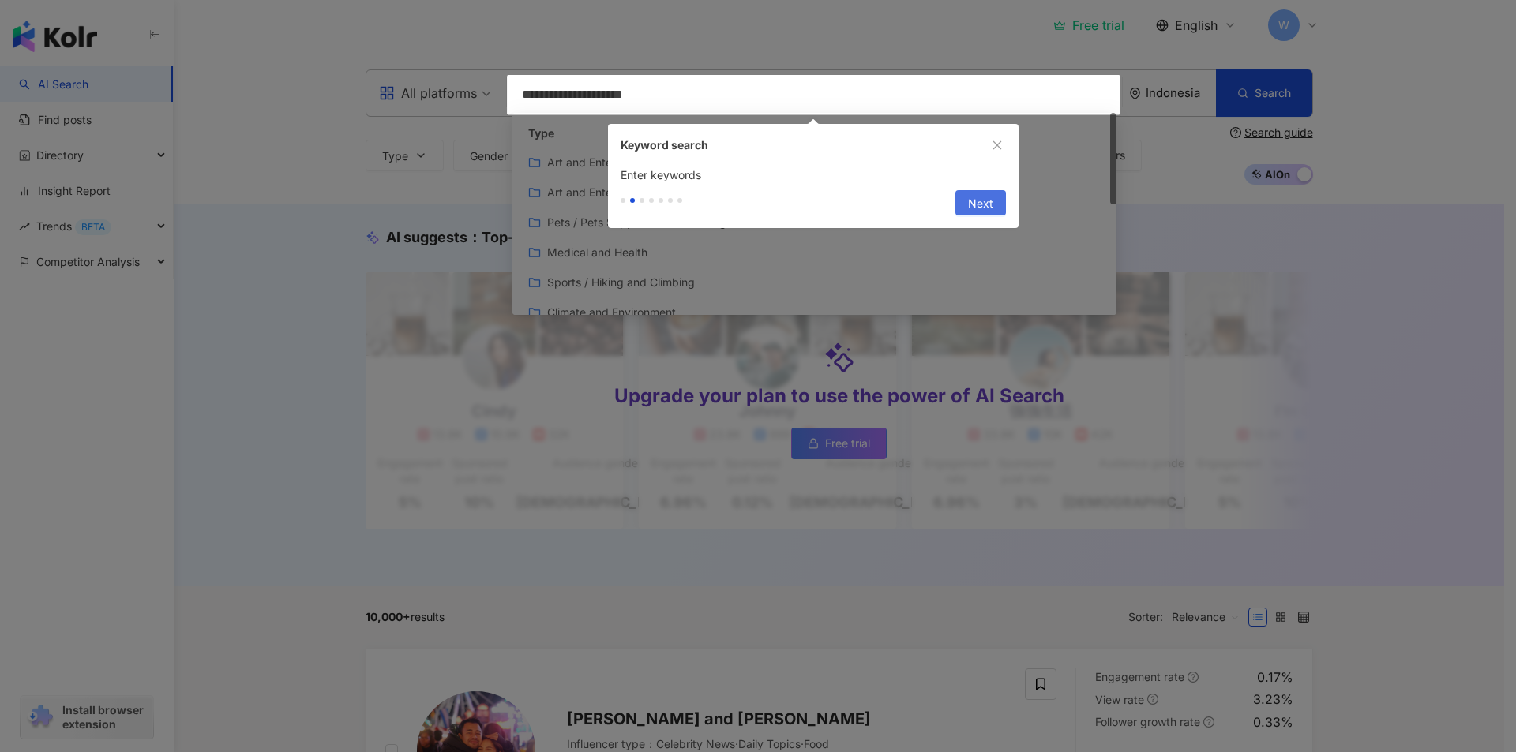
click at [999, 204] on button "Next" at bounding box center [980, 202] width 51 height 25
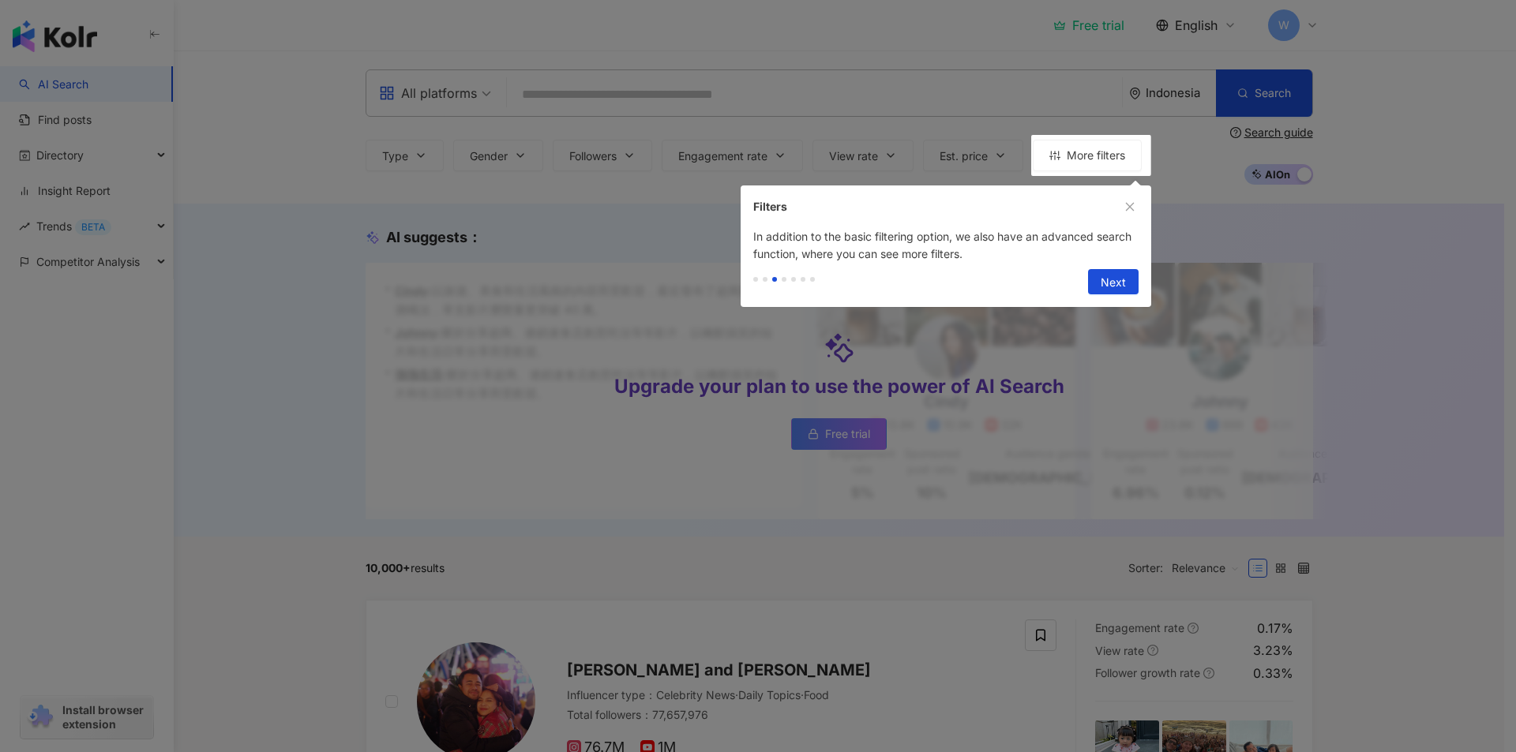
click at [1121, 296] on div "Previous Next" at bounding box center [946, 285] width 411 height 44
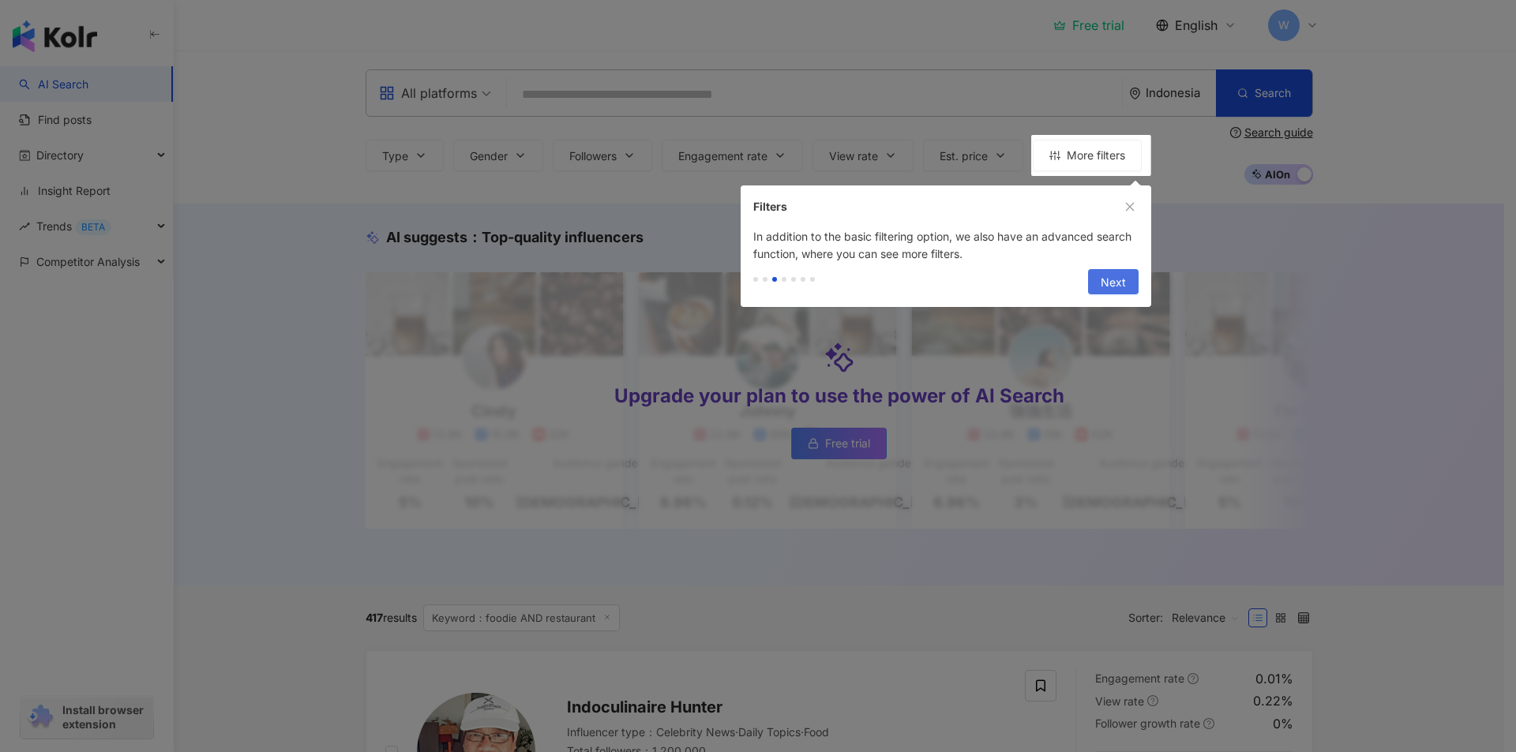
click at [1122, 272] on span "Next" at bounding box center [1113, 282] width 25 height 25
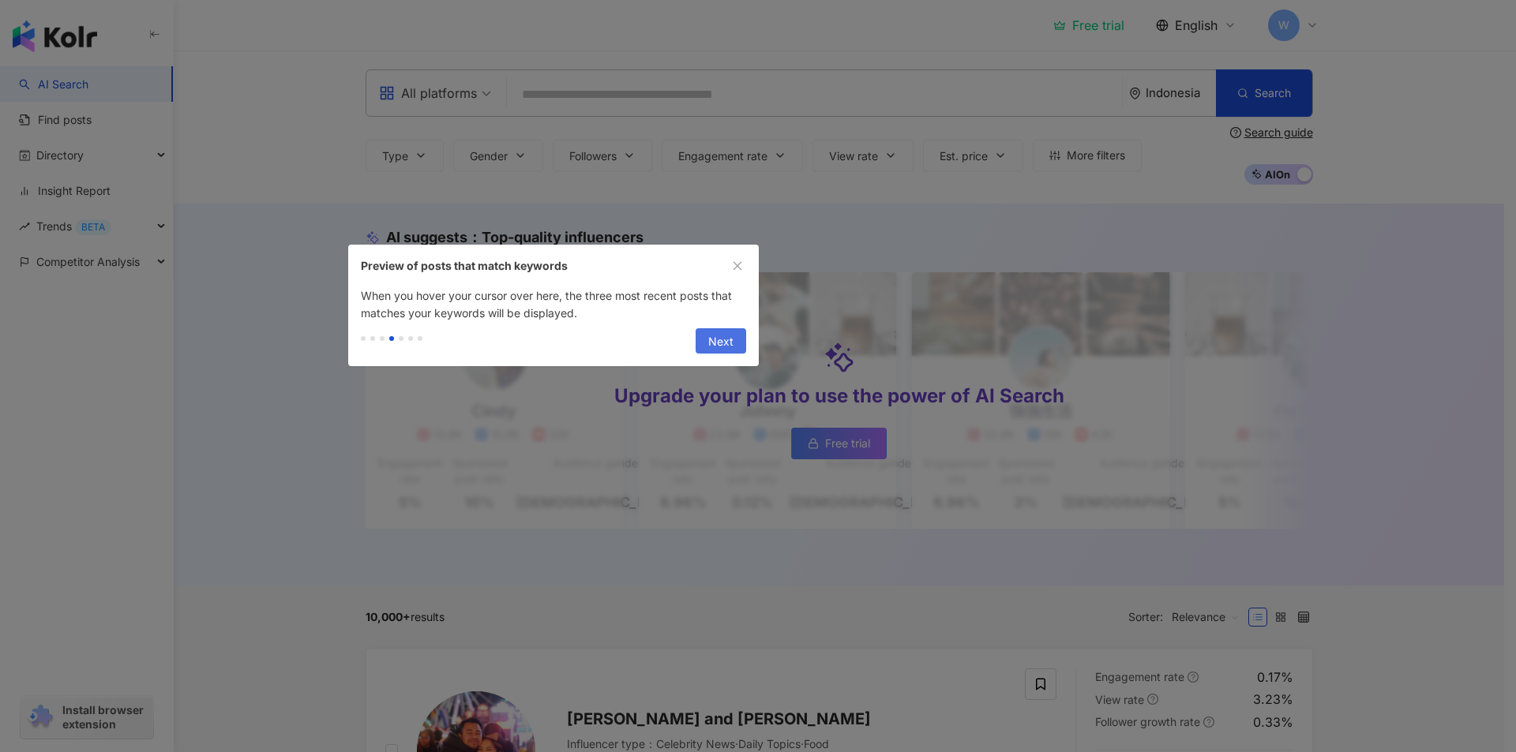
click at [709, 335] on span "Next" at bounding box center [720, 341] width 25 height 25
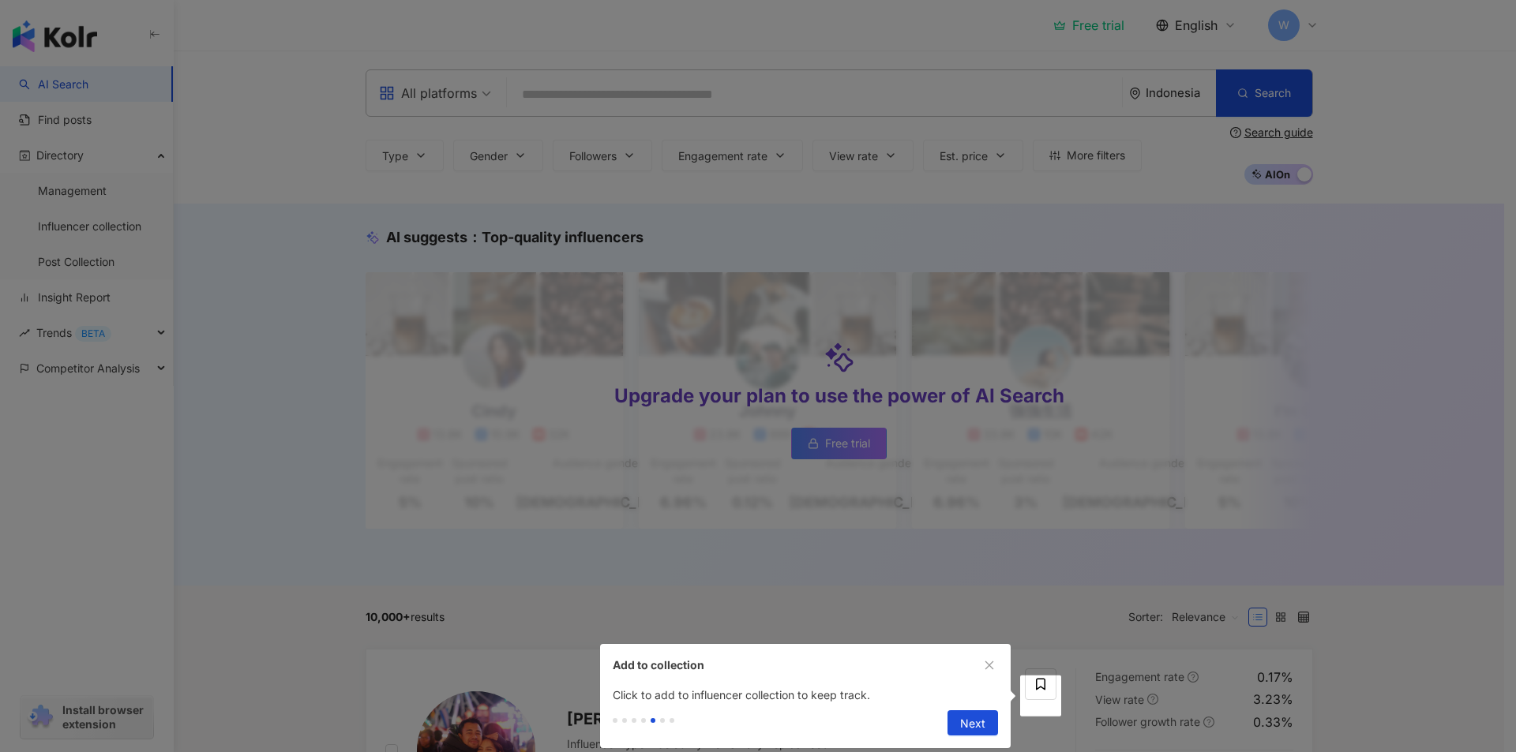
click at [977, 717] on span "Next" at bounding box center [972, 723] width 25 height 25
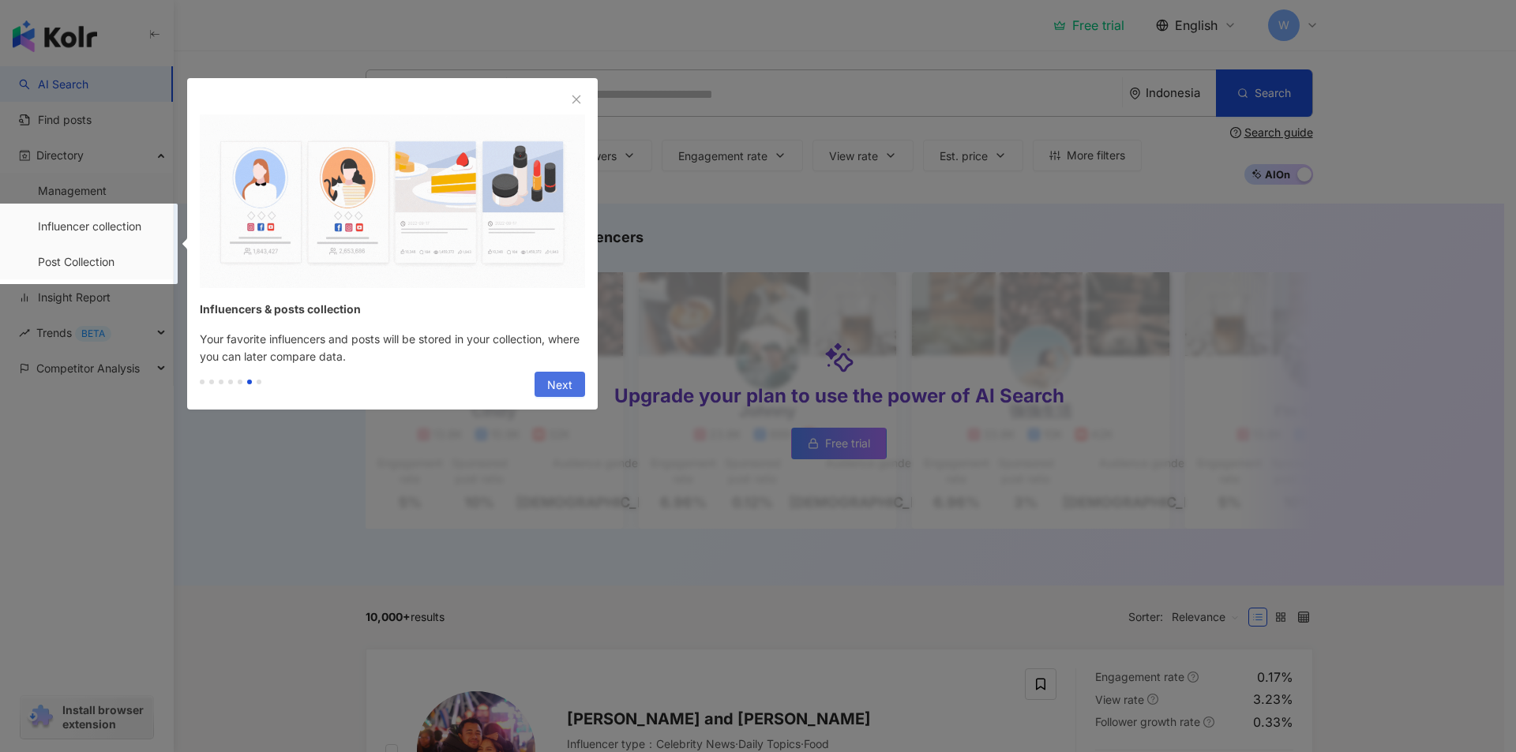
click at [576, 384] on button "Next" at bounding box center [560, 384] width 51 height 25
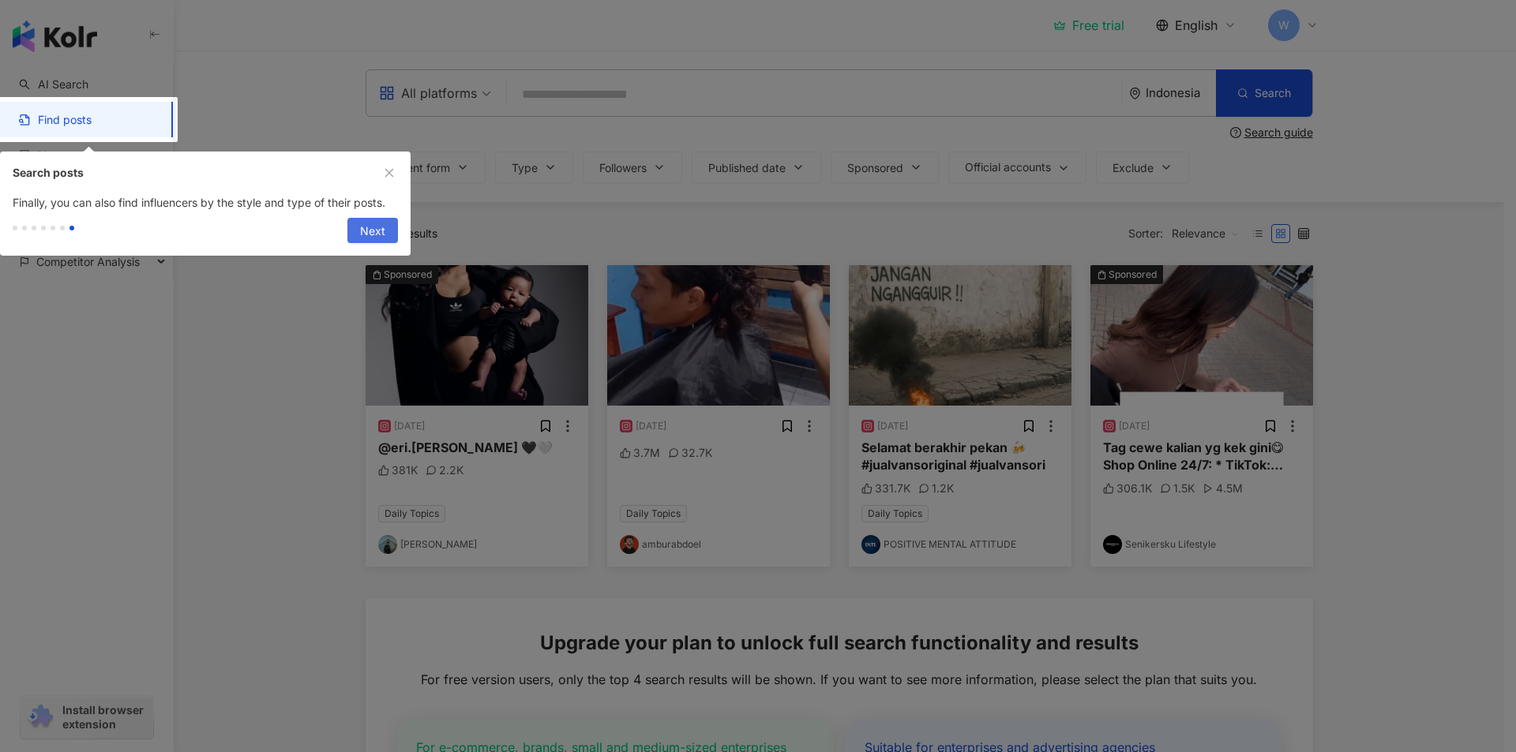
click at [381, 237] on span "Next" at bounding box center [372, 231] width 25 height 25
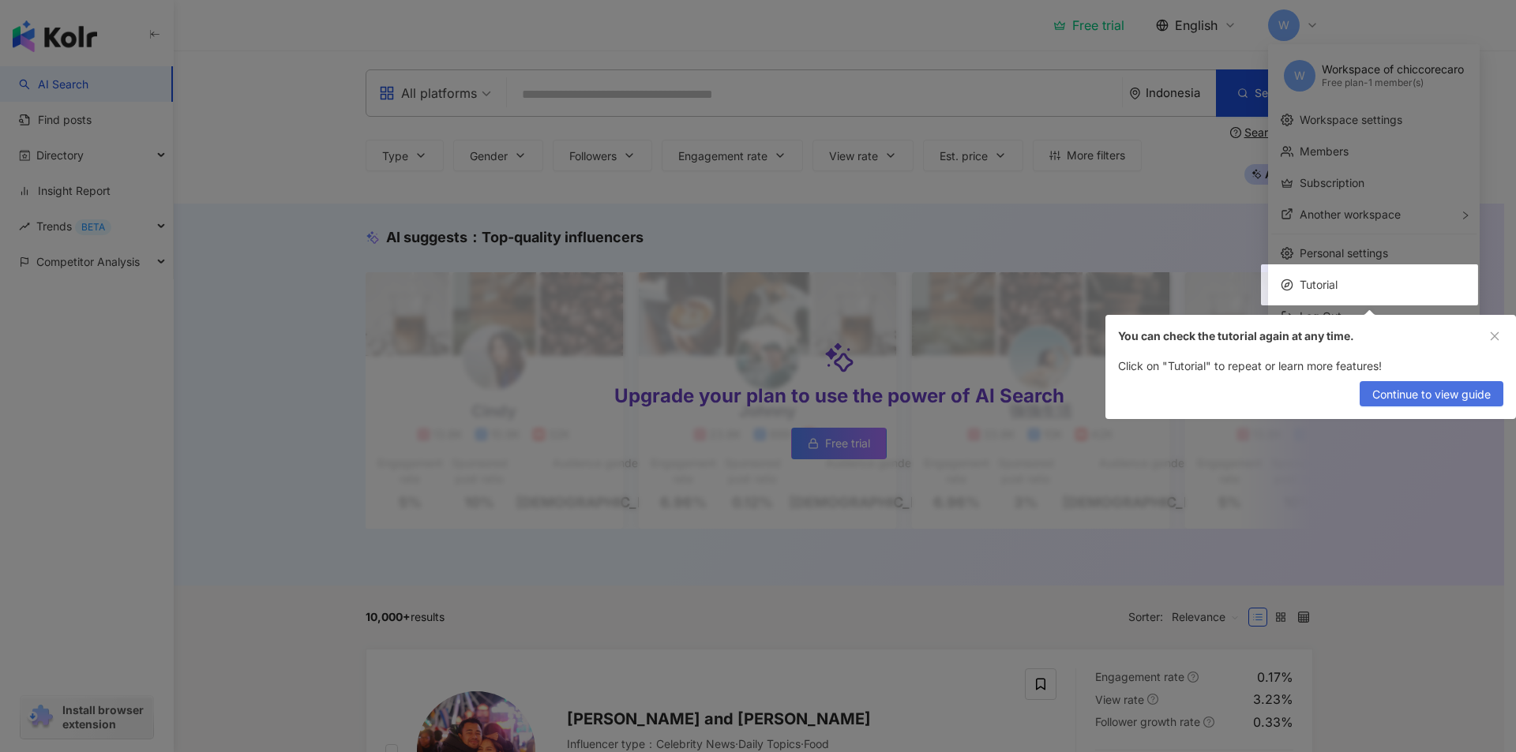
click at [1439, 392] on span "Continue to view guide" at bounding box center [1431, 394] width 118 height 25
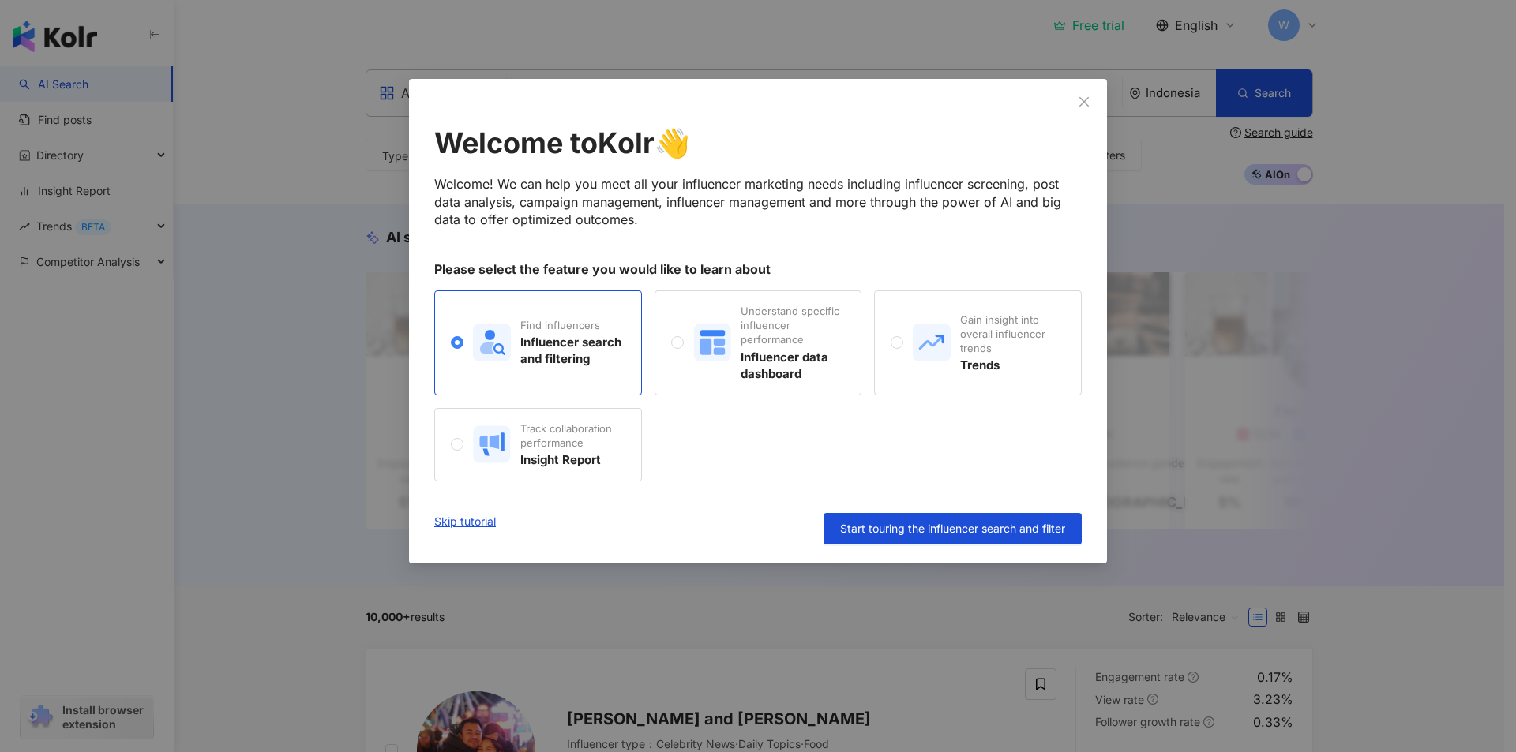
click at [910, 90] on div "Welcome to Kolr 👋 Welcome! We can help you meet all your influencer marketing n…" at bounding box center [758, 321] width 698 height 485
click at [984, 535] on span "Start touring the influencer search and filter" at bounding box center [952, 529] width 225 height 13
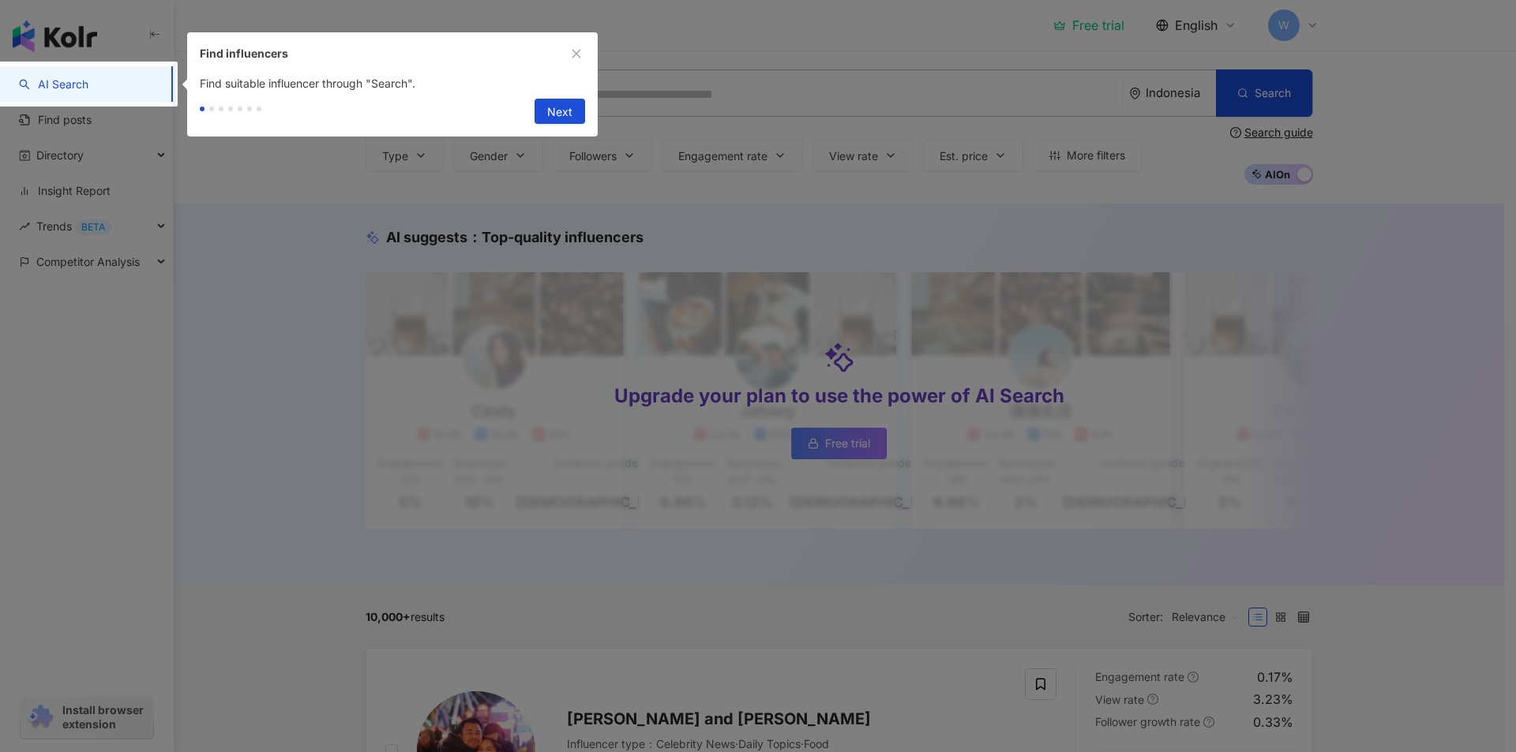
click at [561, 133] on div "Next" at bounding box center [392, 114] width 411 height 44
click at [558, 107] on span "Next" at bounding box center [559, 111] width 25 height 25
type input "**********"
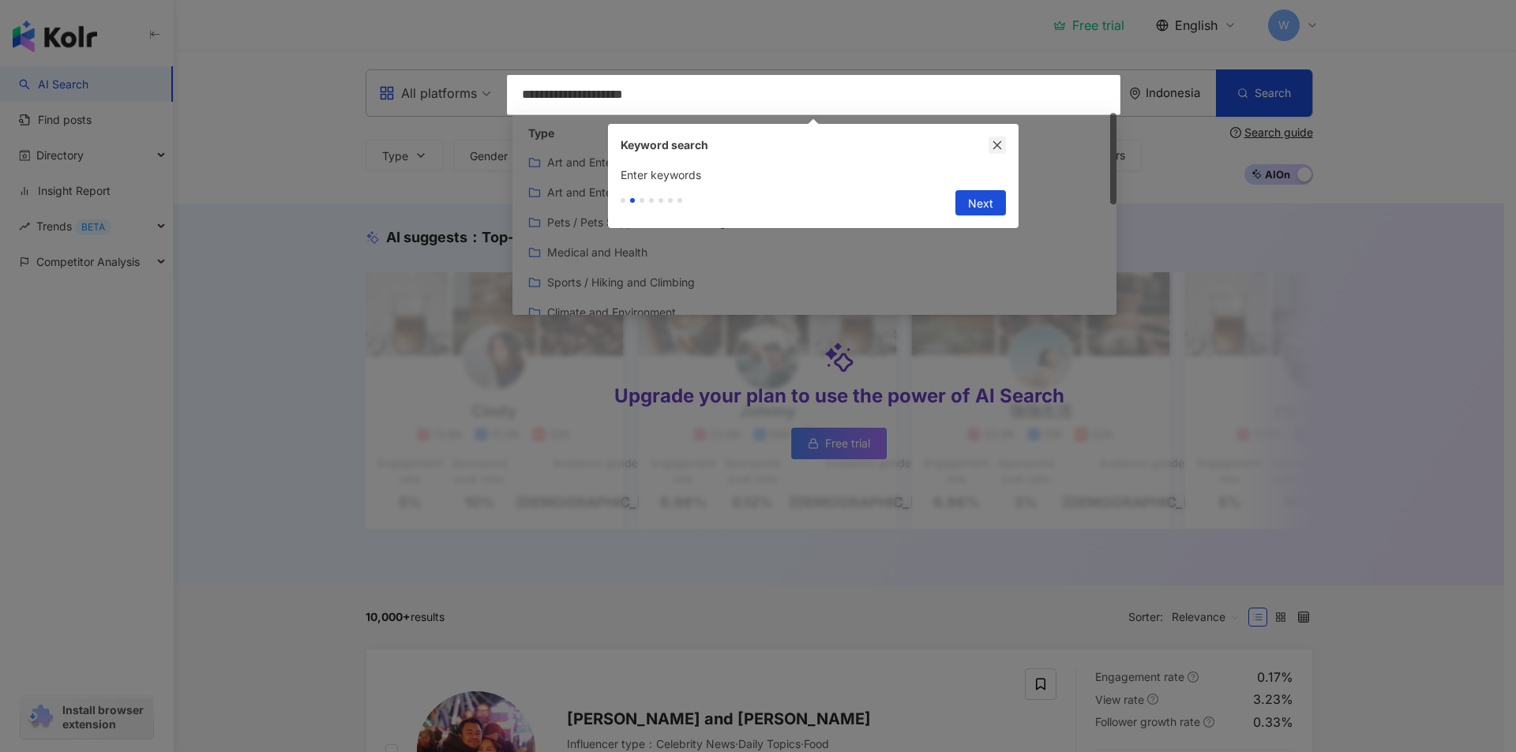
click at [1004, 144] on button "button" at bounding box center [997, 145] width 17 height 17
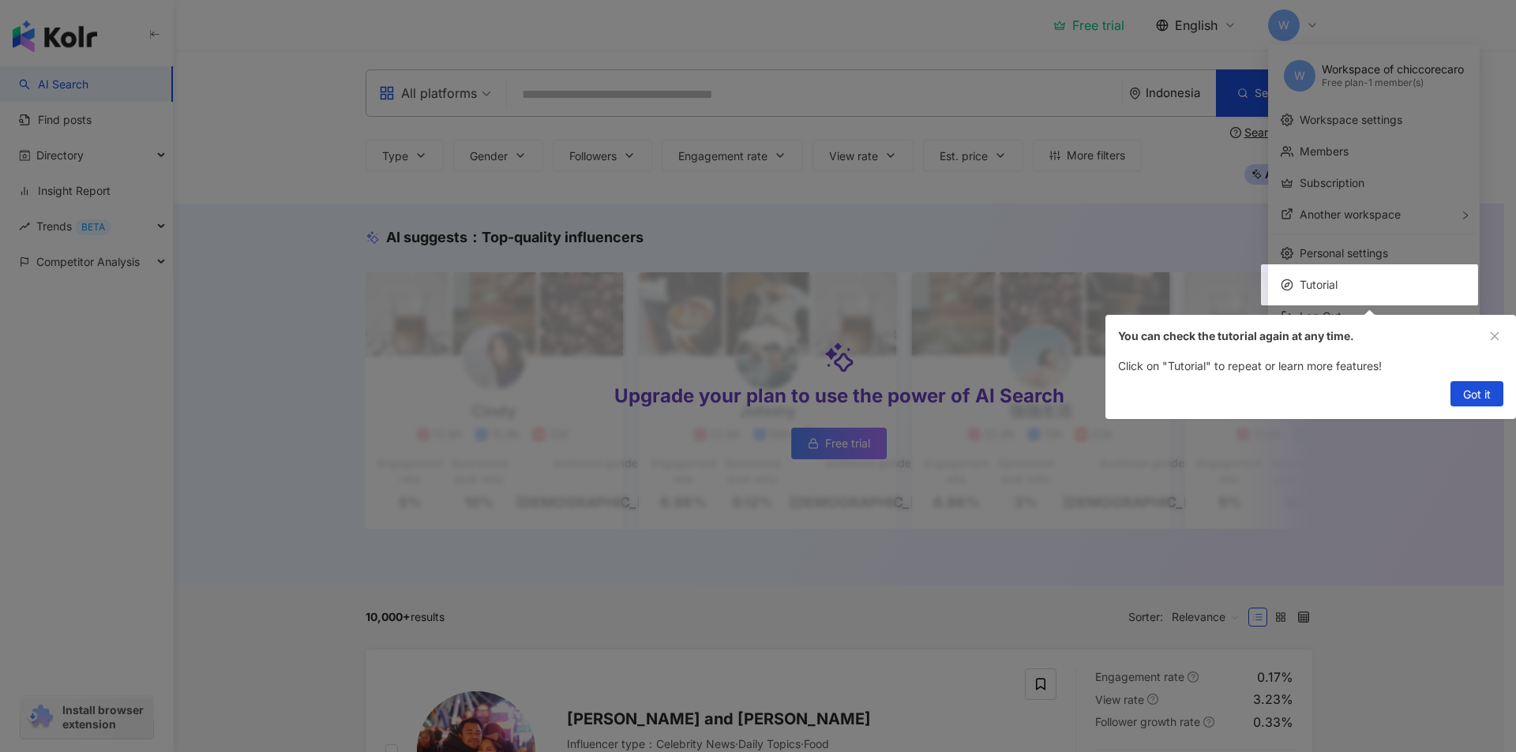
click at [124, 104] on div at bounding box center [758, 376] width 1516 height 752
drag, startPoint x: 137, startPoint y: 69, endPoint x: 1043, endPoint y: 224, distance: 919.5
click at [324, 73] on div at bounding box center [758, 376] width 1516 height 752
click at [1503, 337] on div "You can check the tutorial again at any time." at bounding box center [1310, 336] width 411 height 43
click at [1503, 339] on button "button" at bounding box center [1494, 336] width 17 height 17
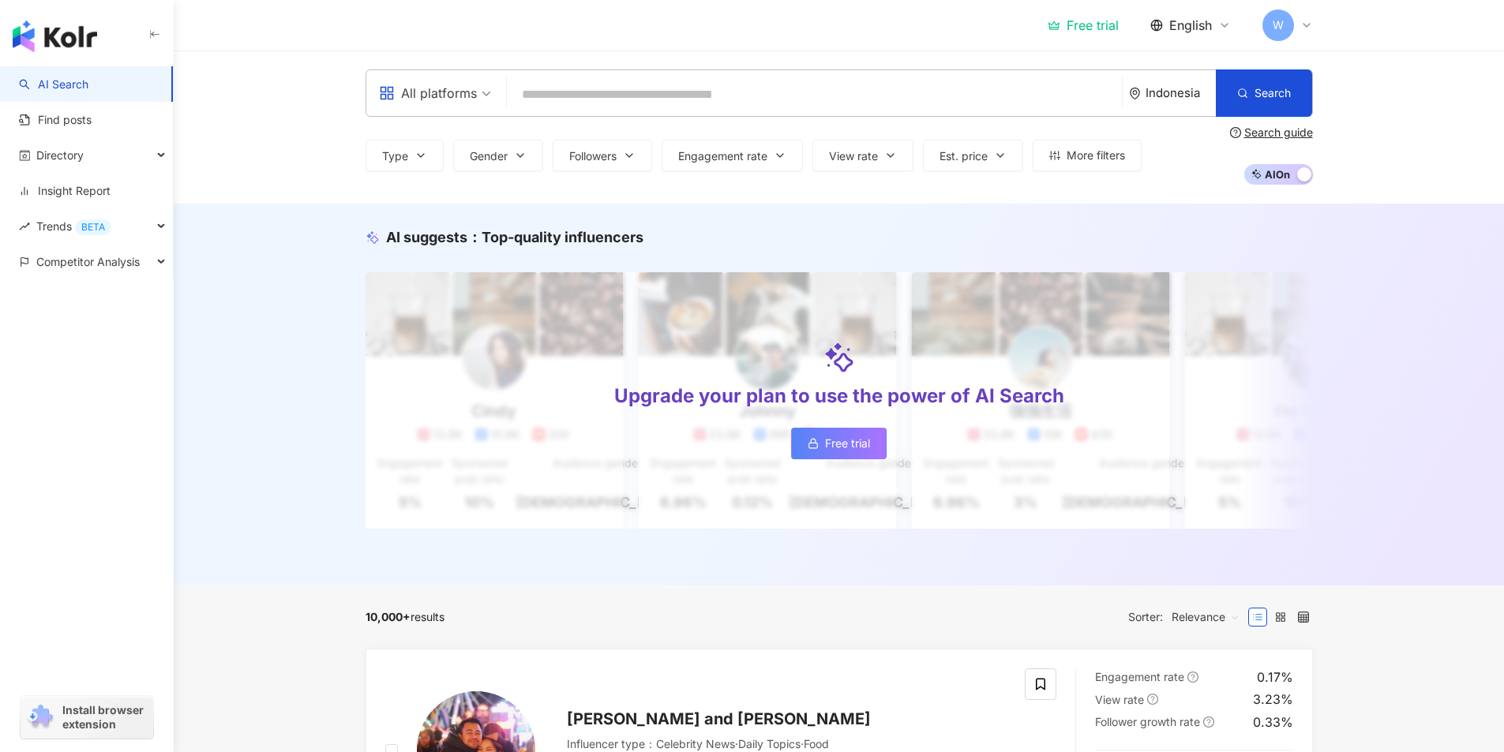
click at [60, 86] on link "AI Search" at bounding box center [53, 85] width 69 height 16
click at [789, 107] on input "search" at bounding box center [814, 95] width 602 height 30
paste input "**********"
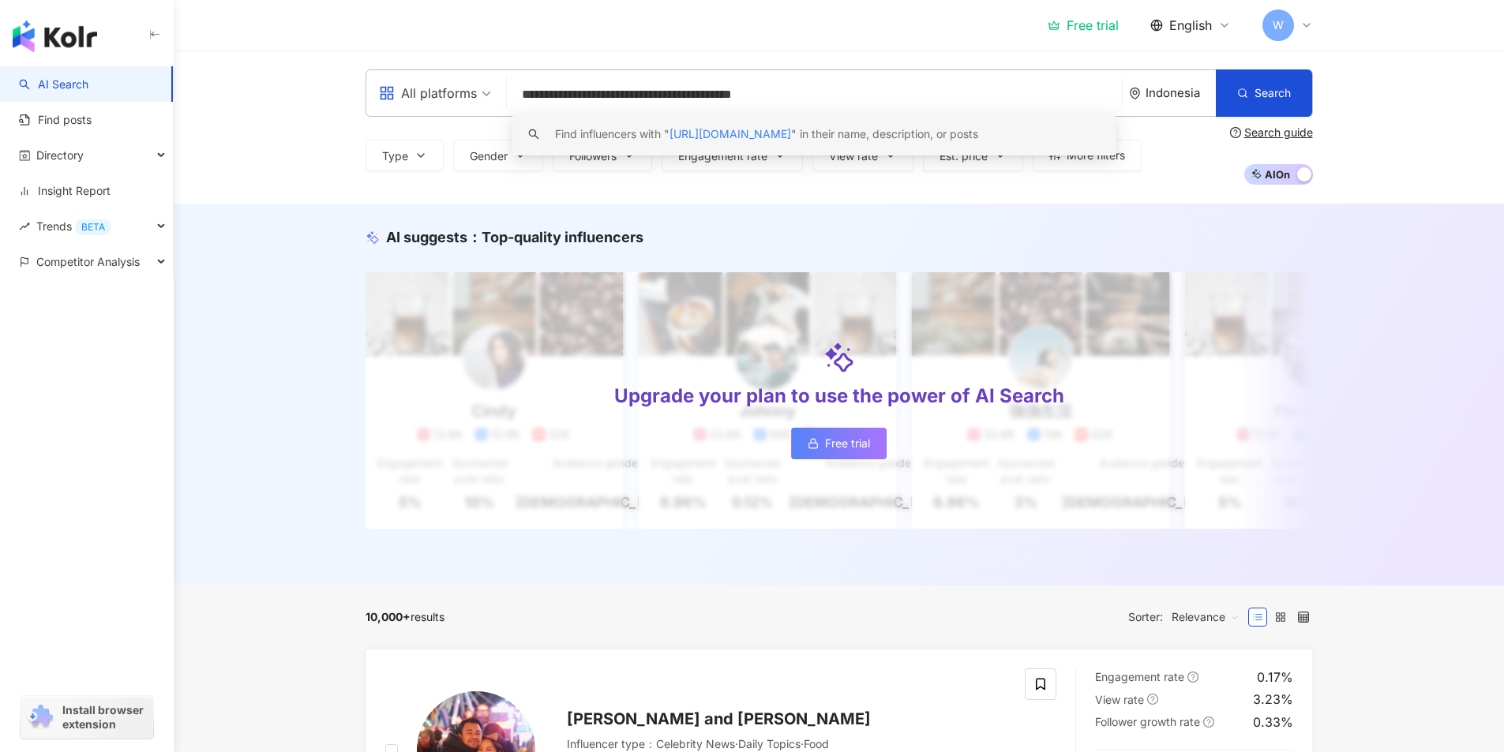
click at [710, 98] on input "**********" at bounding box center [814, 95] width 602 height 30
drag, startPoint x: 707, startPoint y: 95, endPoint x: 395, endPoint y: 135, distance: 315.2
click at [395, 135] on div "**********" at bounding box center [839, 126] width 1011 height 115
type input "**********"
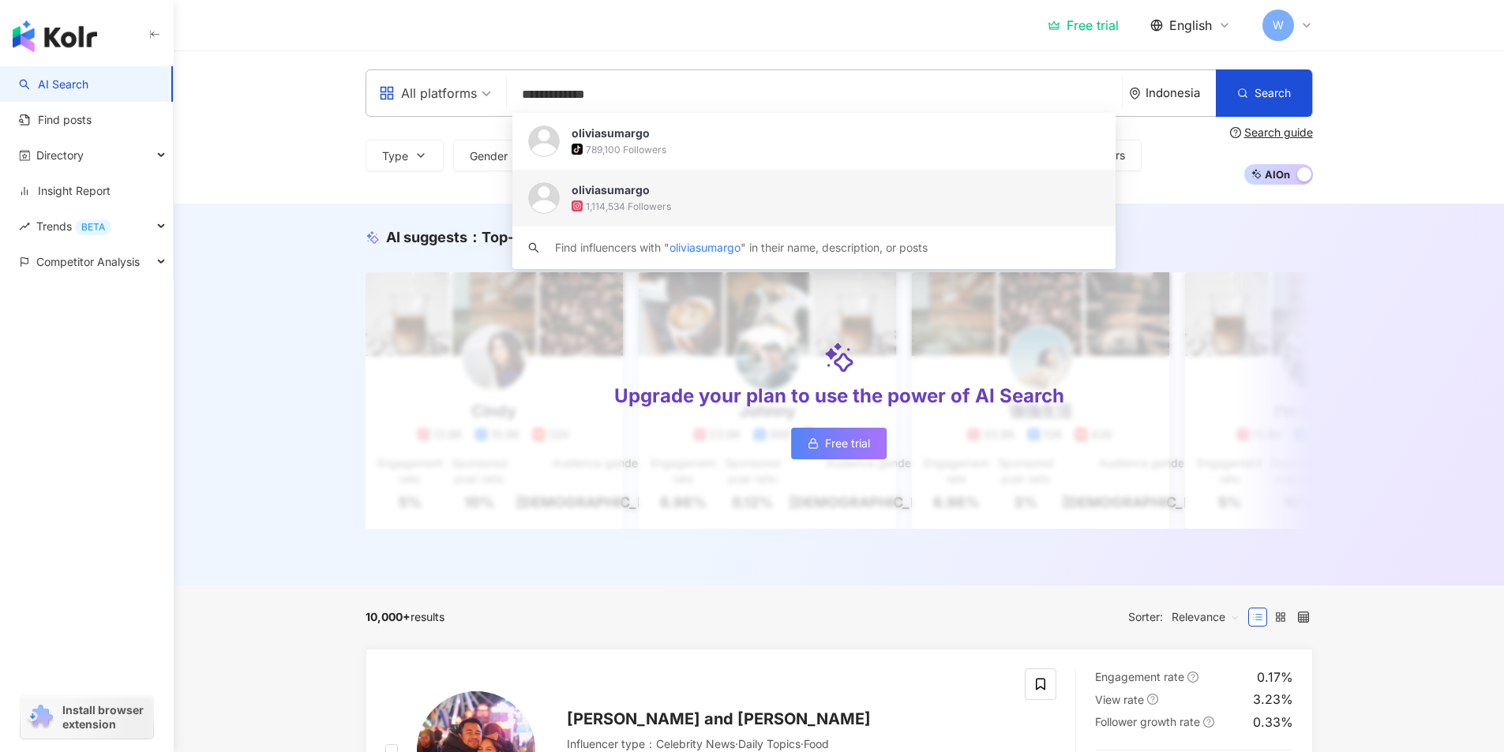
click at [674, 194] on span "oliviasumargo" at bounding box center [806, 190] width 468 height 16
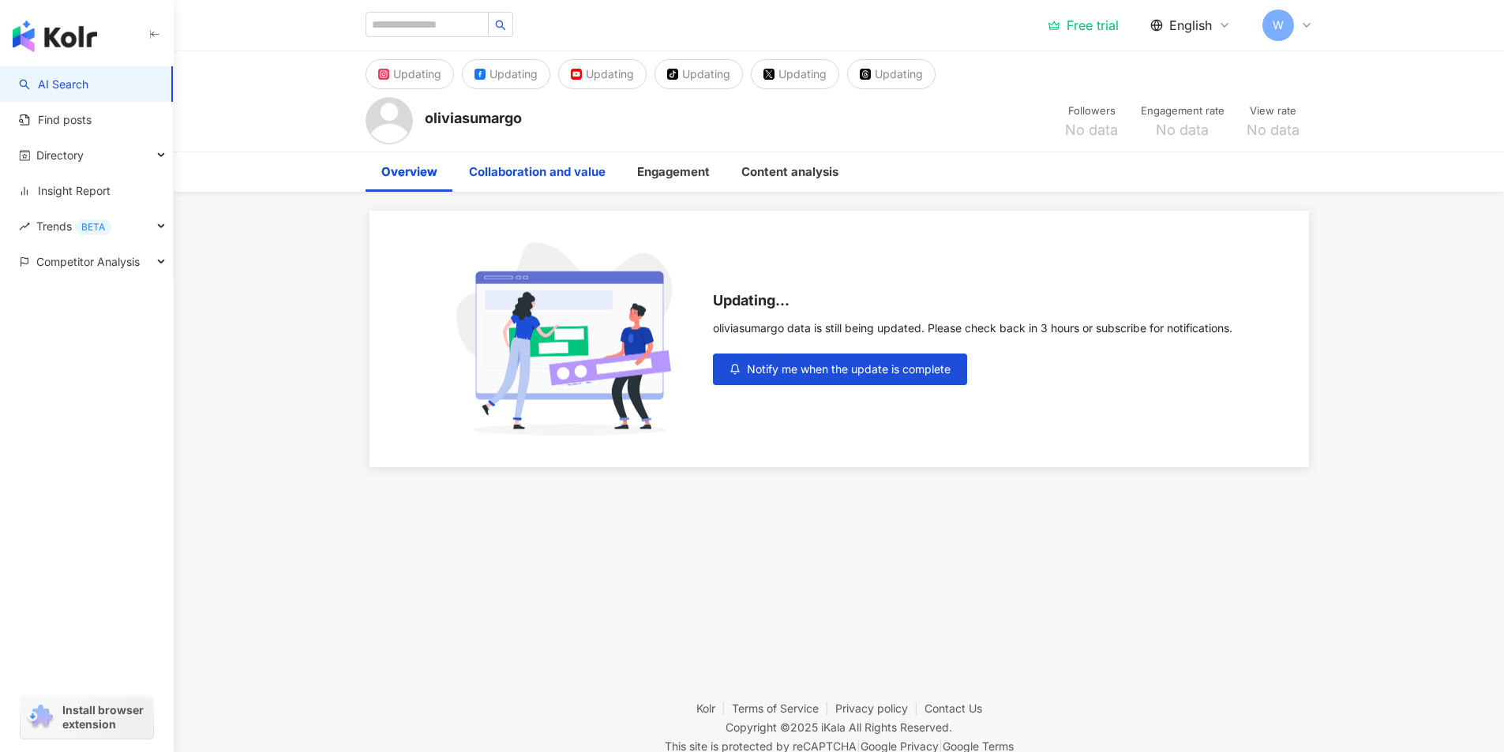
click at [602, 175] on div "Collaboration and value" at bounding box center [537, 172] width 137 height 19
click at [427, 173] on div "Overview" at bounding box center [409, 172] width 56 height 19
